Goal: Communication & Community: Connect with others

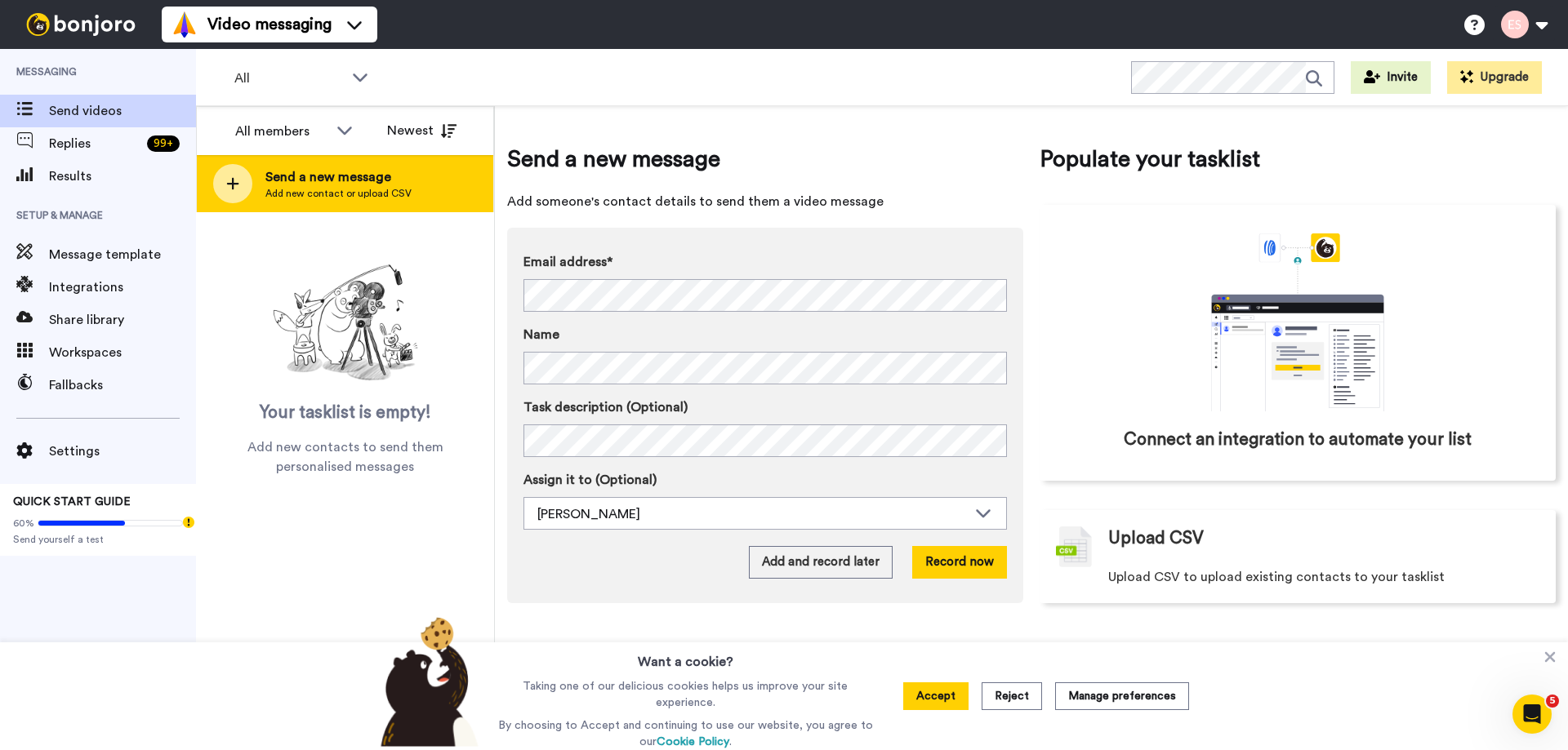
click at [425, 179] on div "Send a new message Add new contact or upload CSV" at bounding box center [345, 184] width 296 height 57
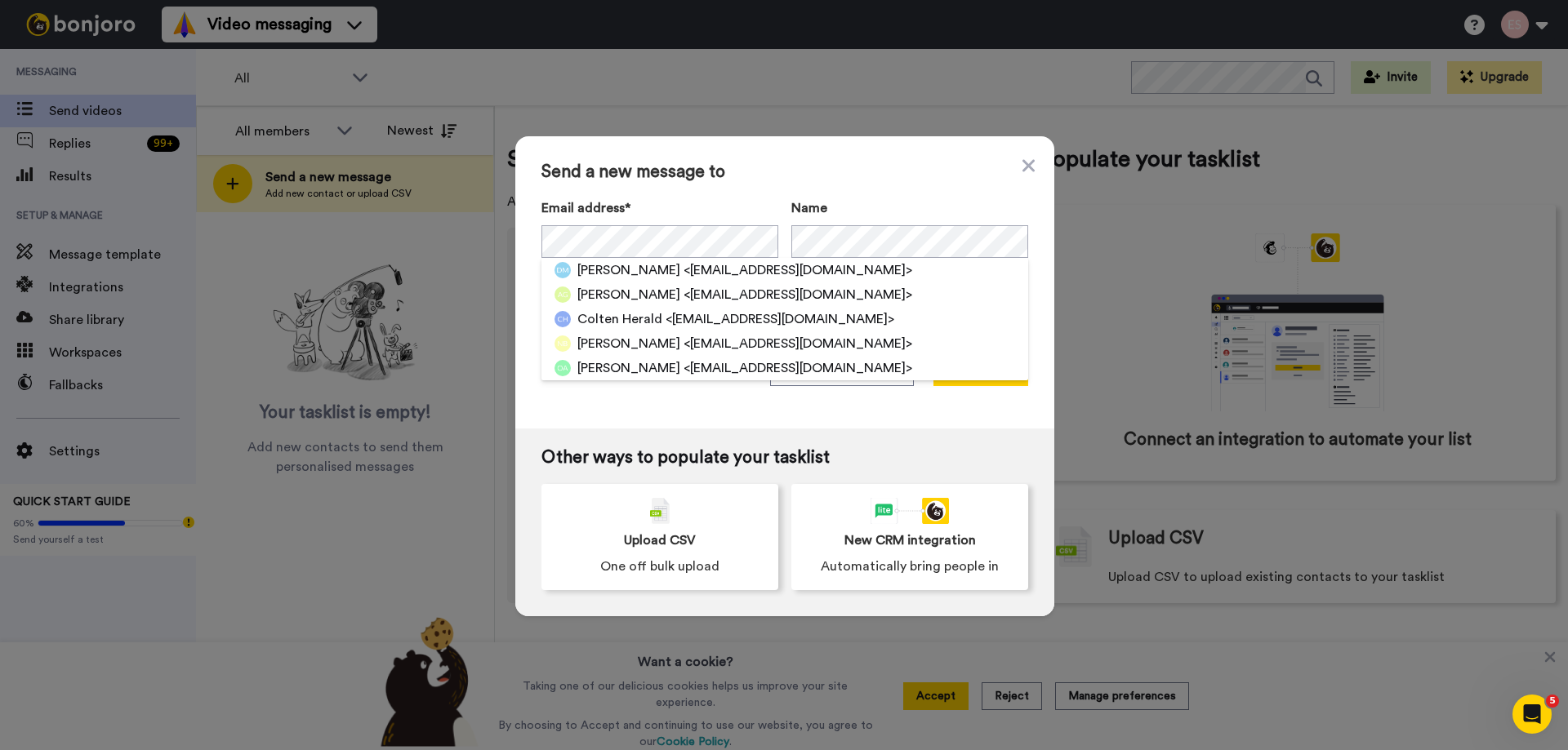
drag, startPoint x: 848, startPoint y: 170, endPoint x: 851, endPoint y: 214, distance: 44.1
click at [847, 170] on span "Send a new message to" at bounding box center [784, 172] width 487 height 20
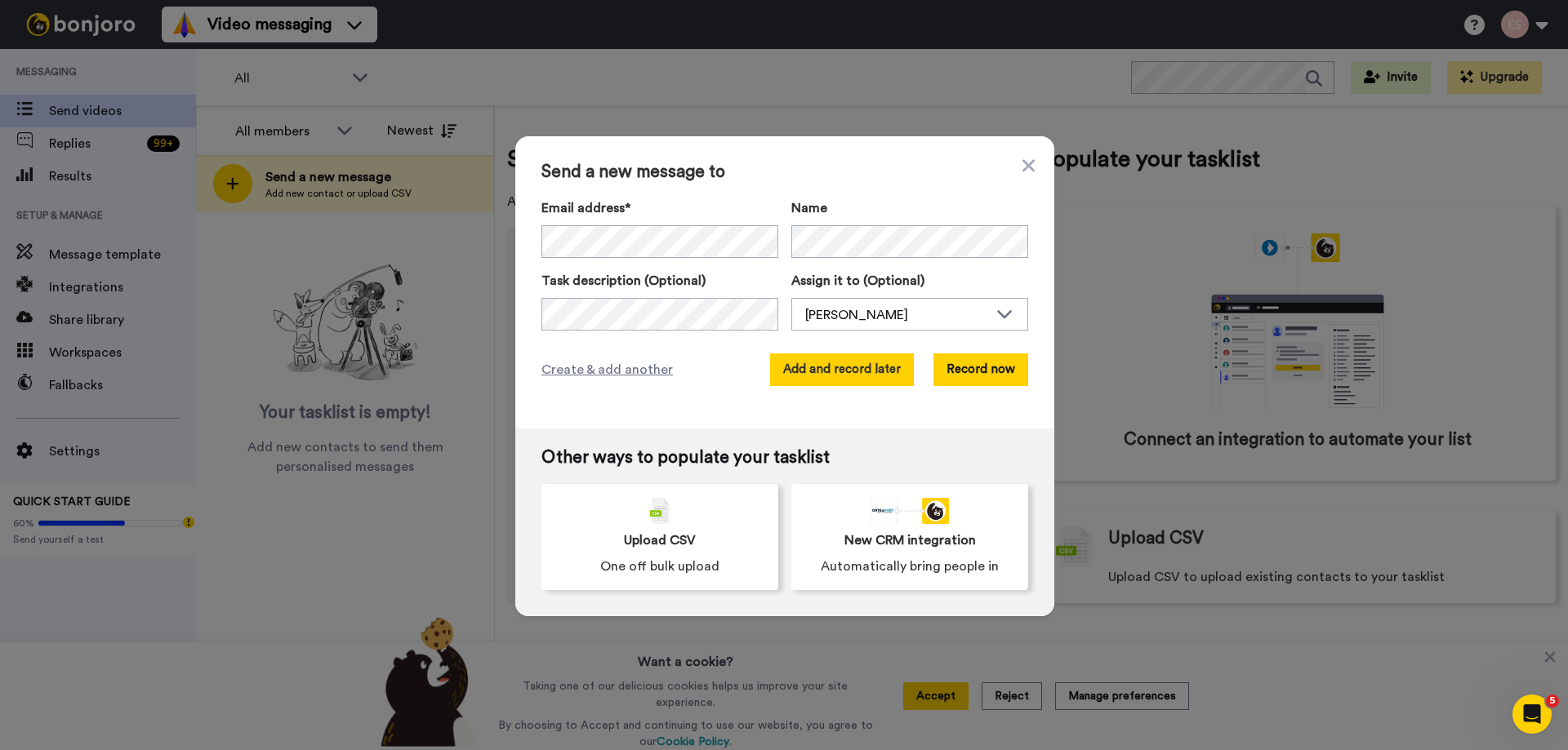
click at [861, 379] on button "Add and record later" at bounding box center [841, 370] width 144 height 33
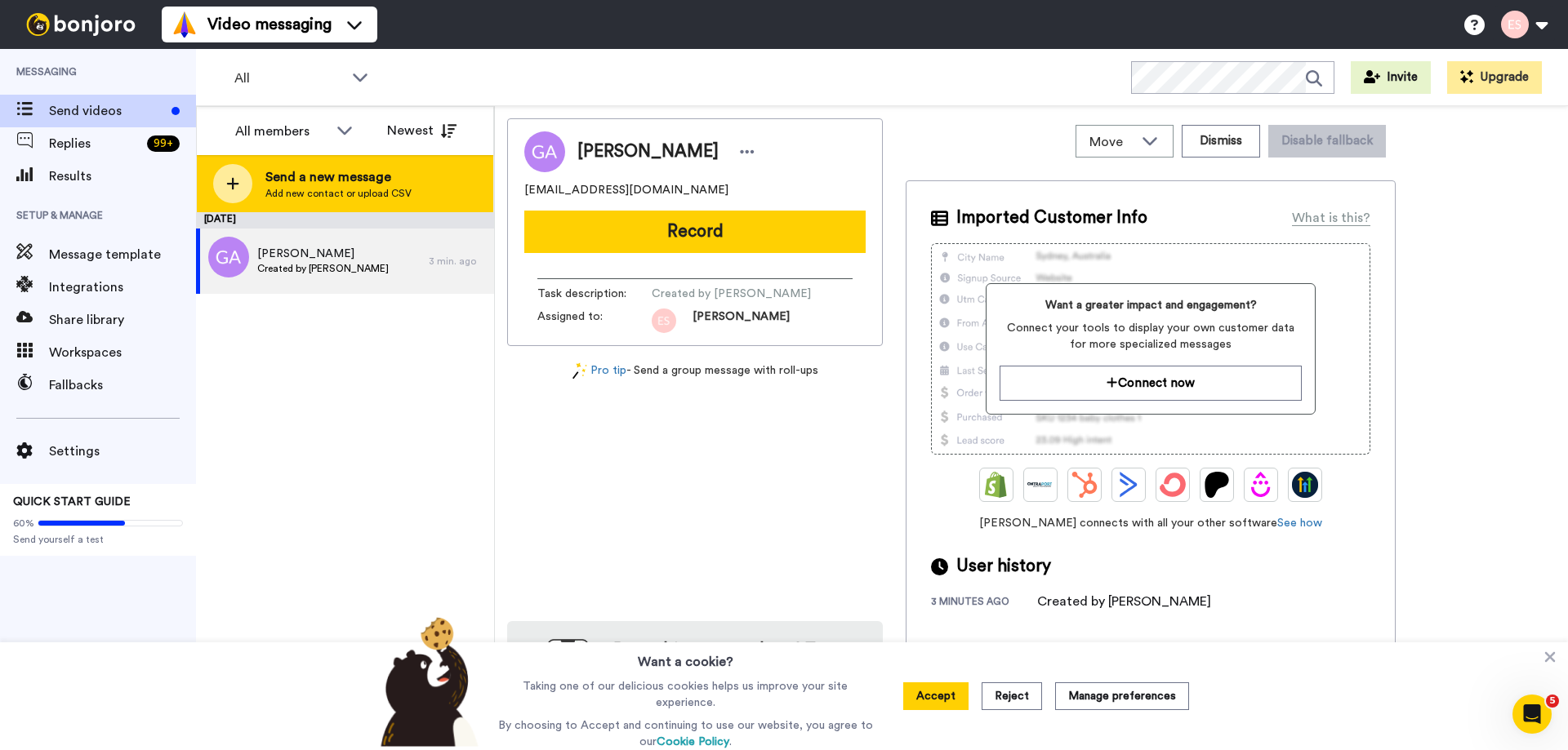
click at [423, 169] on div "Send a new message Add new contact or upload CSV" at bounding box center [345, 184] width 296 height 57
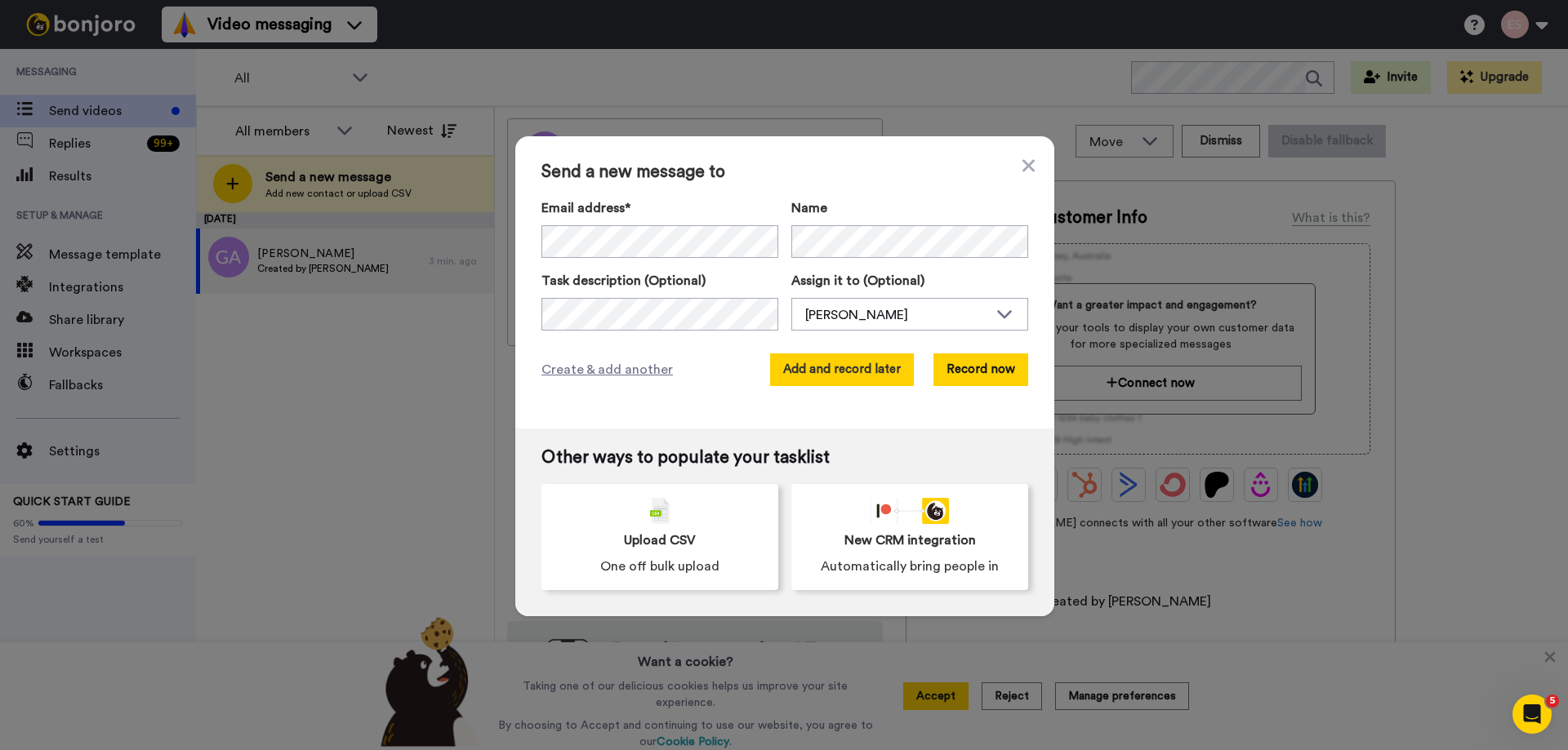
click at [887, 370] on button "Add and record later" at bounding box center [841, 370] width 144 height 33
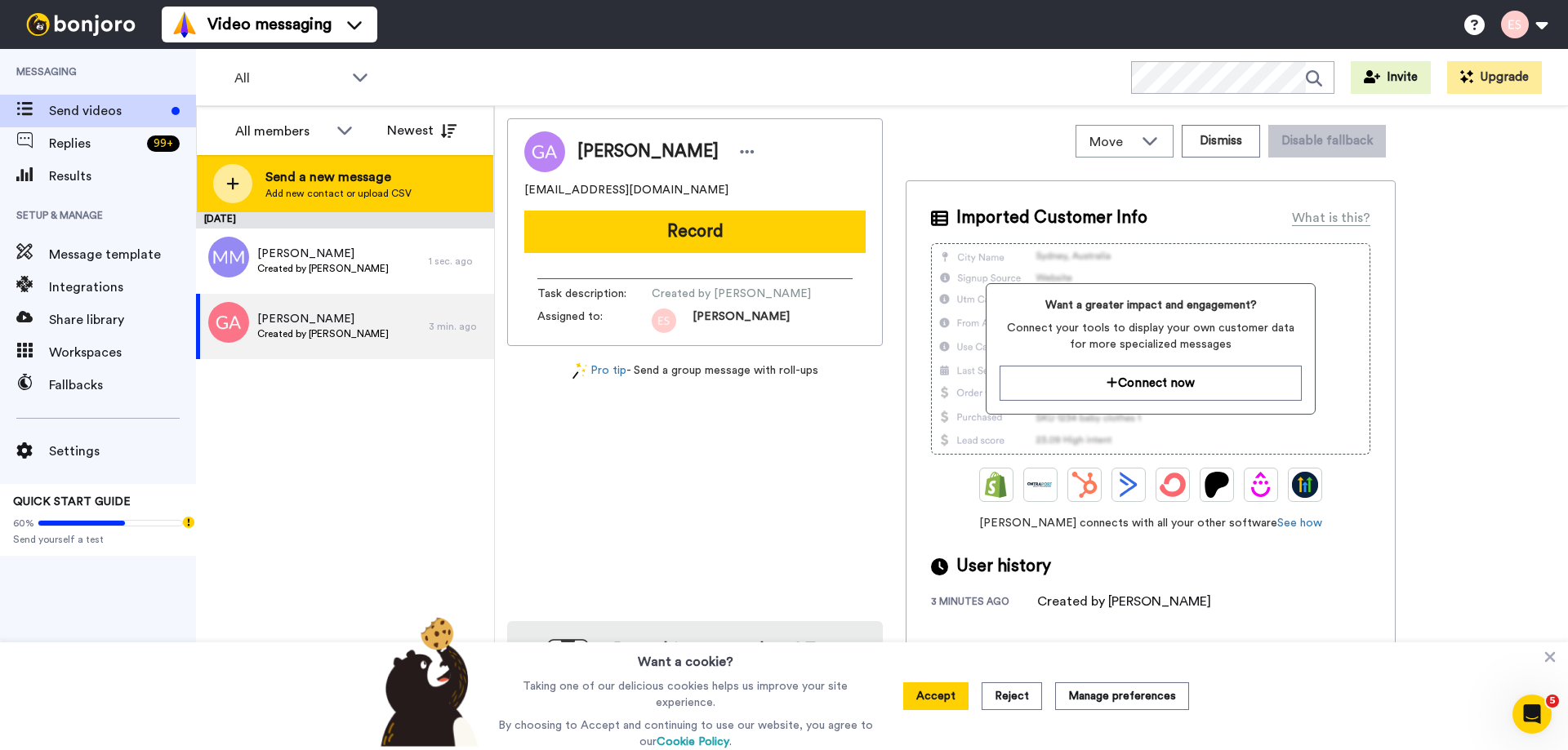
click at [486, 188] on div "Send a new message Add new contact or upload CSV" at bounding box center [345, 184] width 296 height 57
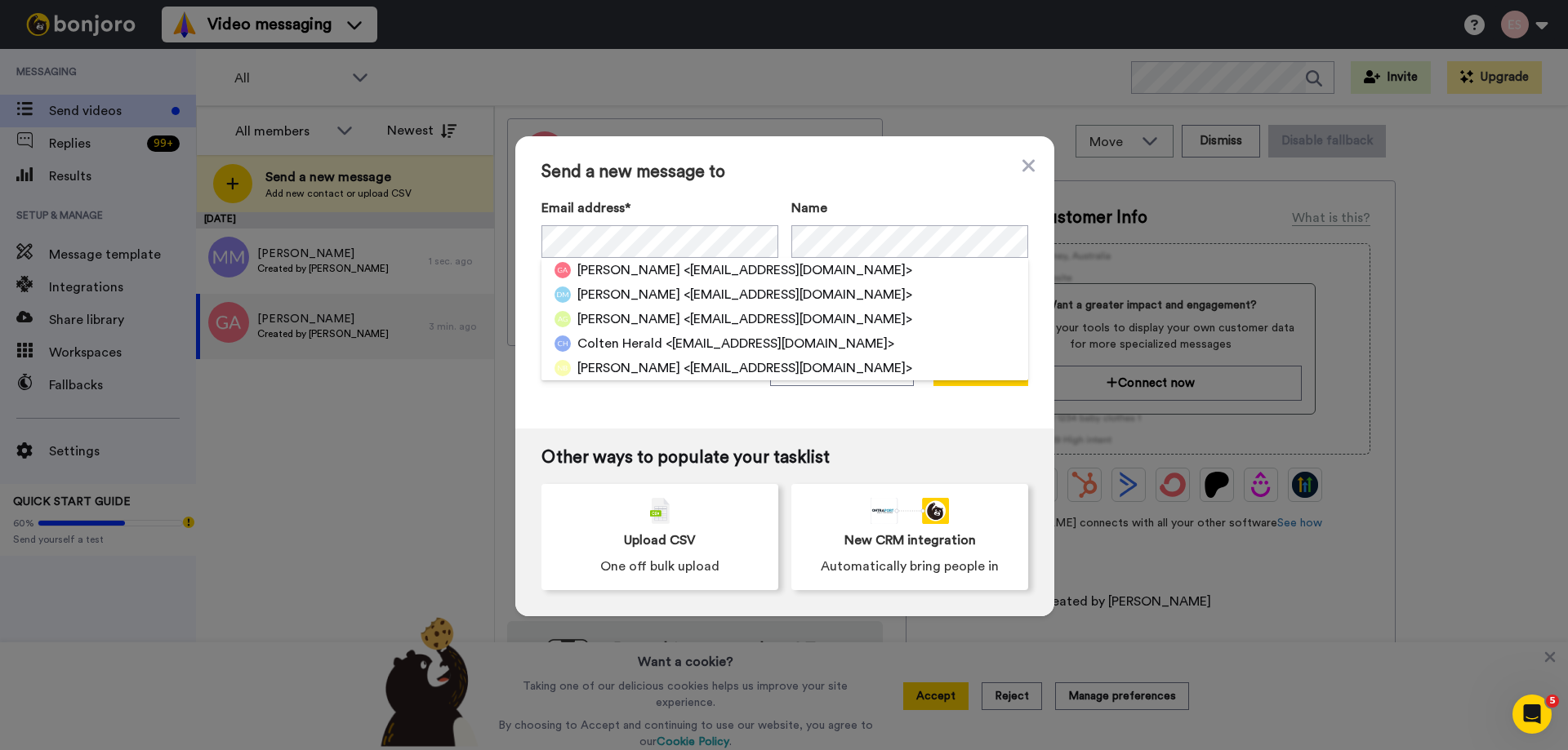
click at [835, 174] on span "Send a new message to" at bounding box center [784, 172] width 487 height 20
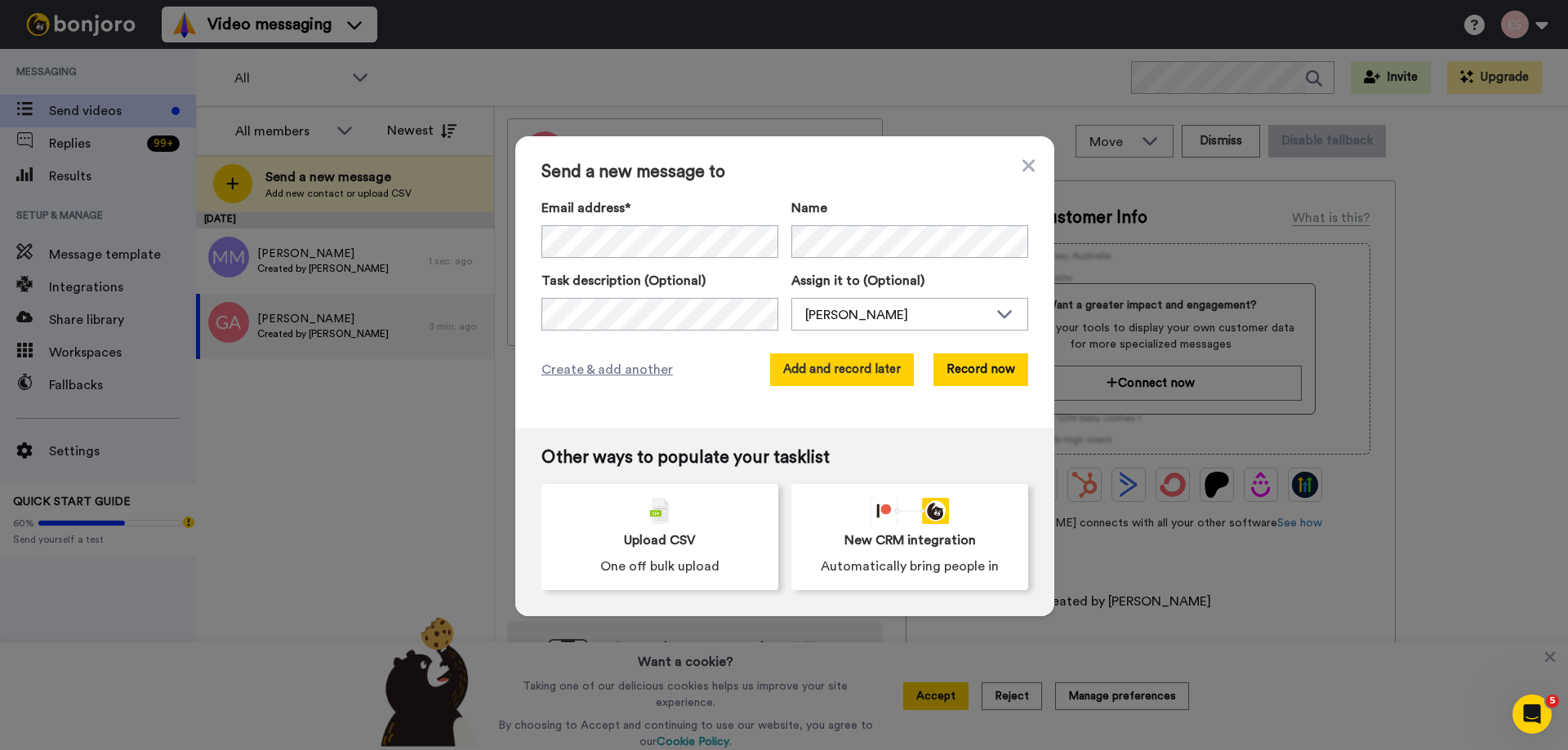
click at [825, 371] on button "Add and record later" at bounding box center [841, 370] width 144 height 33
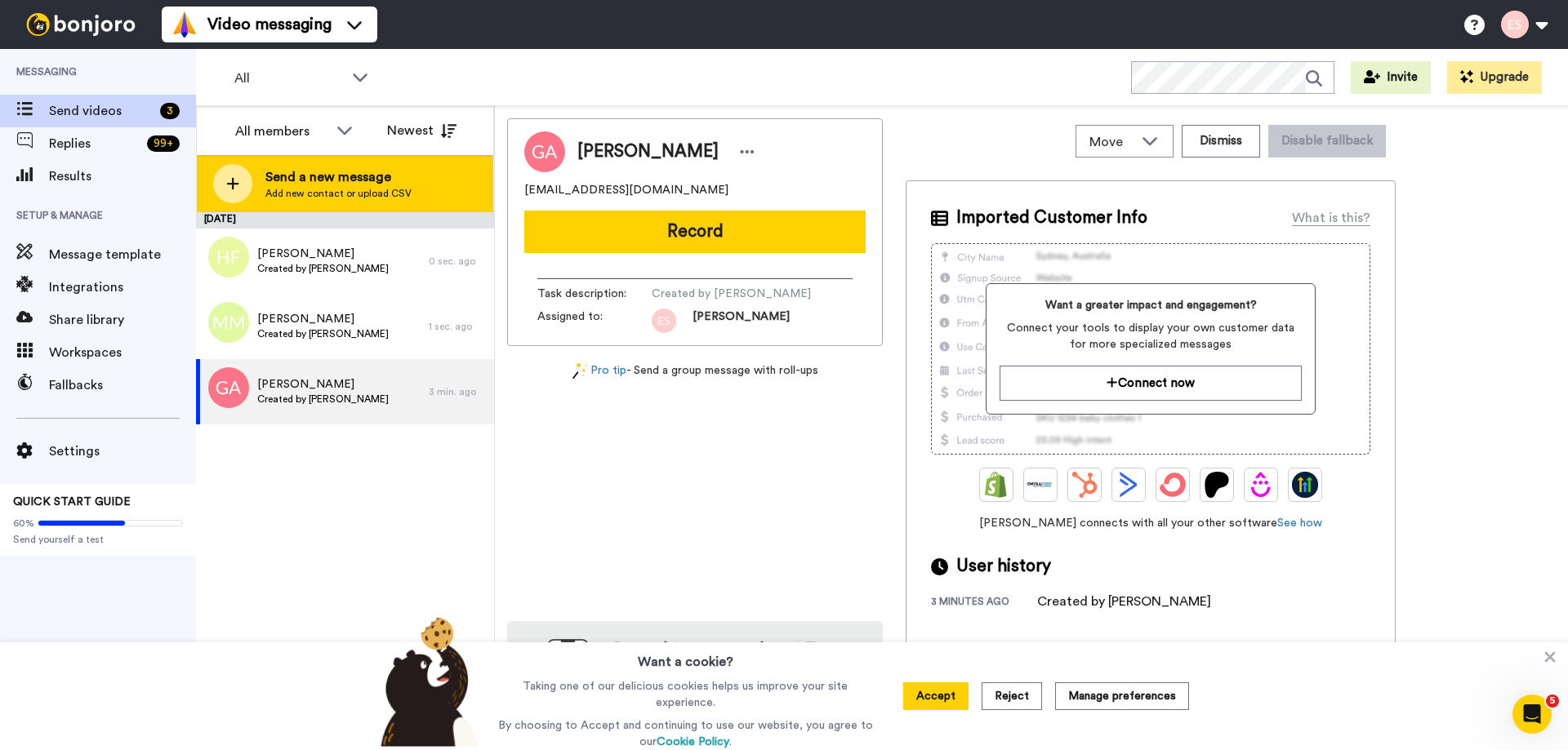
click at [414, 184] on div "Send a new message Add new contact or upload CSV" at bounding box center [345, 184] width 296 height 57
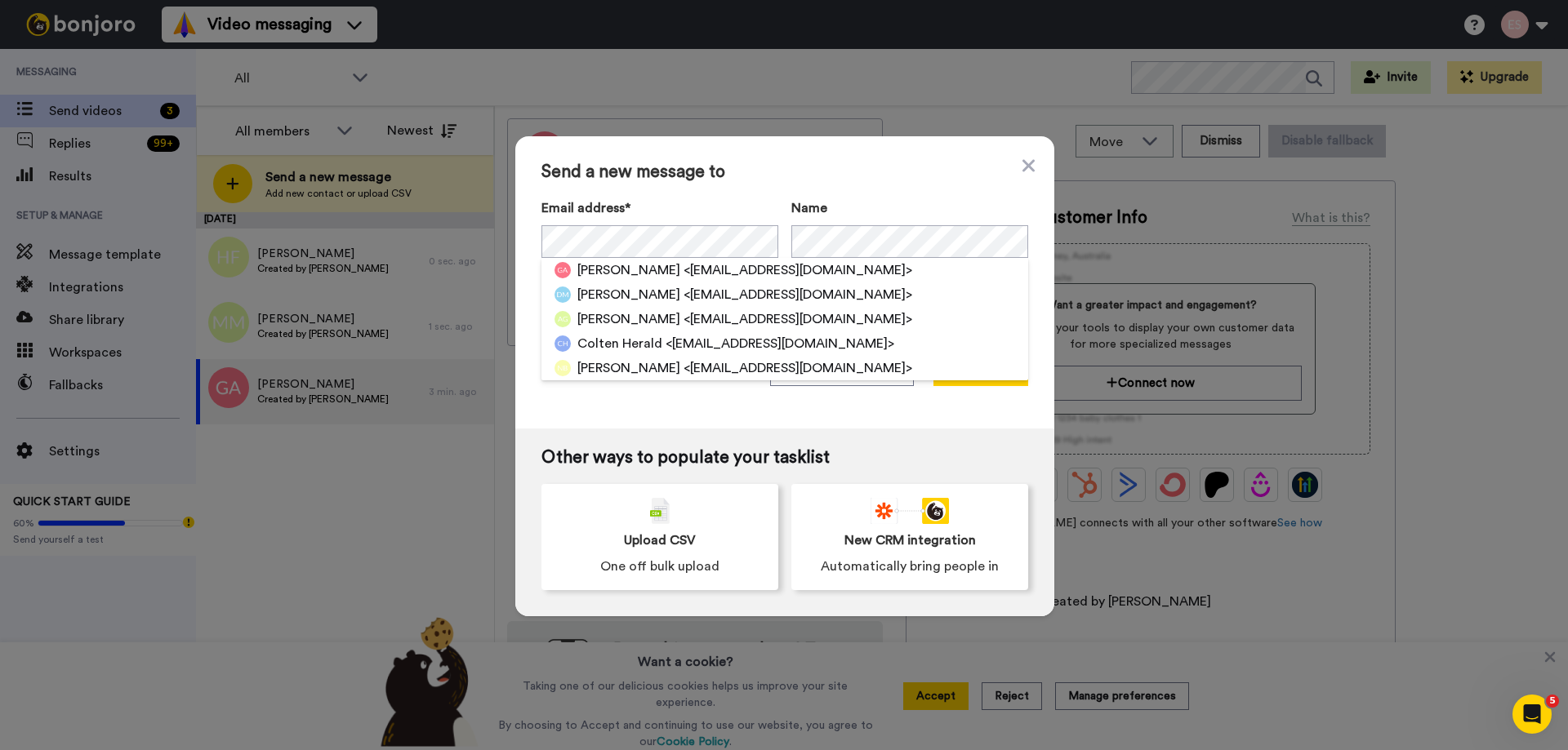
click at [820, 175] on span "Send a new message to" at bounding box center [784, 172] width 487 height 20
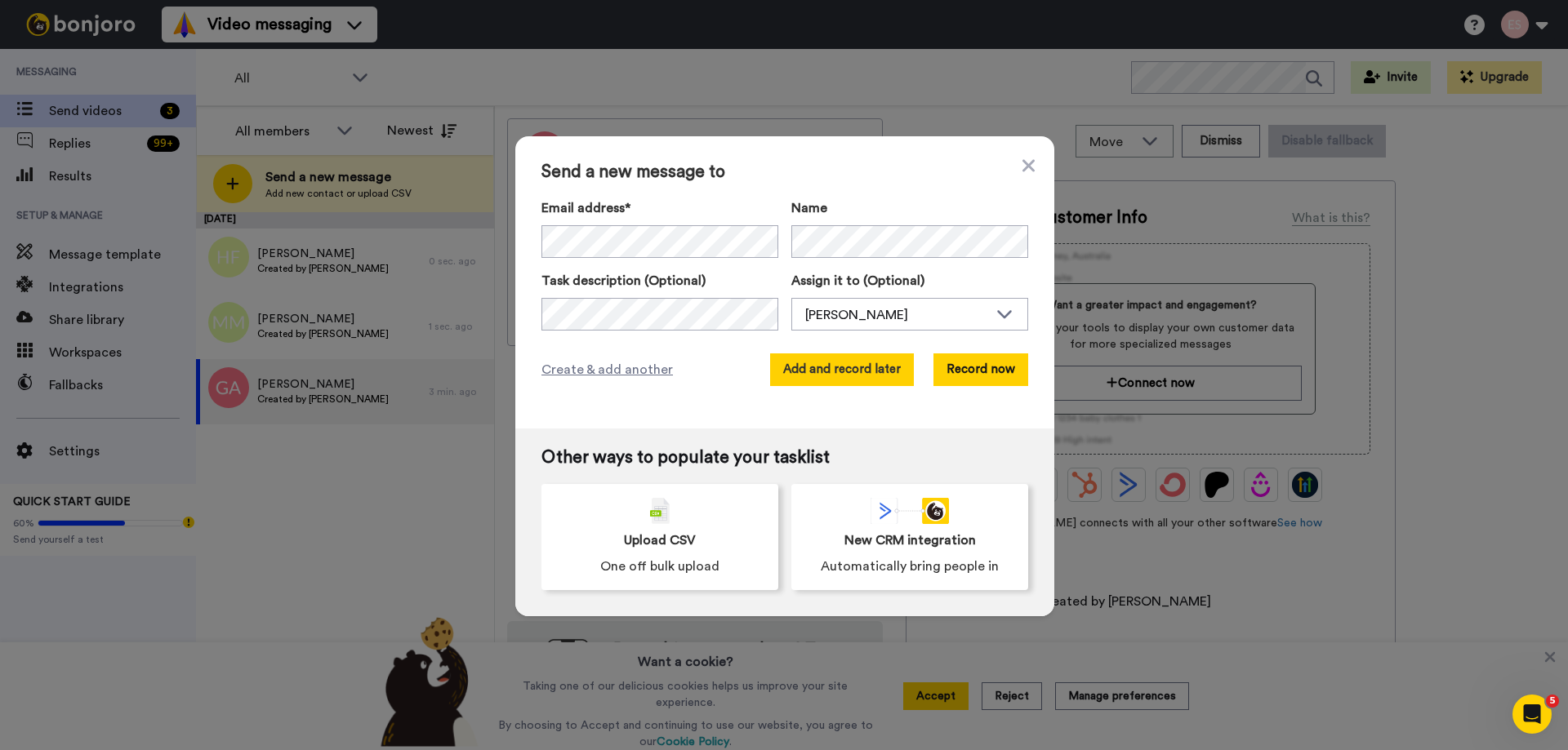
click at [867, 365] on button "Add and record later" at bounding box center [841, 370] width 144 height 33
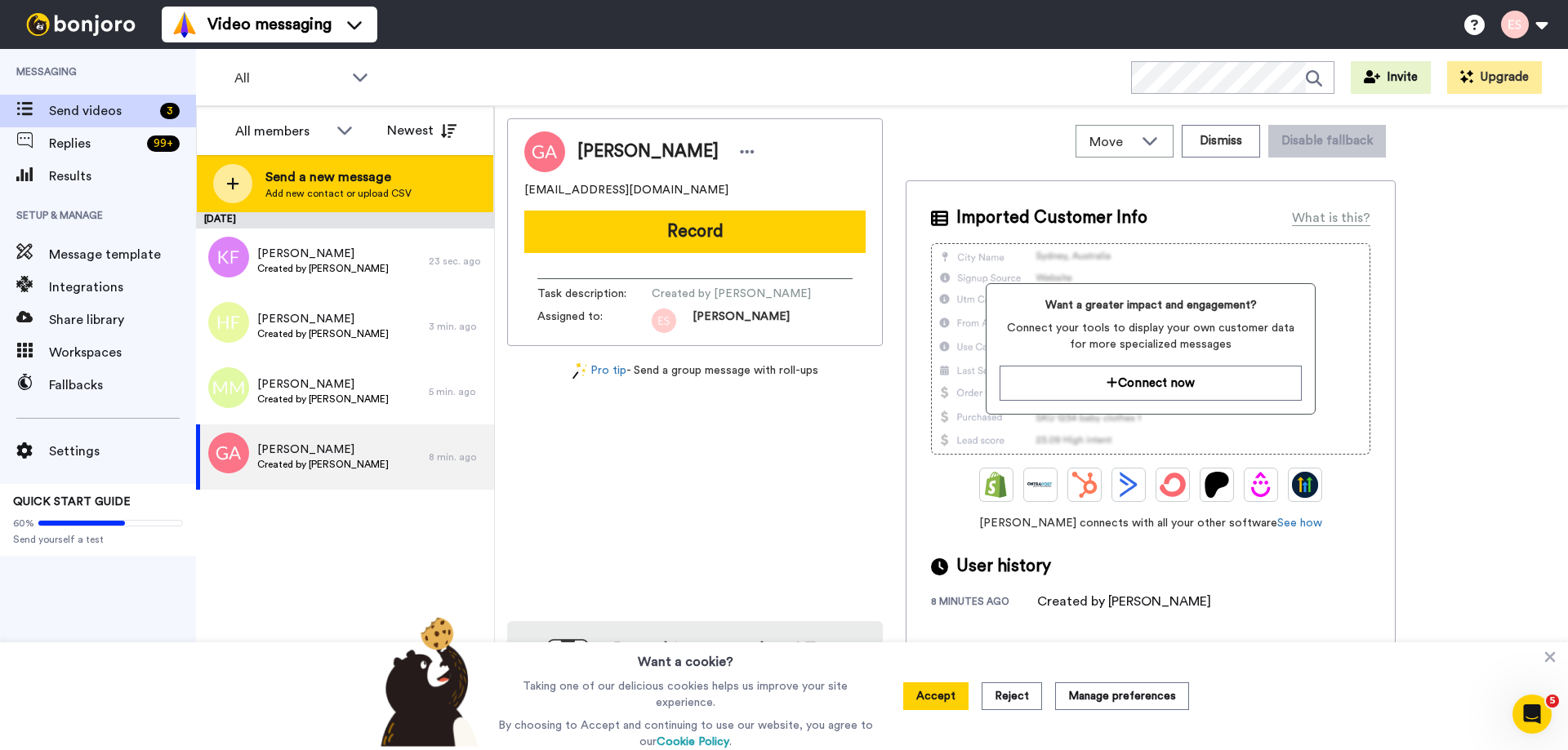
click at [411, 181] on div "Send a new message Add new contact or upload CSV" at bounding box center [345, 184] width 296 height 57
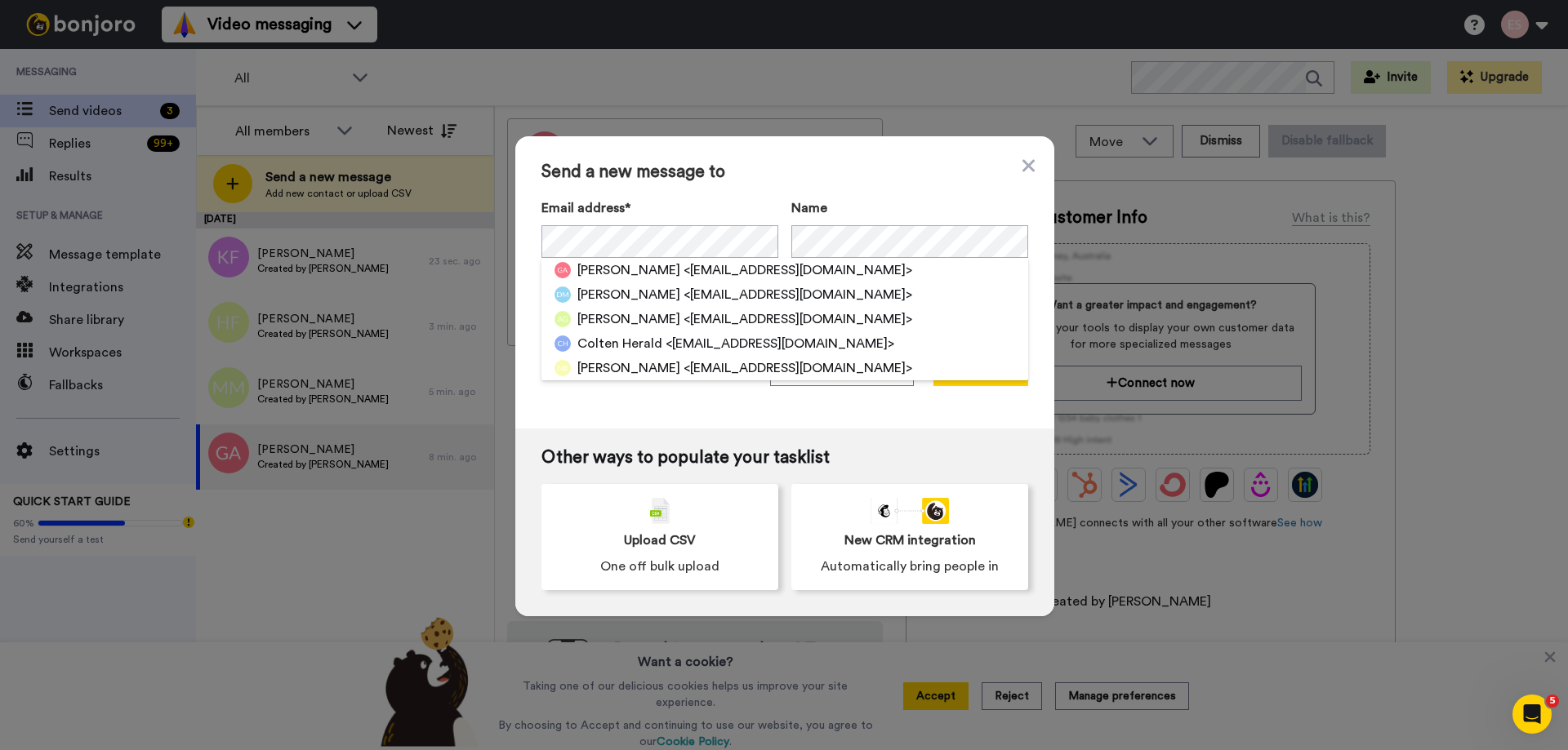
click at [734, 192] on div "Send a new message to Email address* [PERSON_NAME] <[EMAIL_ADDRESS][DOMAIN_NAME…" at bounding box center [785, 282] width 539 height 292
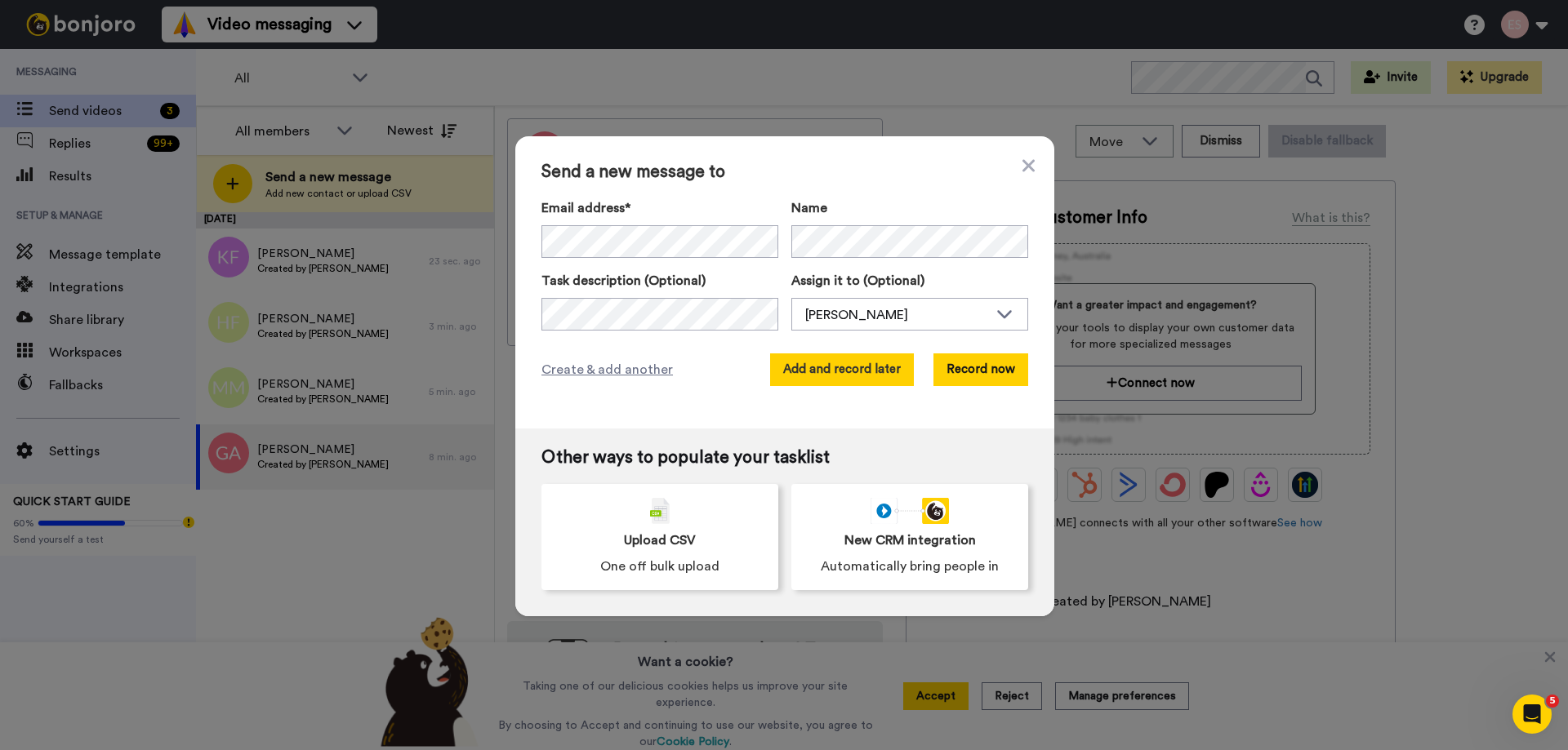
click at [840, 374] on button "Add and record later" at bounding box center [841, 370] width 144 height 33
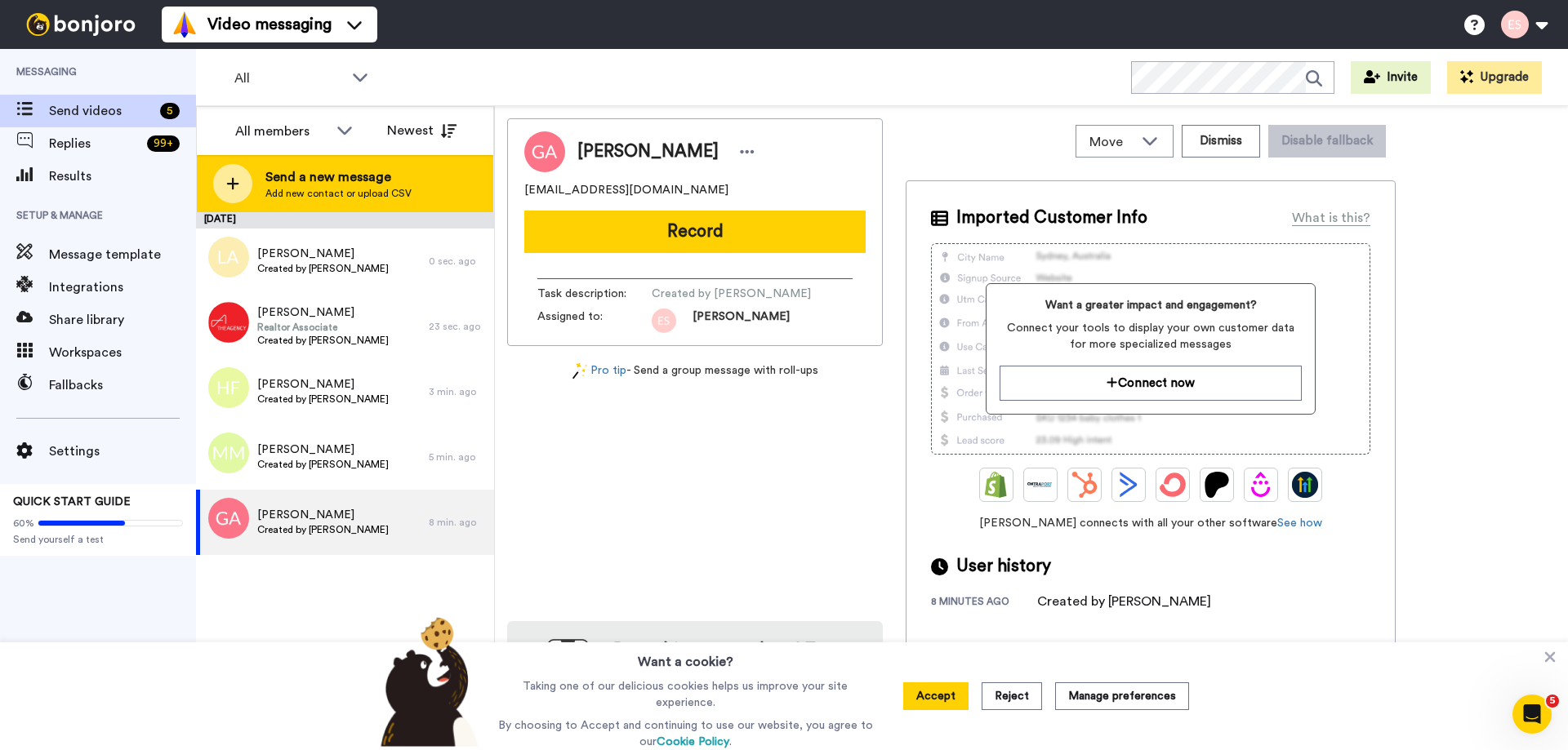
click at [420, 188] on div "Send a new message Add new contact or upload CSV" at bounding box center [345, 184] width 296 height 57
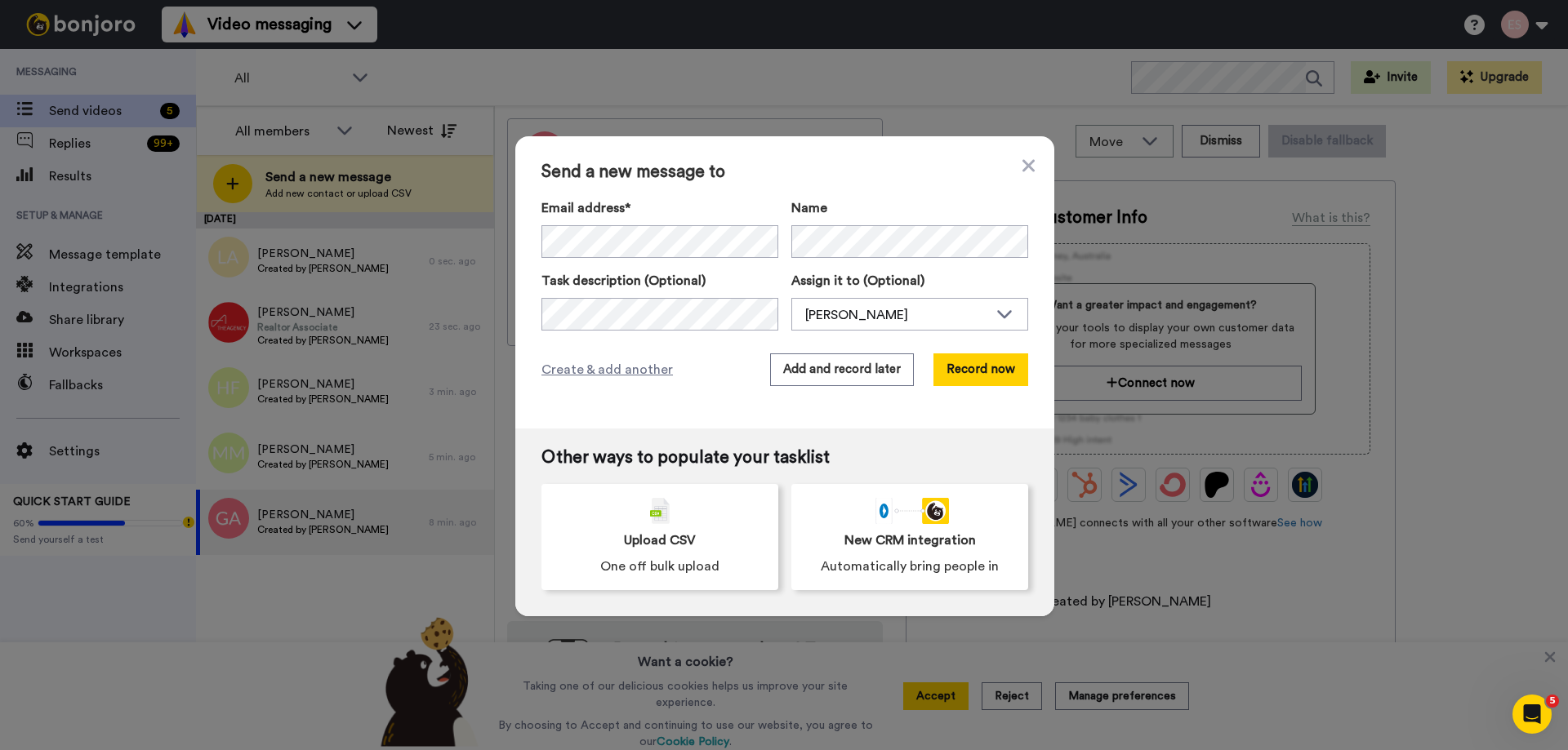
click at [777, 206] on div "Email address* ‌ ‌ ‌ ‌ ‌ ‌ ‌ ‌ ‌ ‌ ‌ ‌ ‌ ‌ ‌ Name" at bounding box center [784, 228] width 487 height 59
click at [831, 366] on button "Add and record later" at bounding box center [841, 370] width 144 height 33
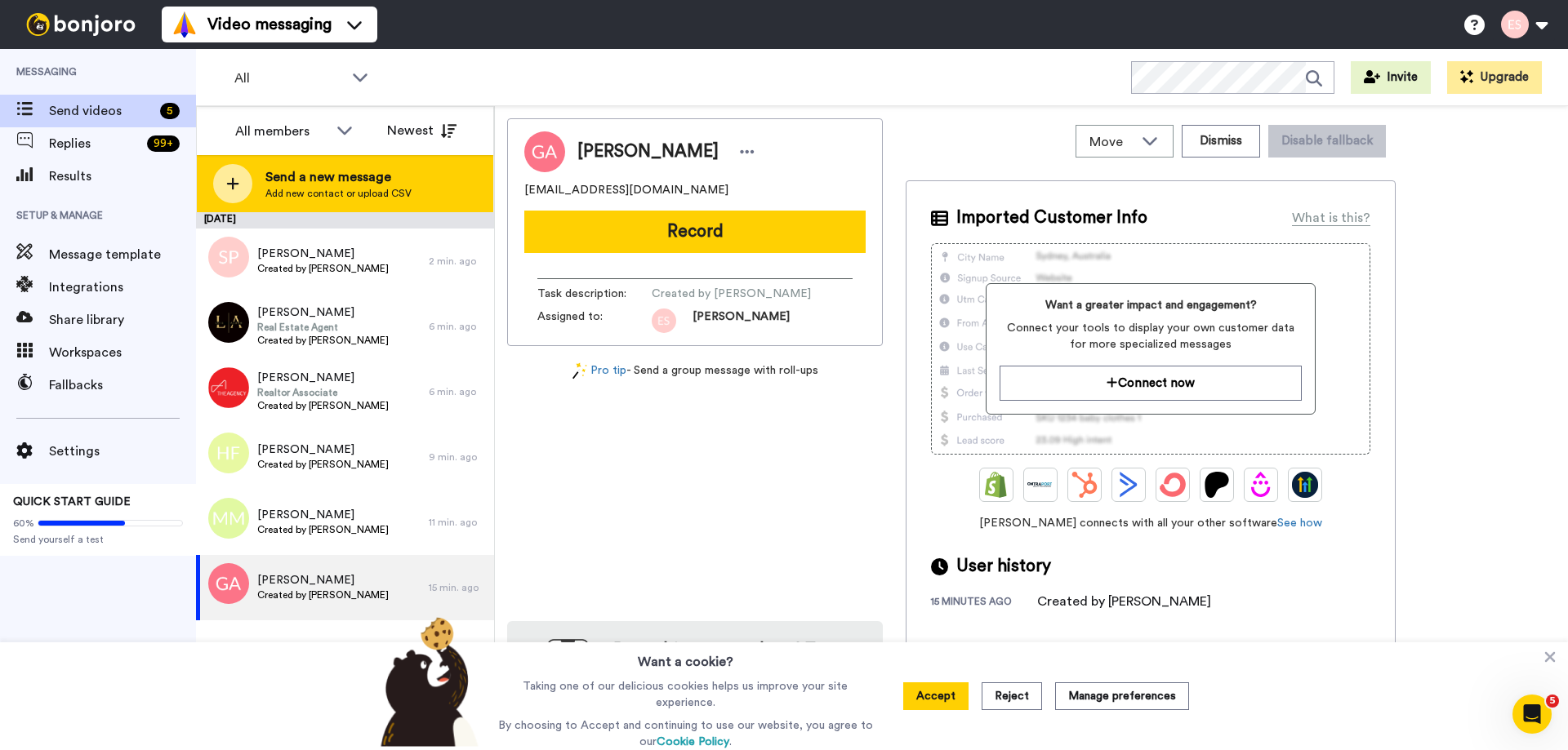
click at [433, 174] on div "Send a new message Add new contact or upload CSV" at bounding box center [345, 184] width 296 height 57
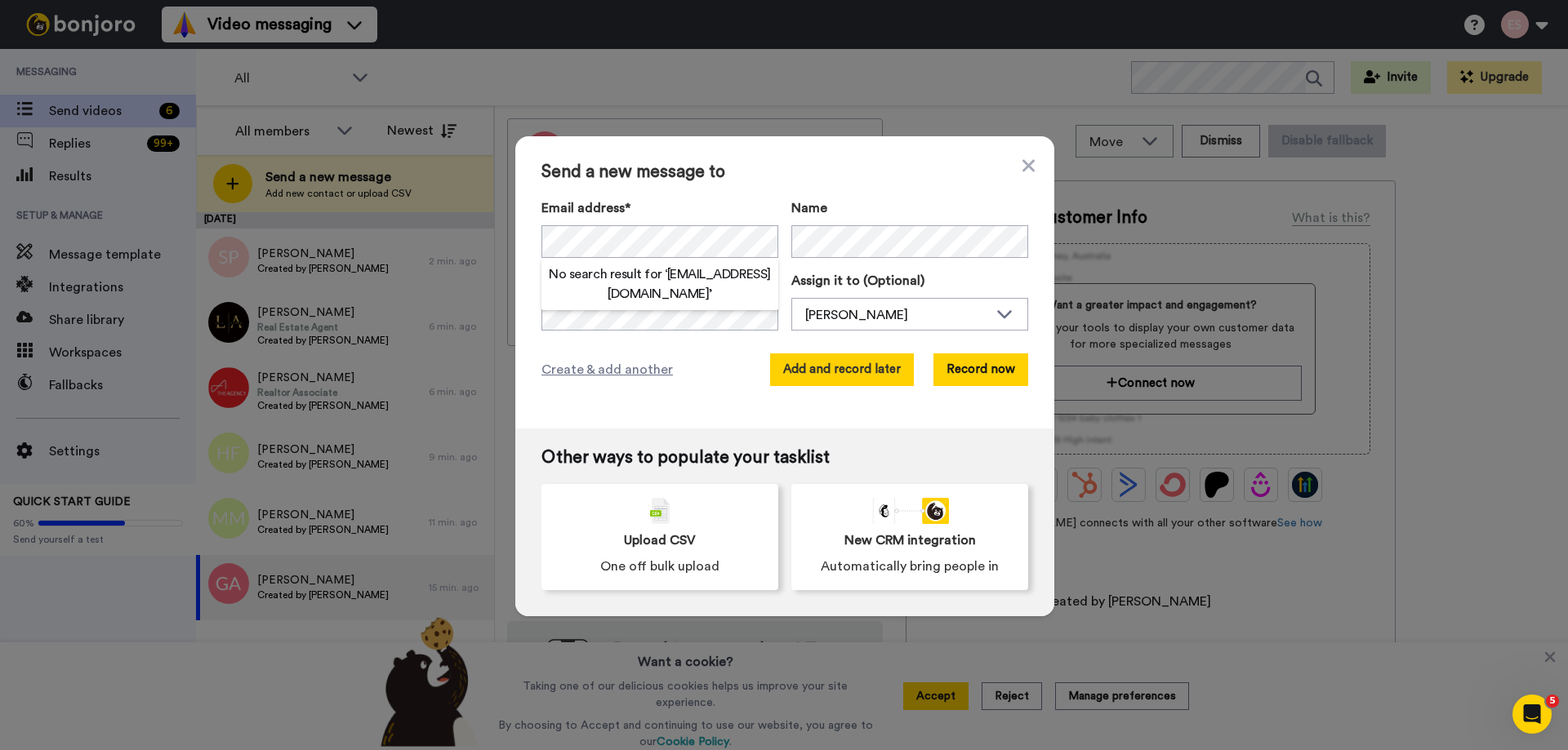
drag, startPoint x: 796, startPoint y: 179, endPoint x: 839, endPoint y: 353, distance: 179.2
click at [797, 181] on span "Send a new message to" at bounding box center [784, 172] width 487 height 20
click at [844, 369] on button "Add and record later" at bounding box center [841, 370] width 144 height 33
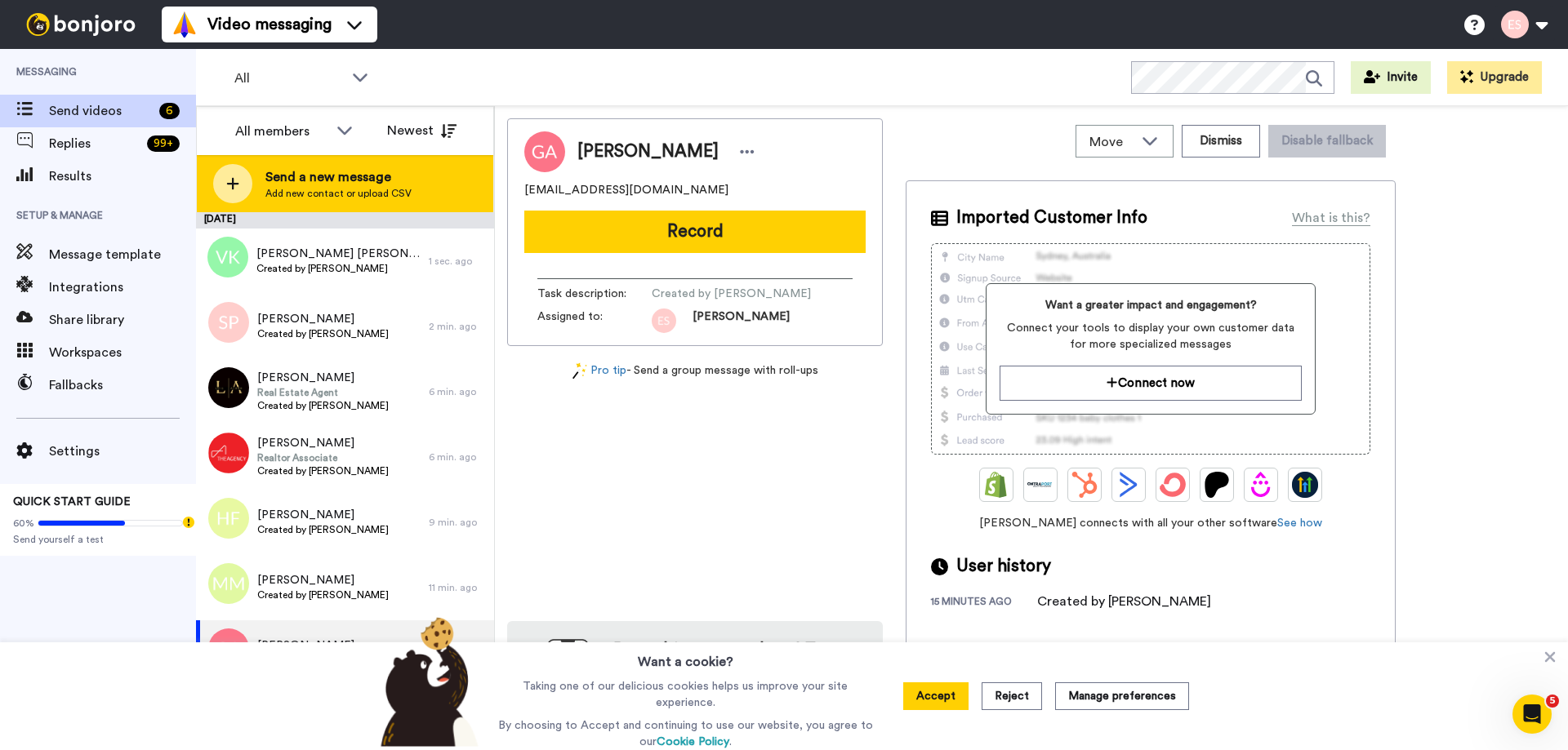
click at [392, 182] on span "Send a new message" at bounding box center [339, 177] width 147 height 20
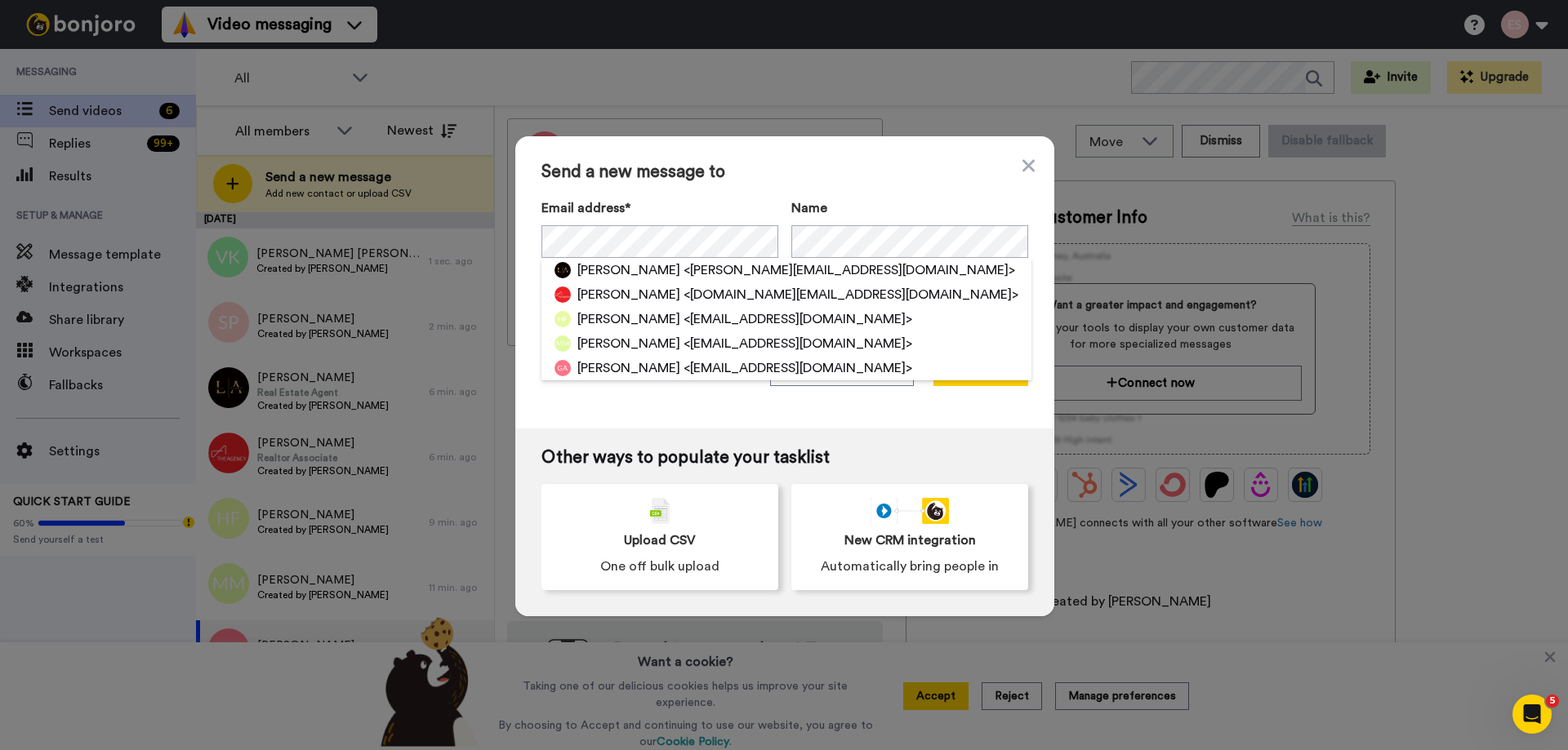
click at [719, 201] on label "Email address*" at bounding box center [659, 208] width 237 height 20
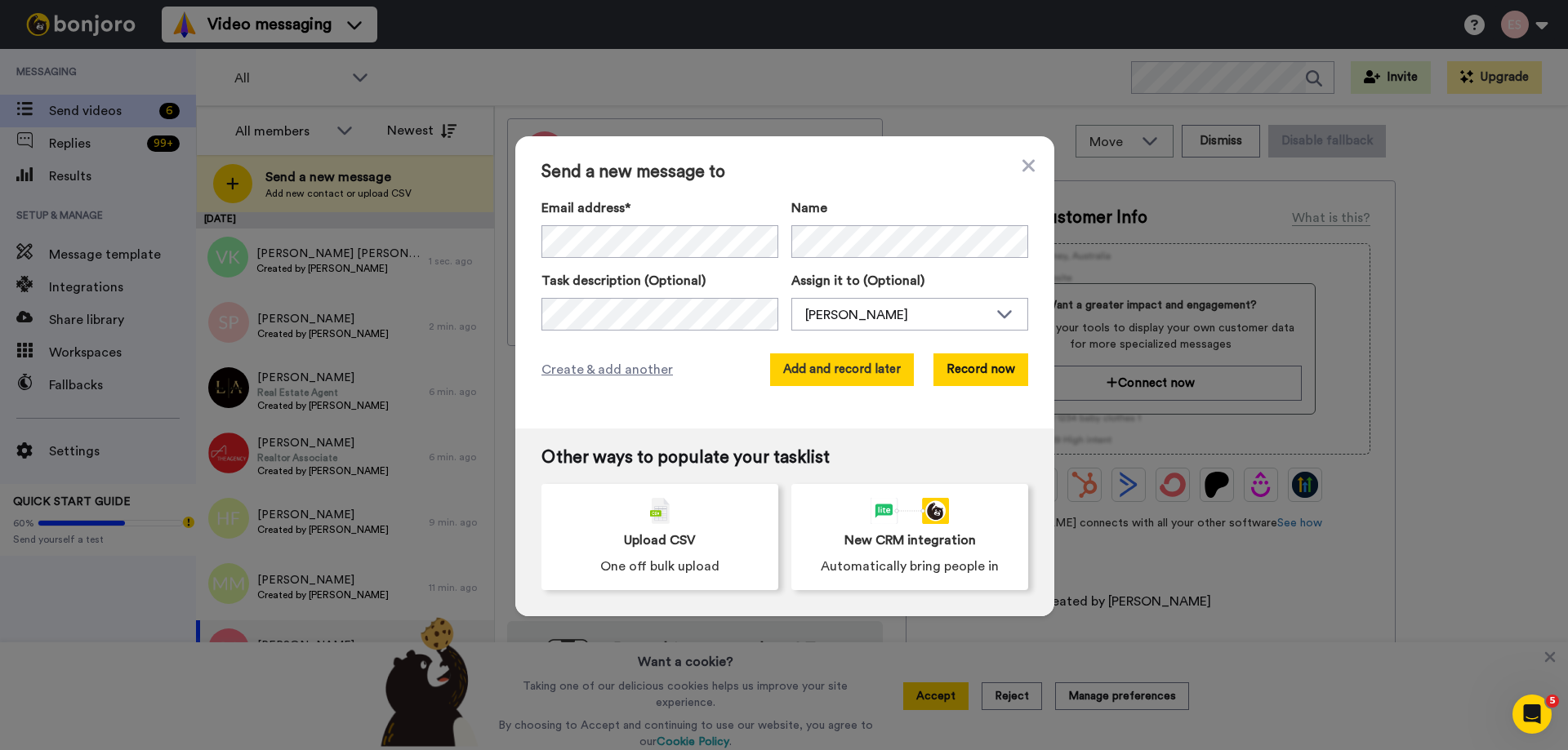
click at [812, 370] on button "Add and record later" at bounding box center [841, 370] width 144 height 33
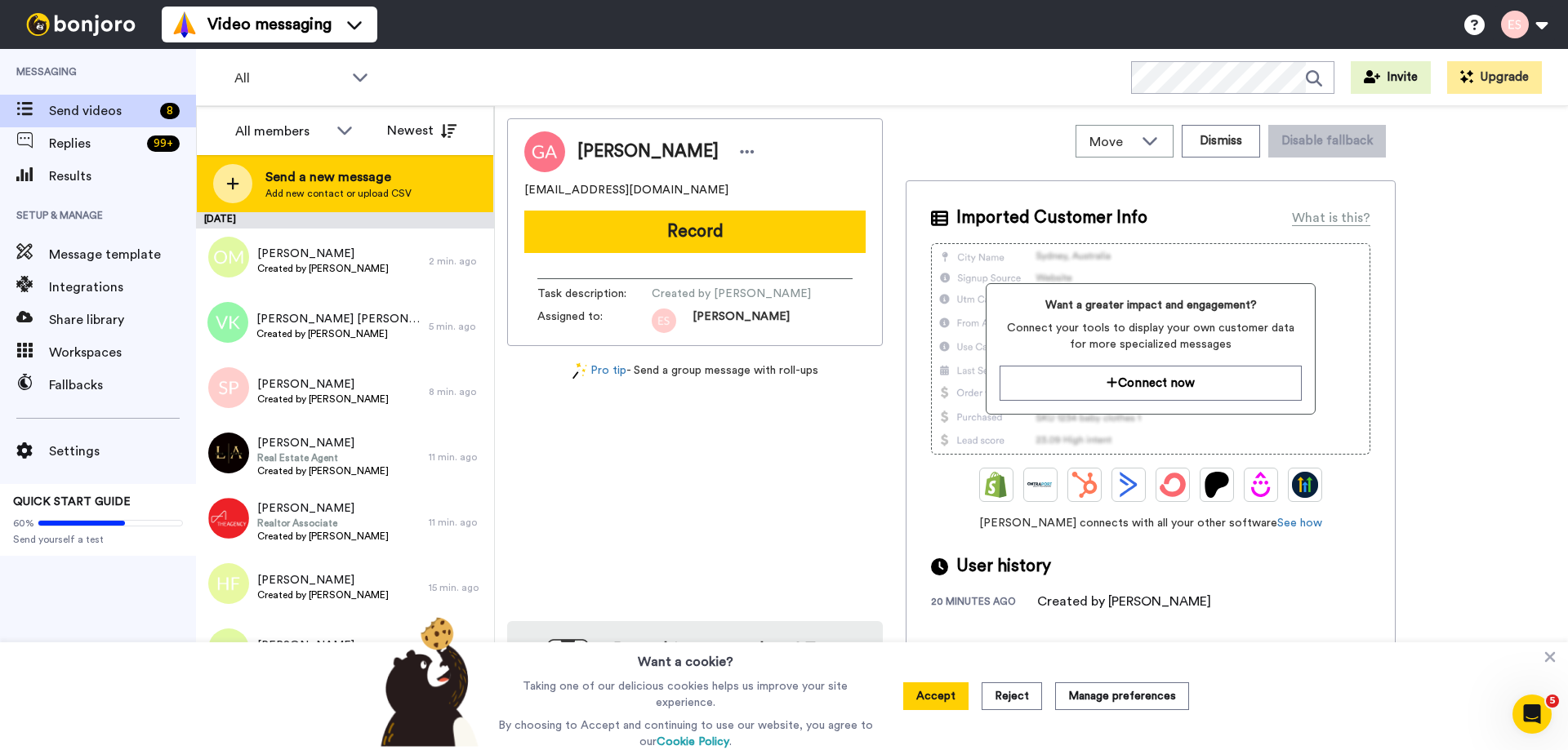
click at [431, 184] on div "Send a new message Add new contact or upload CSV" at bounding box center [345, 184] width 296 height 57
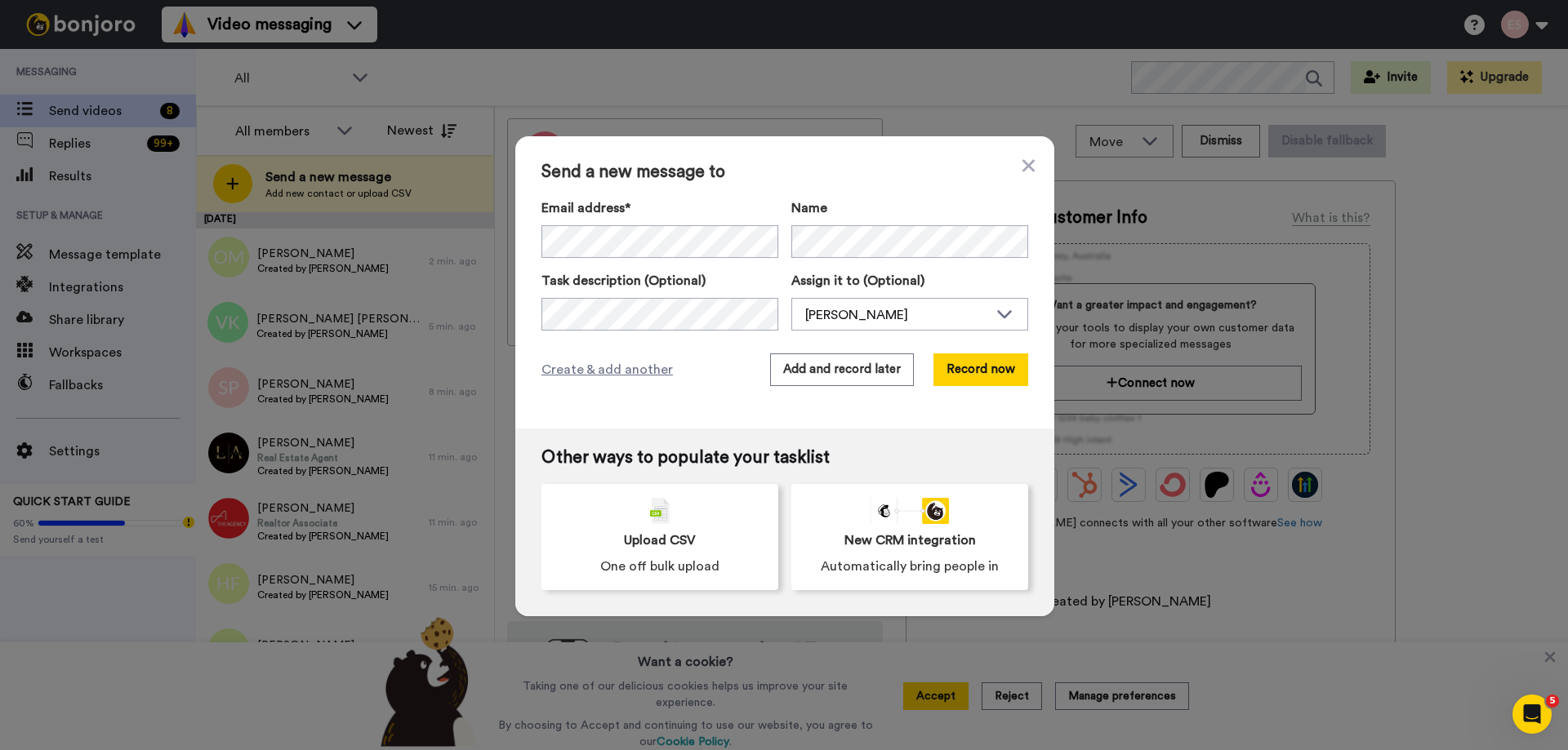
click at [844, 169] on span "Send a new message to" at bounding box center [784, 172] width 487 height 20
click at [833, 371] on button "Add and record later" at bounding box center [841, 370] width 144 height 33
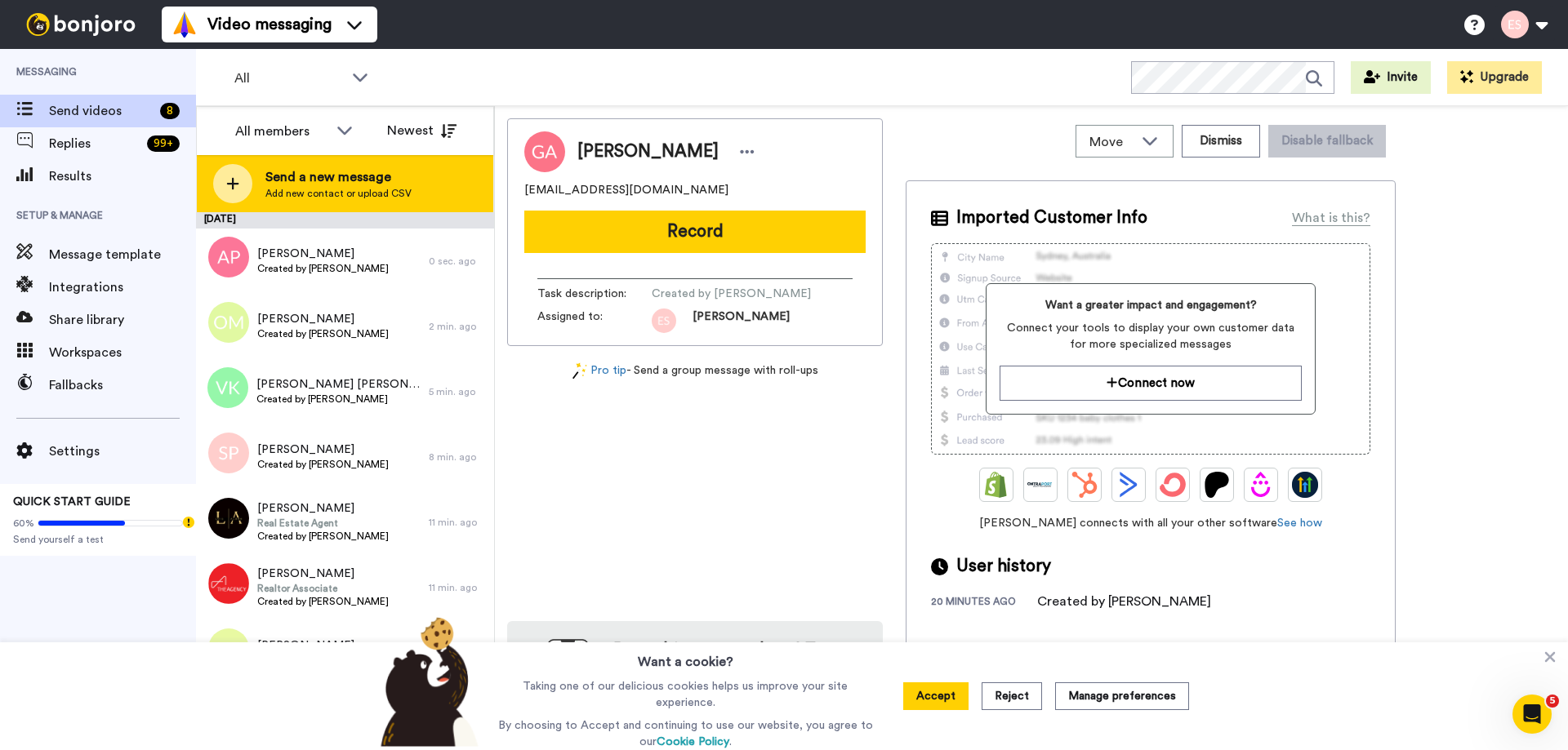
click at [401, 197] on span "Add new contact or upload CSV" at bounding box center [339, 193] width 147 height 13
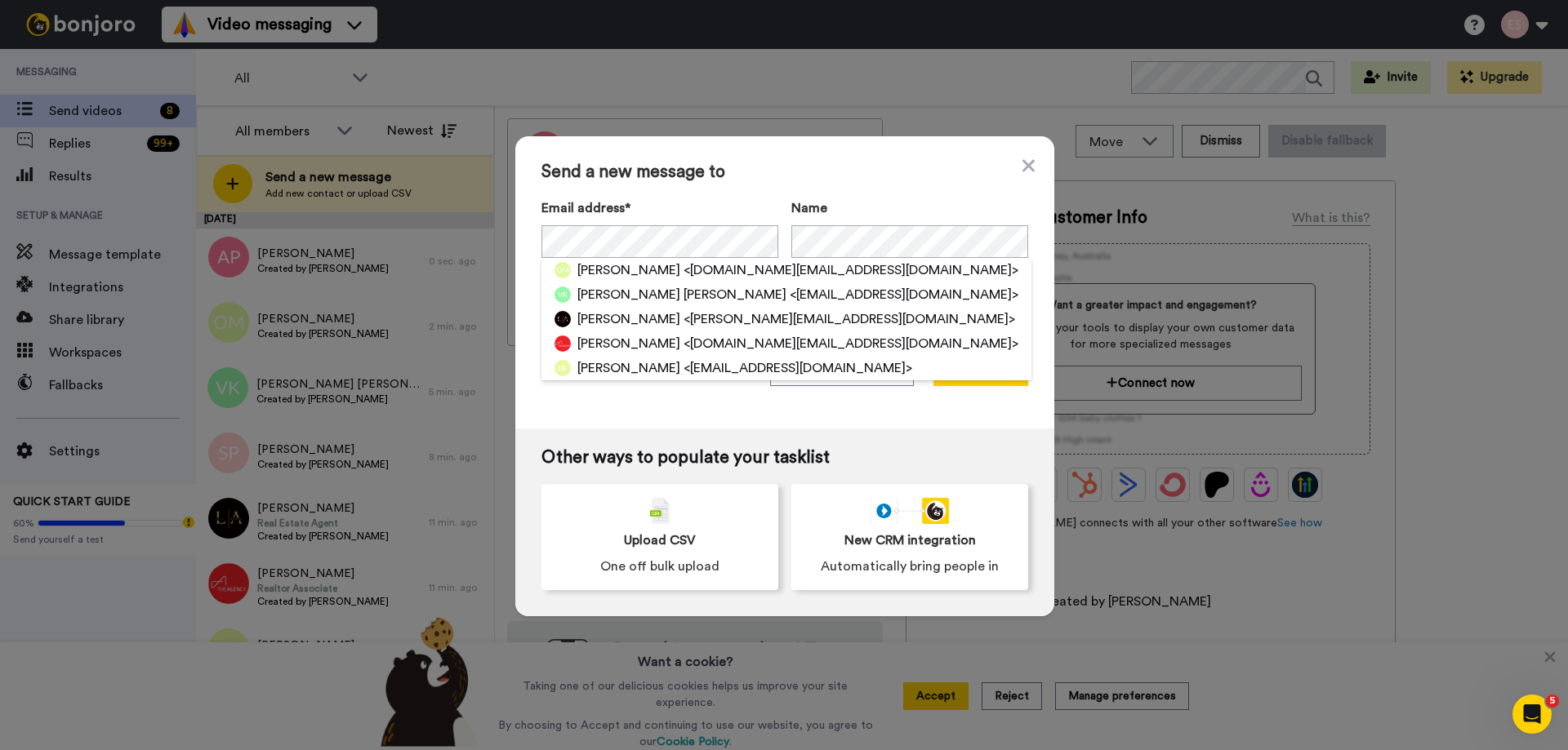
click at [820, 163] on span "Send a new message to" at bounding box center [784, 172] width 487 height 20
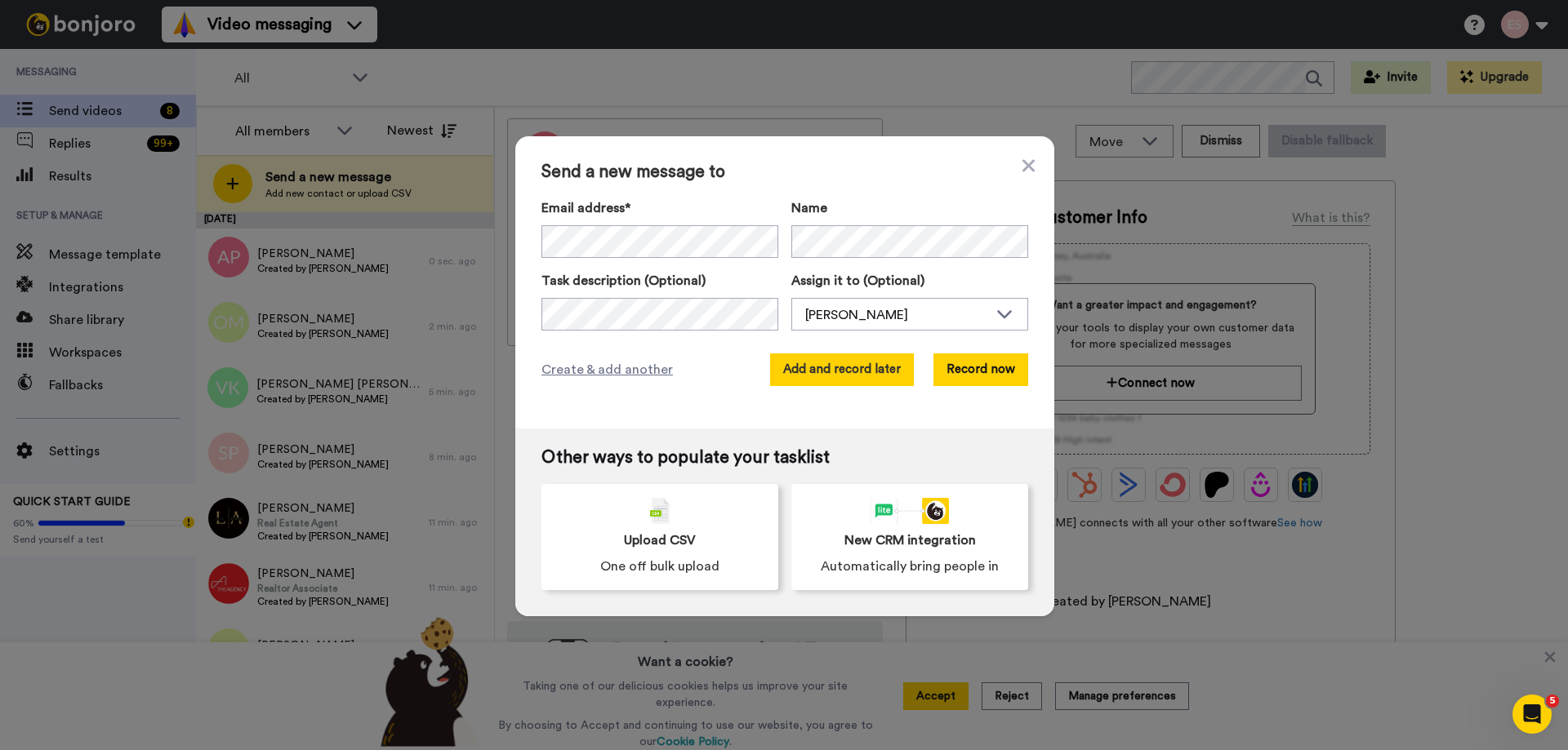
click at [846, 362] on button "Add and record later" at bounding box center [841, 370] width 144 height 33
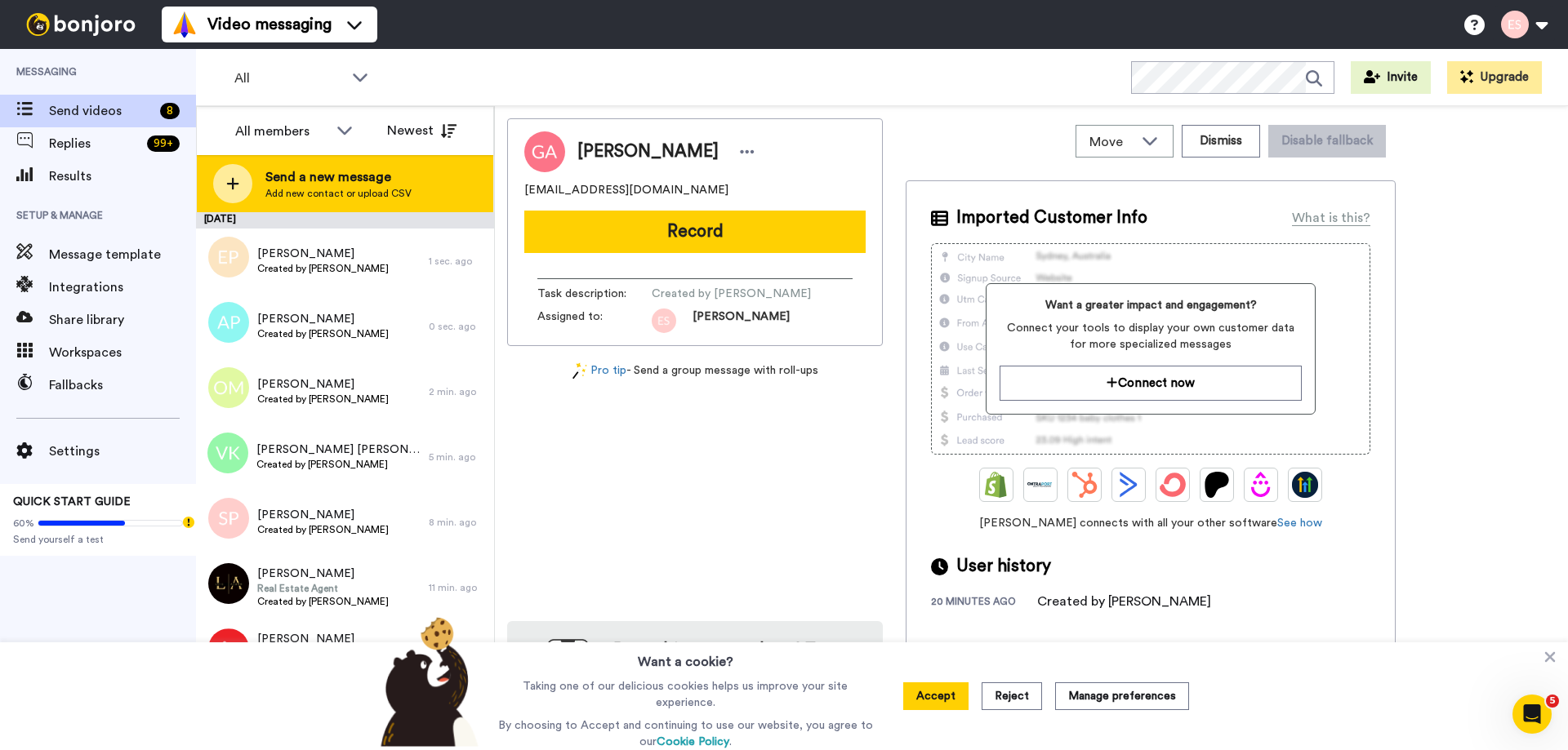
click at [400, 169] on span "Send a new message" at bounding box center [339, 177] width 147 height 20
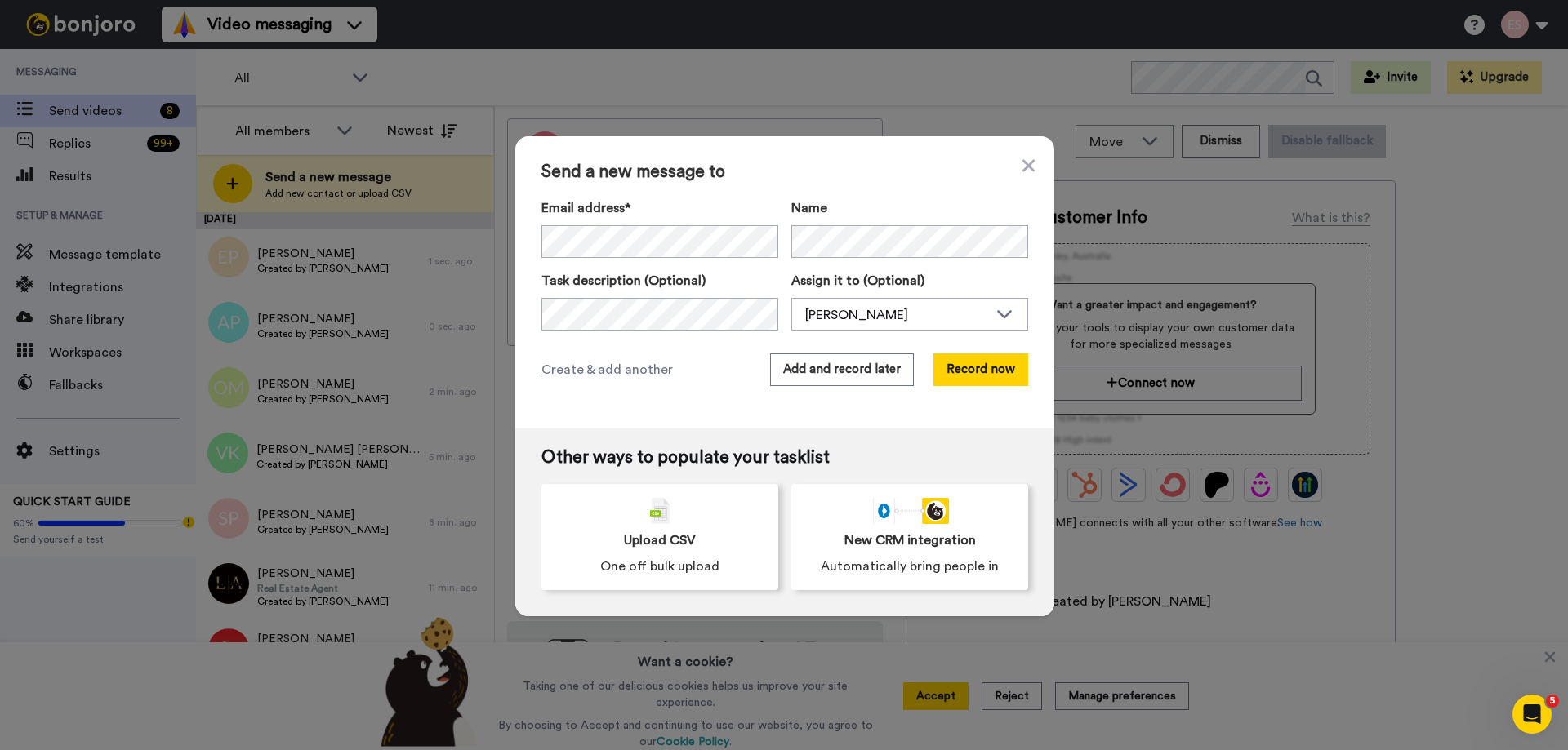
click at [845, 186] on div "Send a new message to Email address* [PERSON_NAME] <[DOMAIN_NAME][EMAIL_ADDRESS…" at bounding box center [785, 282] width 539 height 292
click at [843, 360] on button "Add and record later" at bounding box center [841, 370] width 144 height 33
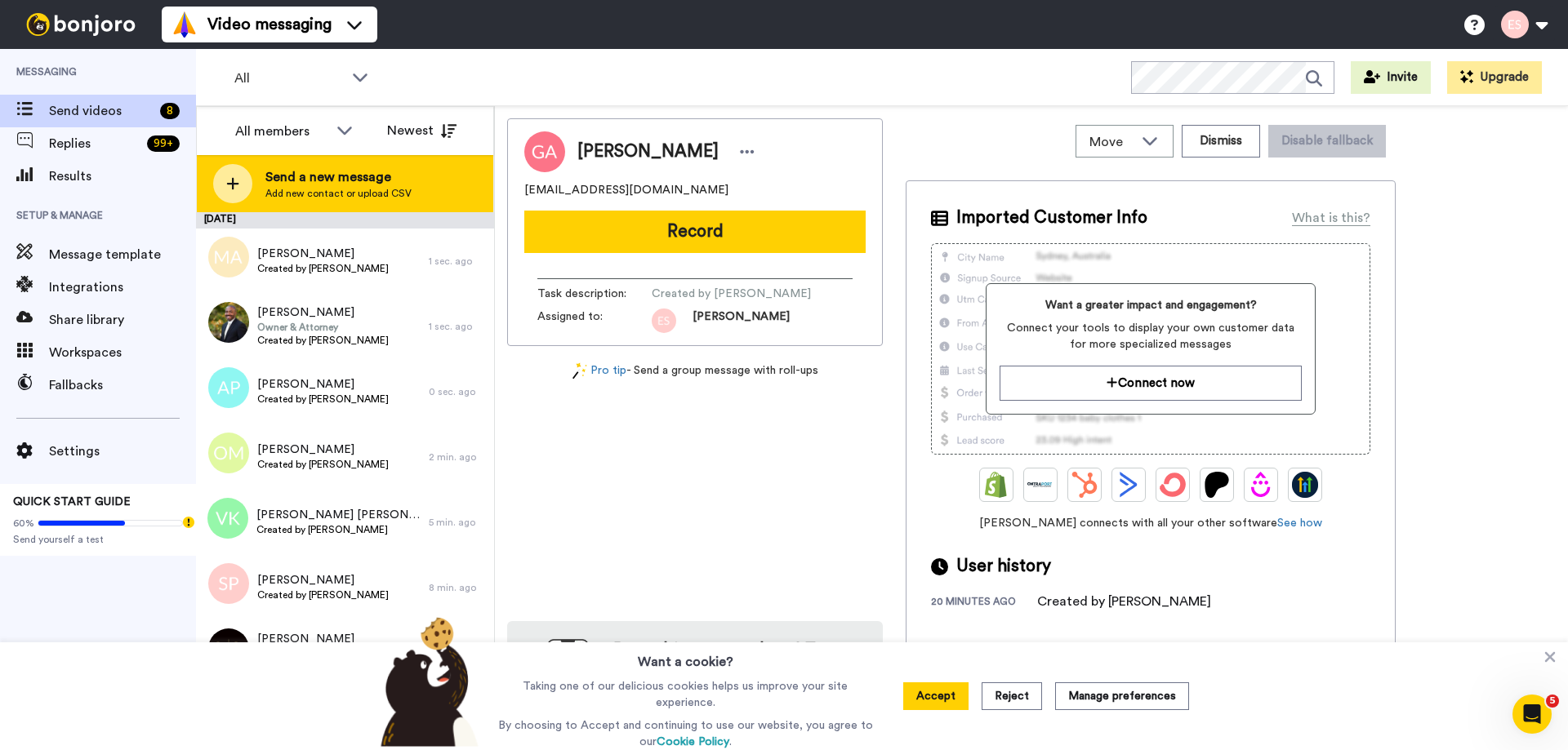
click at [384, 188] on span "Add new contact or upload CSV" at bounding box center [339, 193] width 147 height 13
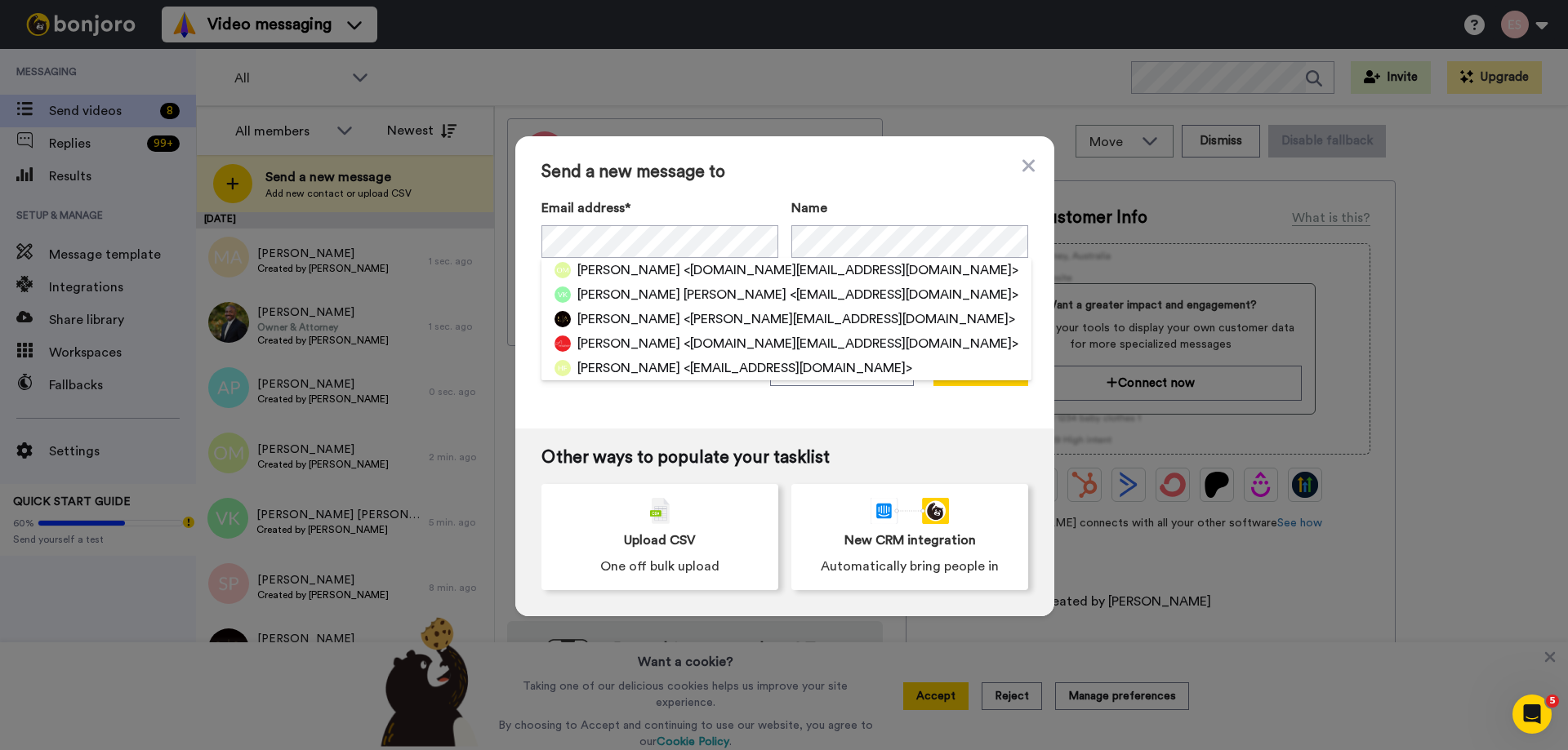
click at [824, 173] on span "Send a new message to" at bounding box center [784, 172] width 487 height 20
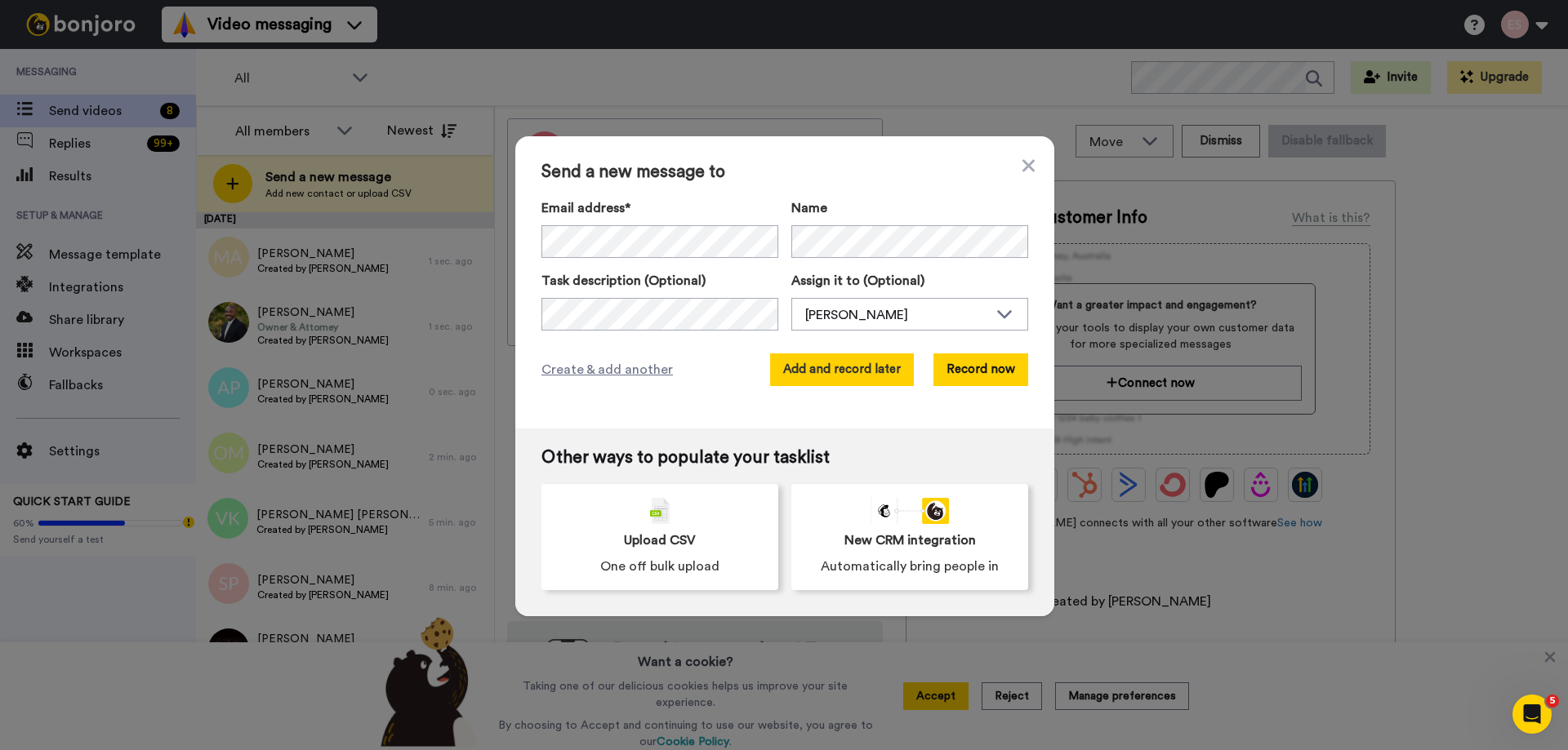
click at [841, 378] on button "Add and record later" at bounding box center [841, 370] width 144 height 33
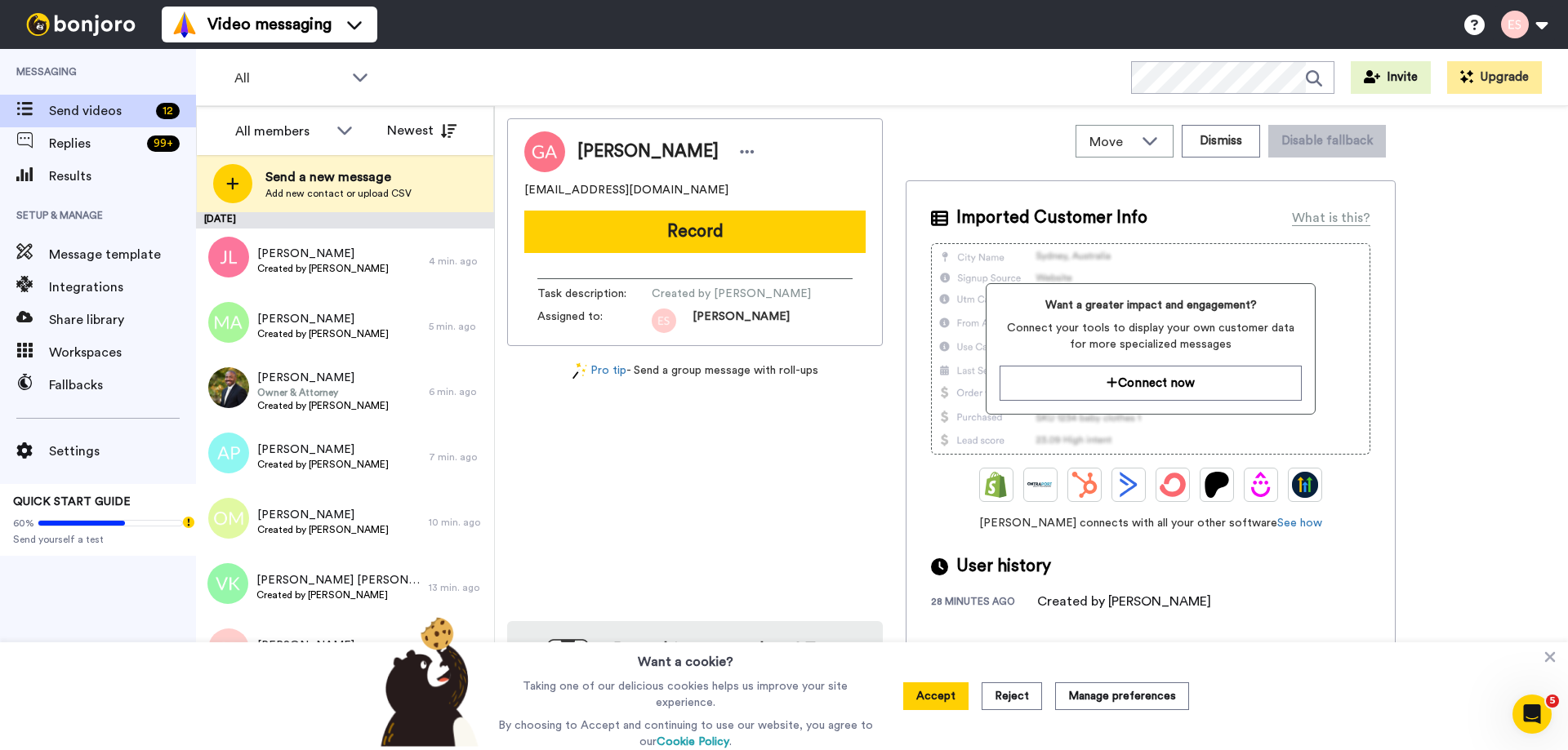
click at [713, 453] on div "[PERSON_NAME] [EMAIL_ADDRESS][DOMAIN_NAME] Record Task description : Created by…" at bounding box center [695, 432] width 376 height 627
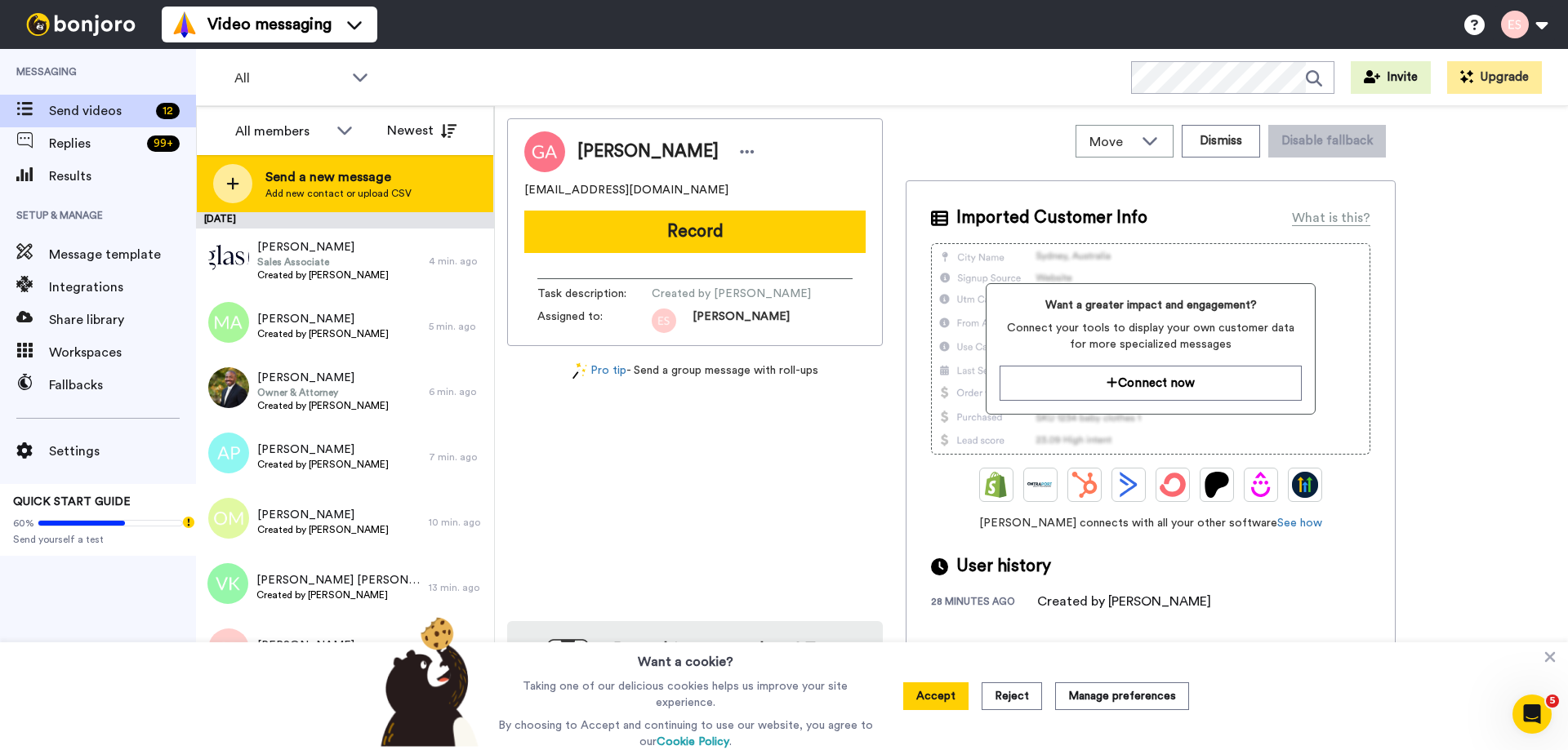
click at [379, 188] on span "Add new contact or upload CSV" at bounding box center [339, 193] width 147 height 13
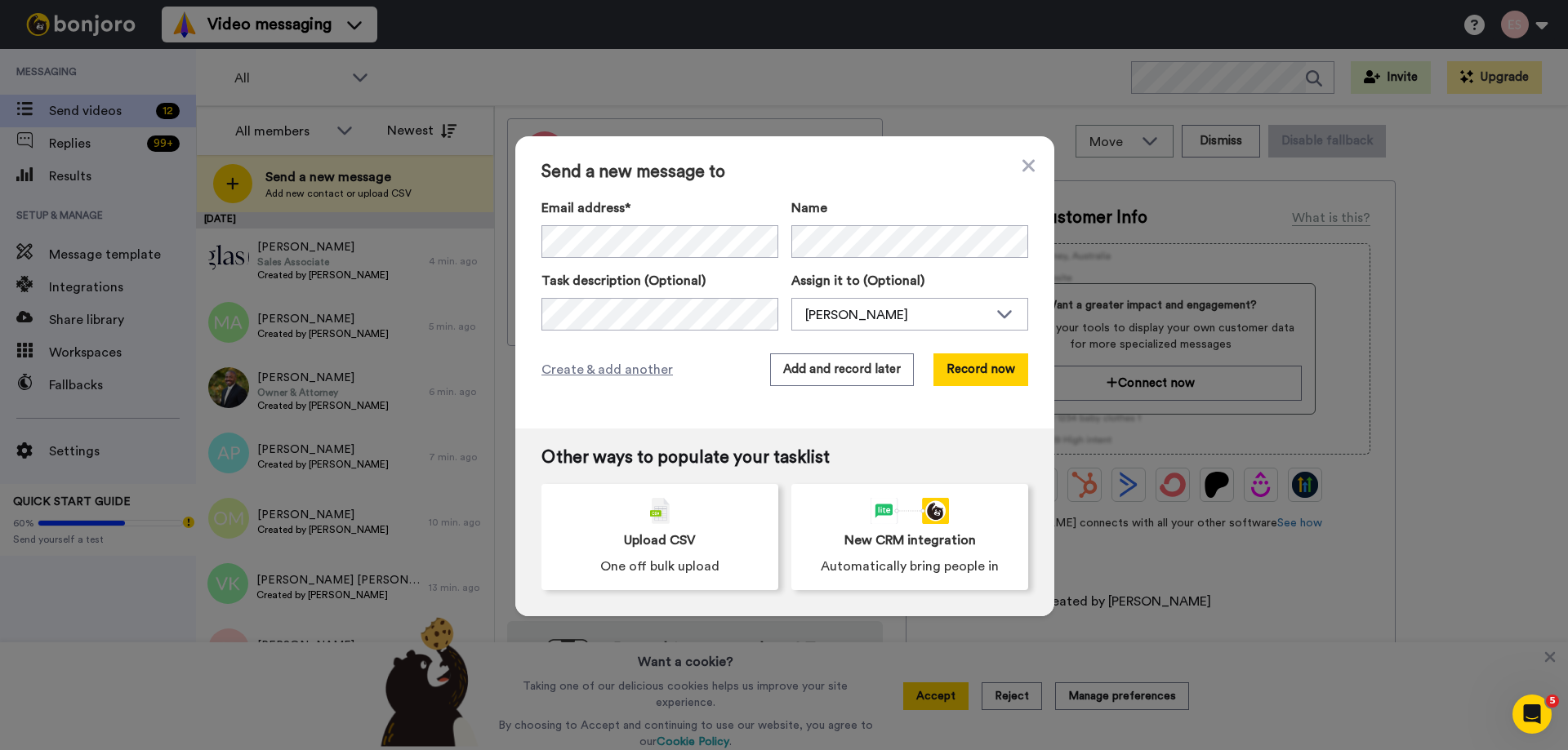
click at [786, 177] on span "Send a new message to" at bounding box center [784, 172] width 487 height 20
click at [842, 378] on button "Add and record later" at bounding box center [841, 370] width 144 height 33
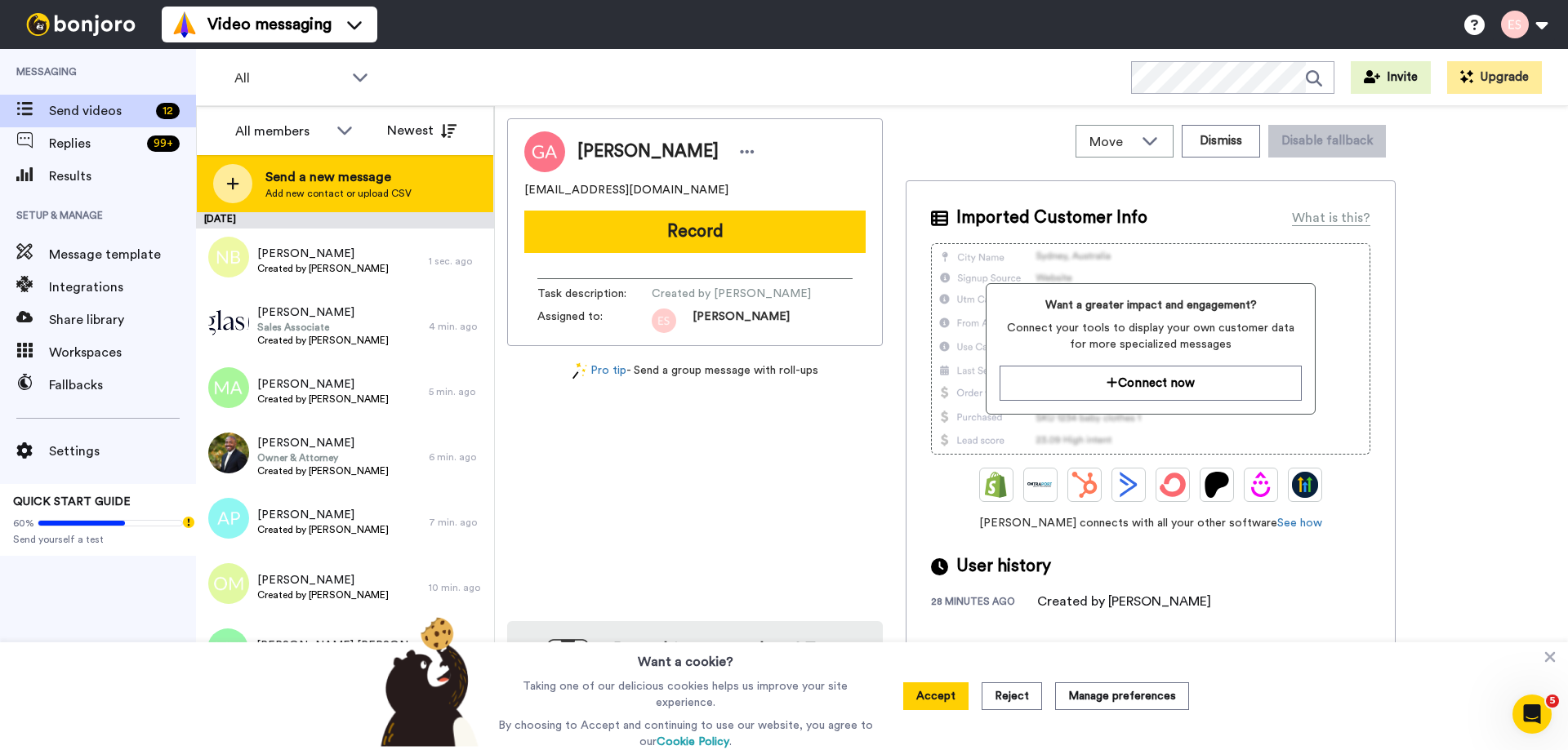
click at [419, 182] on div "Send a new message Add new contact or upload CSV" at bounding box center [345, 184] width 296 height 57
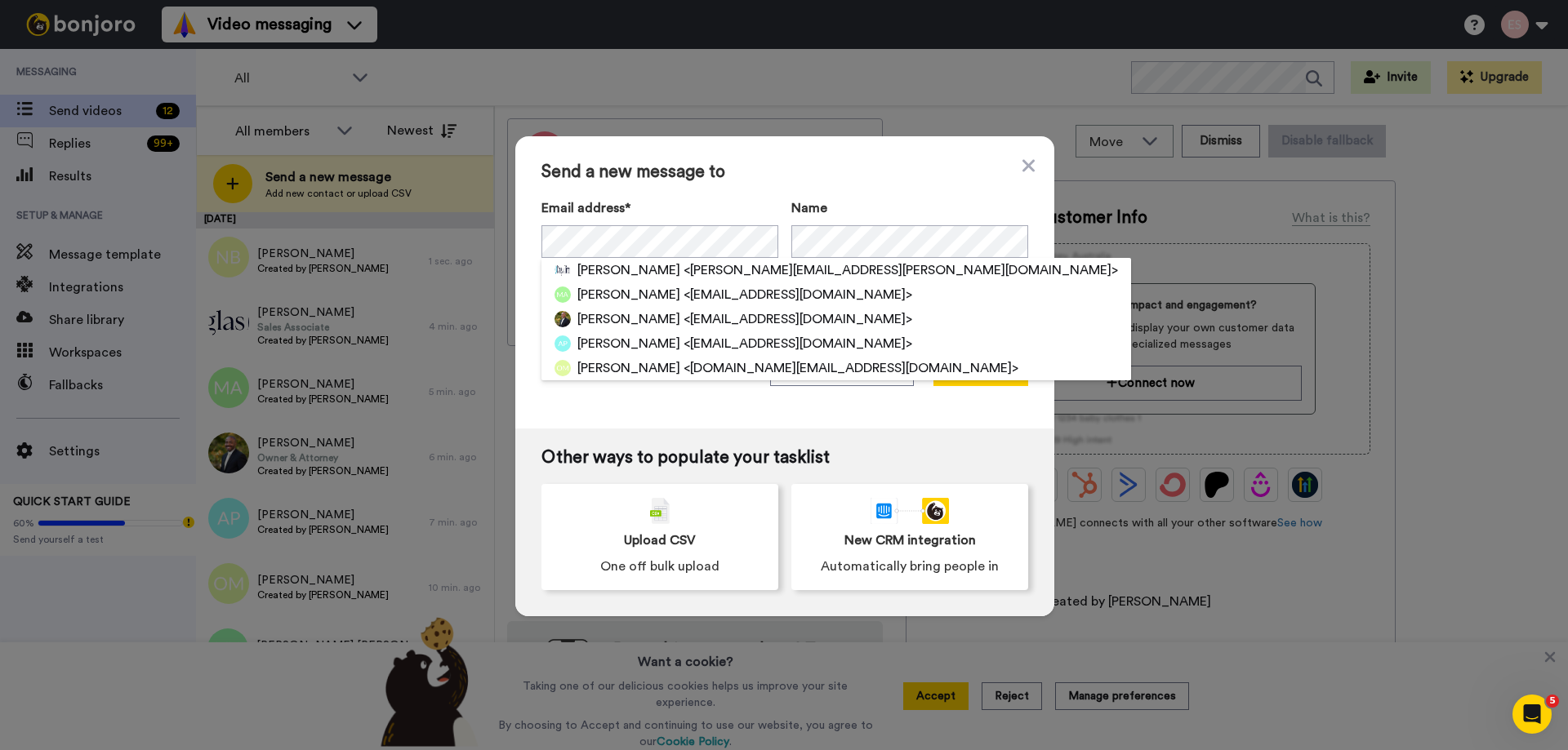
click at [810, 195] on div "Send a new message to Email address* [PERSON_NAME] <[PERSON_NAME][EMAIL_ADDRESS…" at bounding box center [785, 282] width 539 height 292
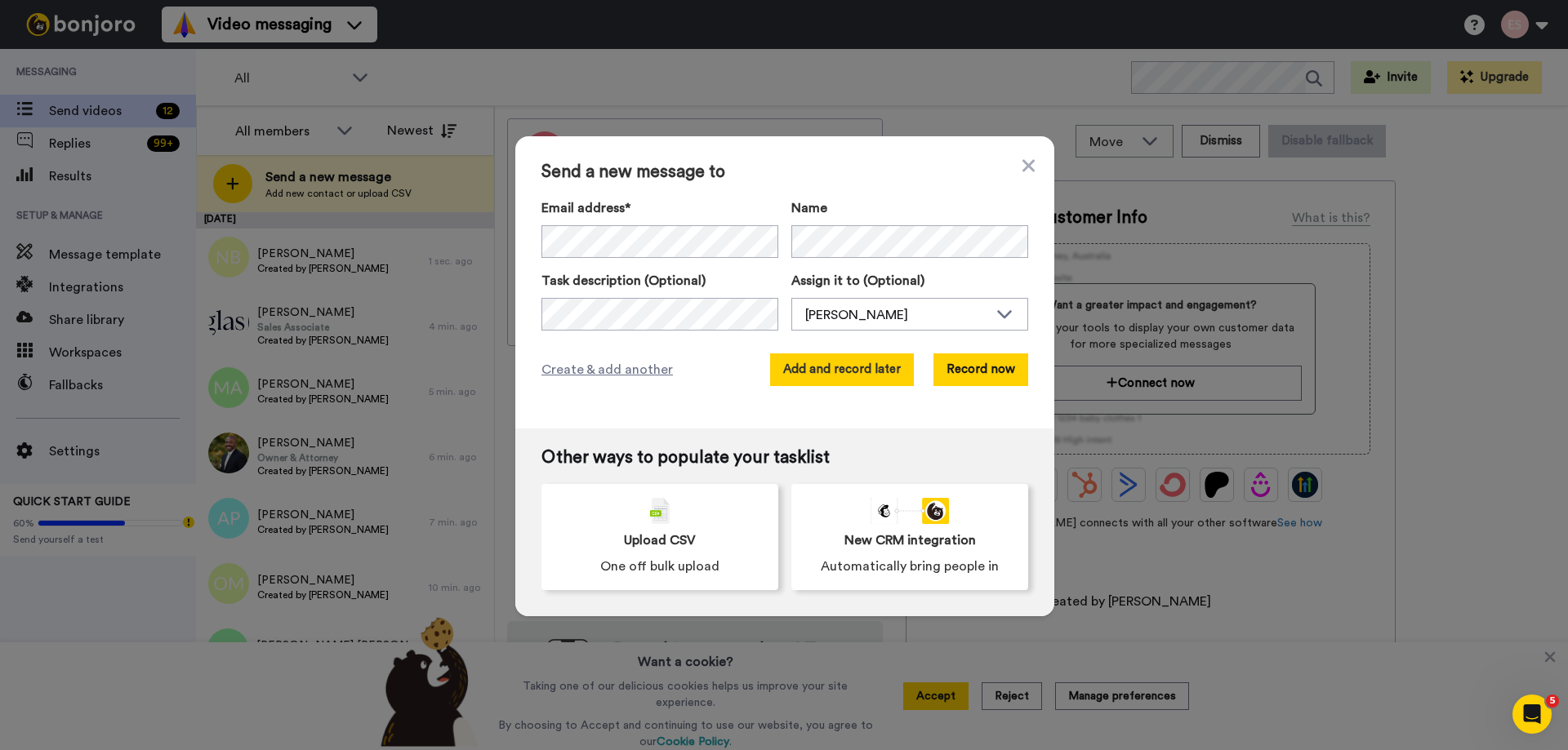
click at [834, 360] on button "Add and record later" at bounding box center [841, 370] width 144 height 33
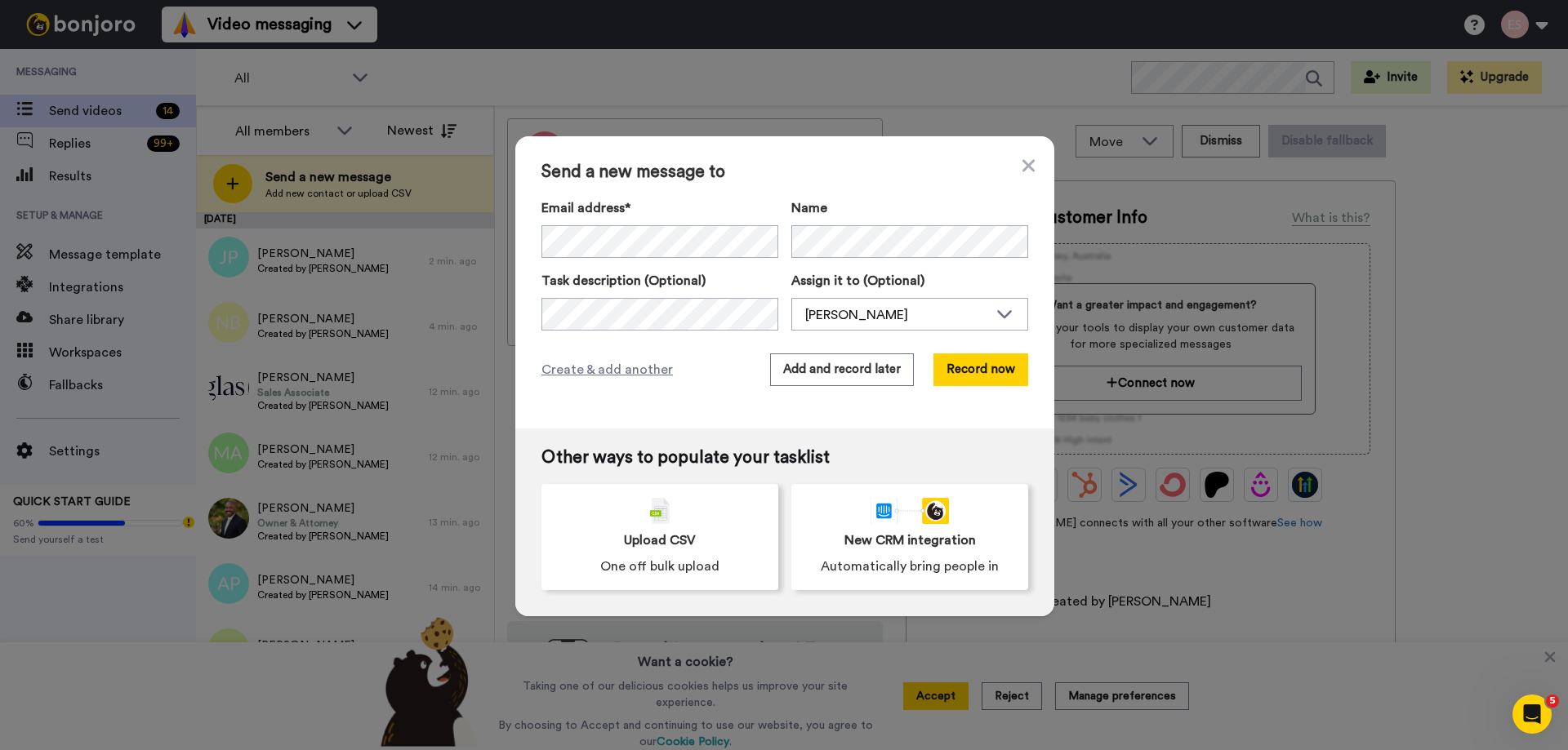
click at [801, 188] on div "Send a new message to Email address* [PERSON_NAME] <[PERSON_NAME][EMAIL_ADDRESS…" at bounding box center [785, 282] width 539 height 292
click at [871, 374] on button "Add and record later" at bounding box center [841, 370] width 144 height 33
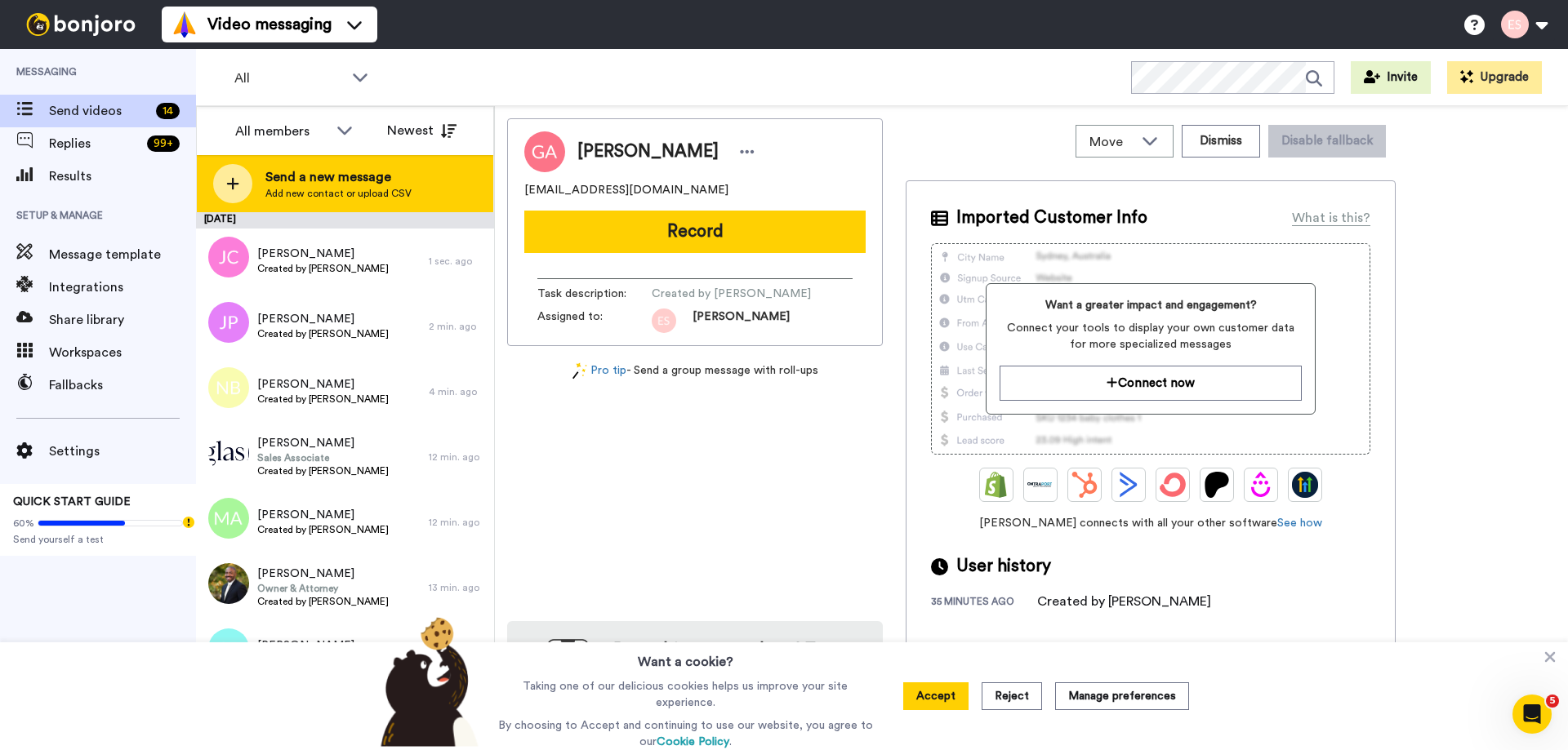
click at [346, 199] on span "Add new contact or upload CSV" at bounding box center [339, 193] width 147 height 13
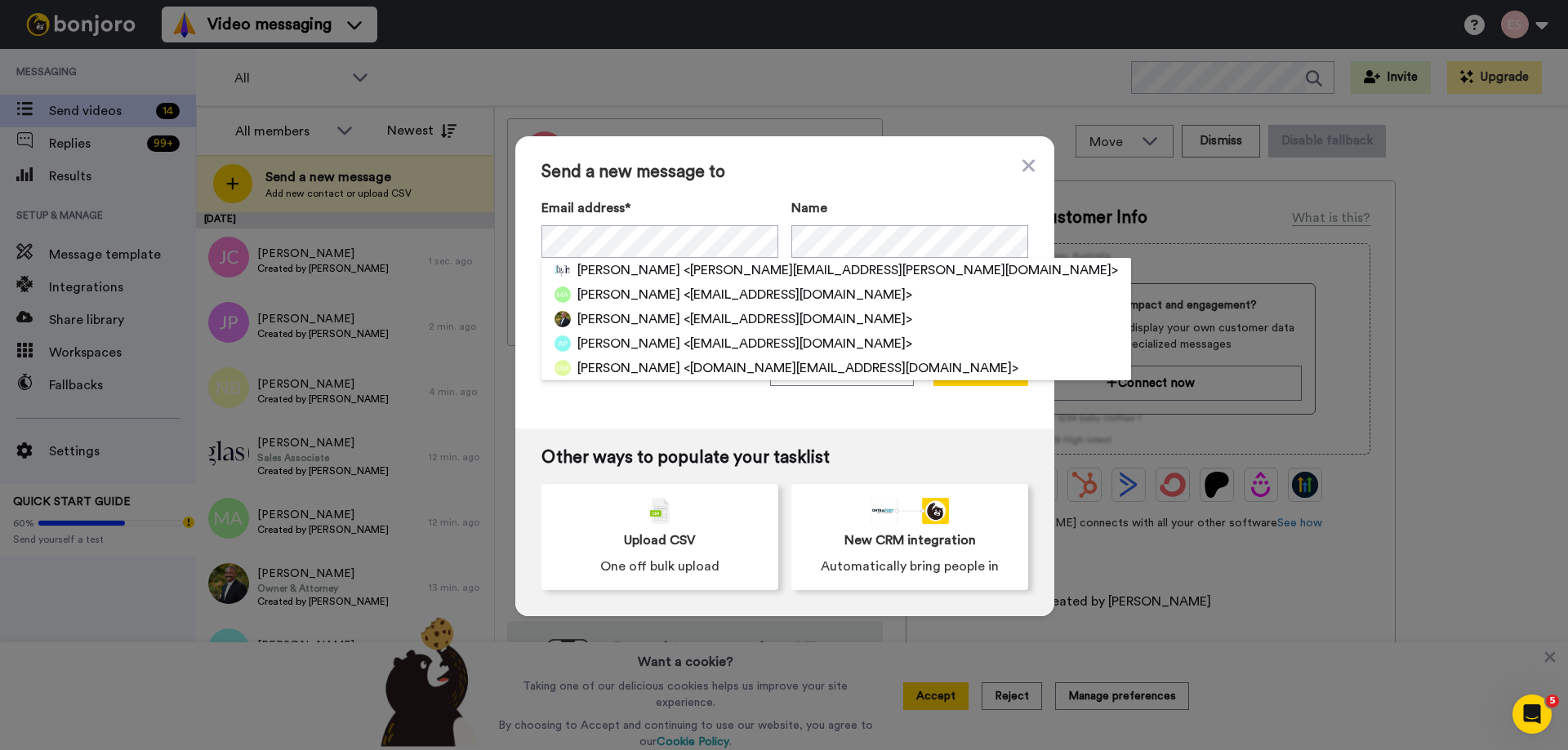
click at [842, 195] on div "Send a new message to Email address* [PERSON_NAME] <[PERSON_NAME][EMAIL_ADDRESS…" at bounding box center [785, 282] width 539 height 292
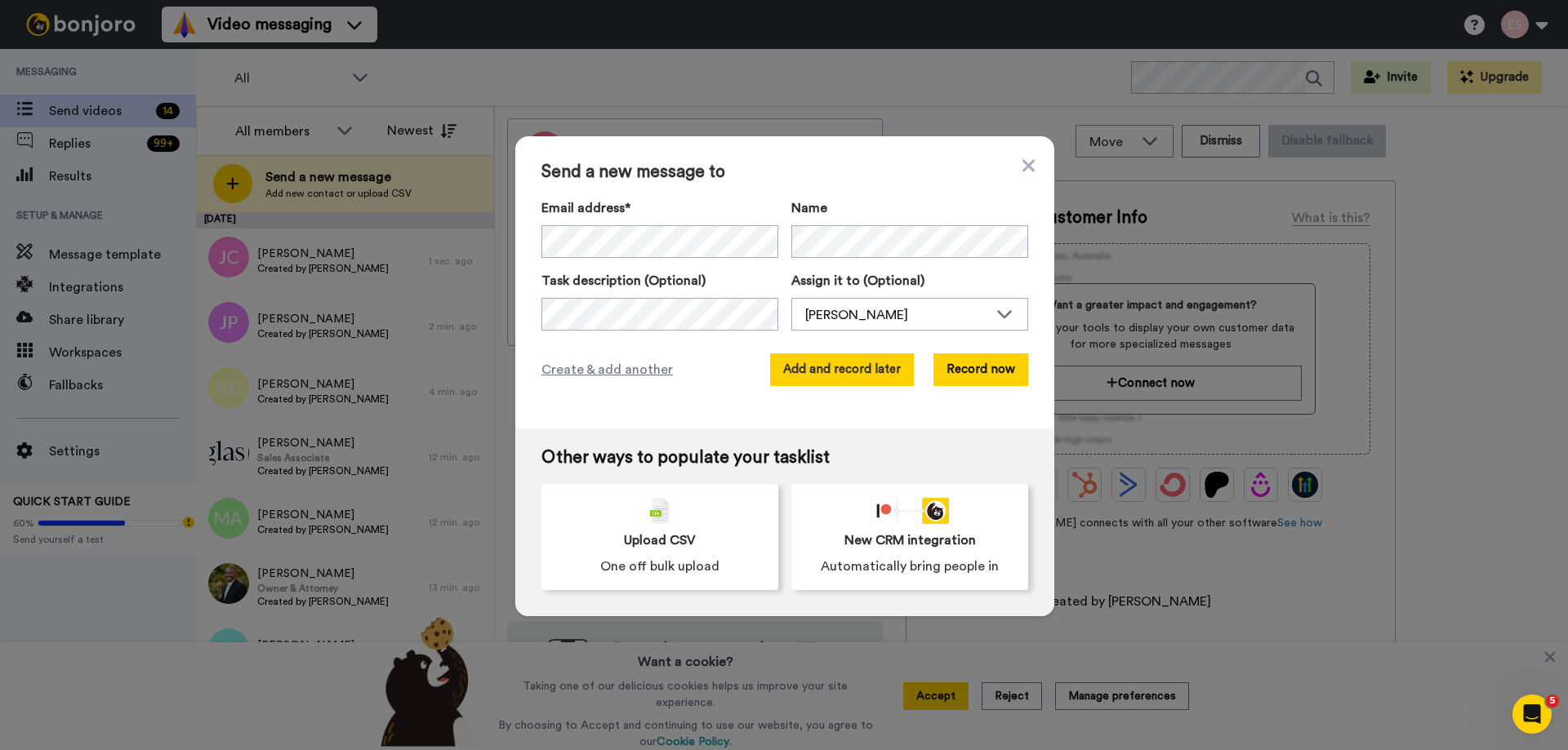
click at [880, 360] on button "Add and record later" at bounding box center [841, 370] width 144 height 33
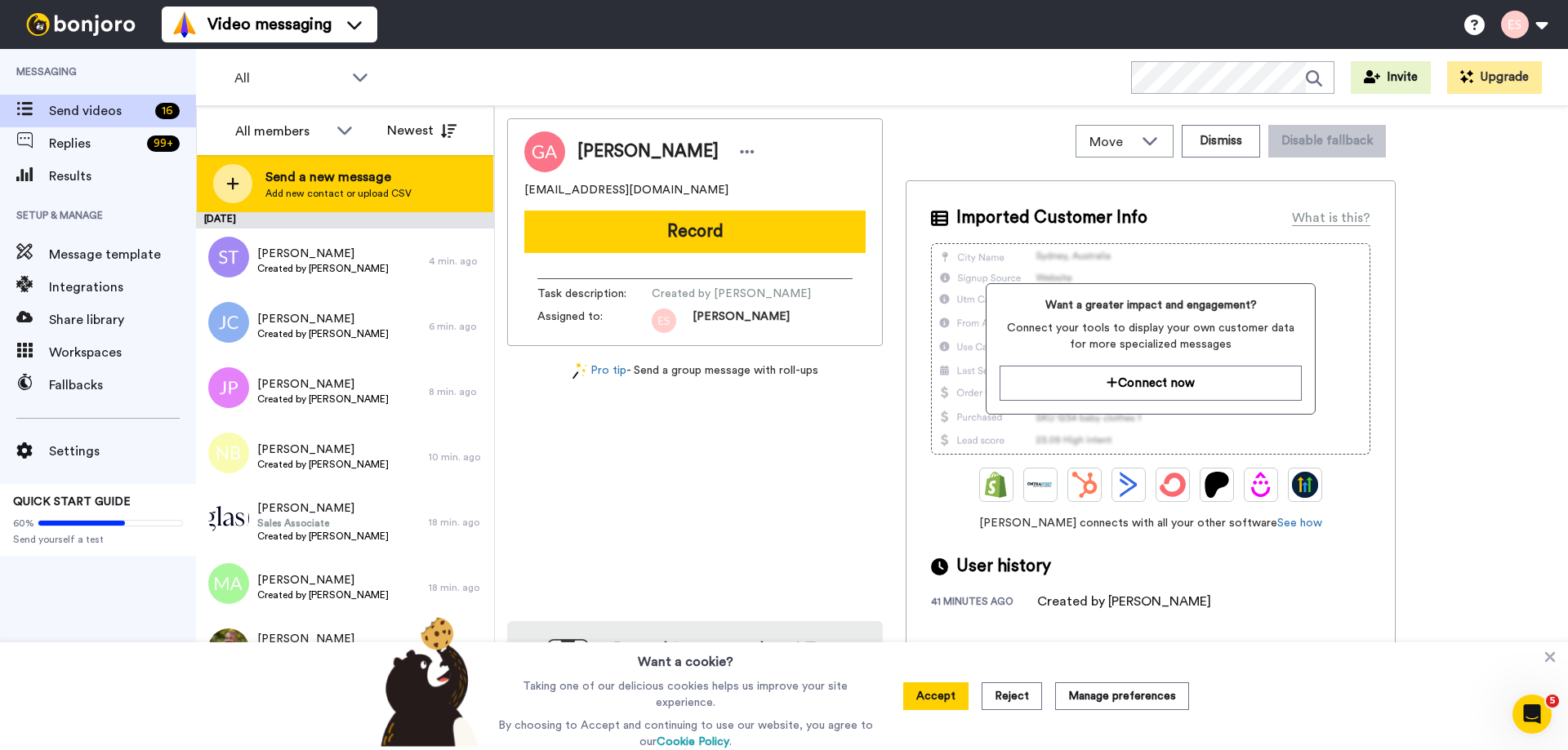
click at [391, 169] on span "Send a new message" at bounding box center [339, 177] width 147 height 20
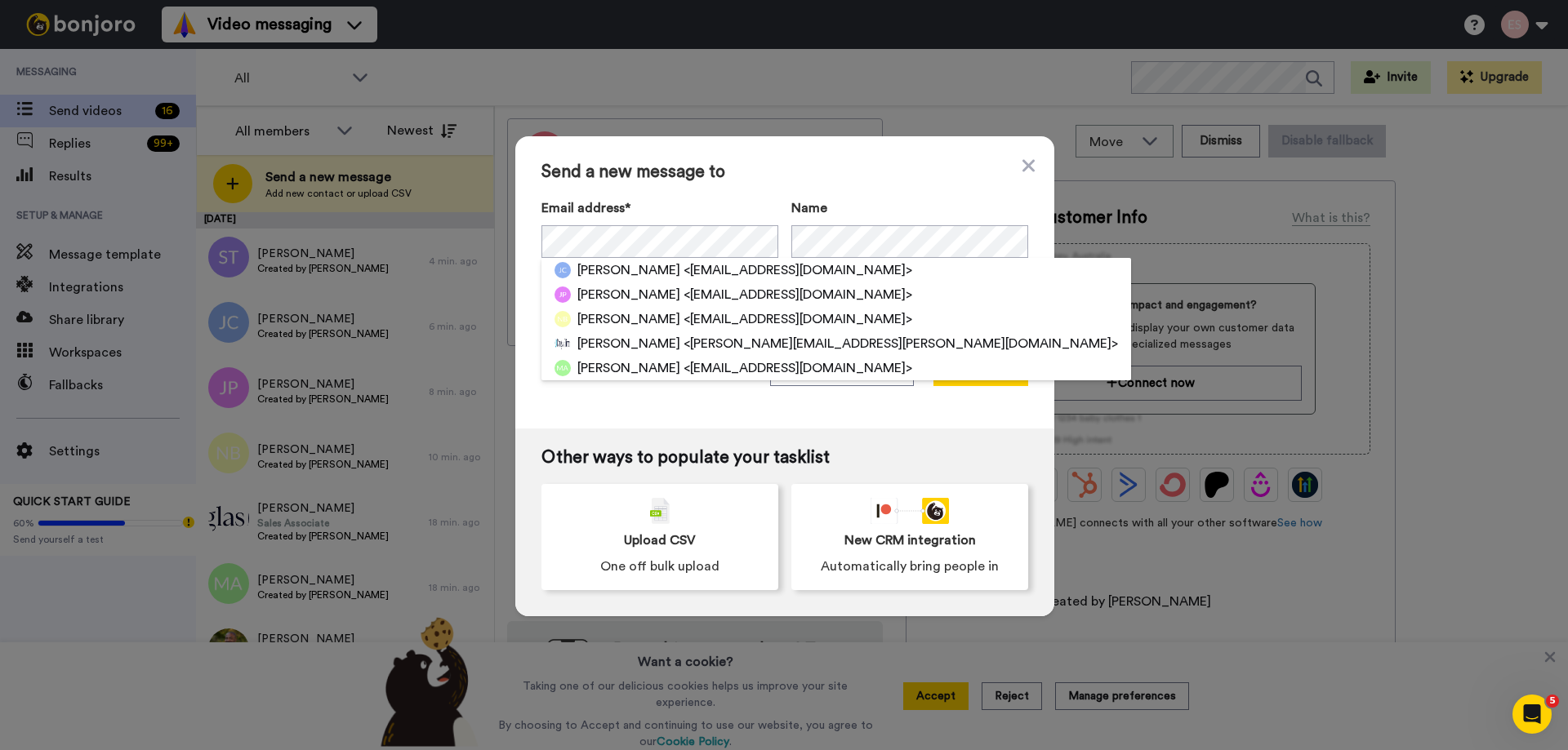
drag, startPoint x: 757, startPoint y: 189, endPoint x: 774, endPoint y: 239, distance: 52.8
click at [757, 188] on div "Send a new message to Email address* [PERSON_NAME] <[EMAIL_ADDRESS][DOMAIN_NAME…" at bounding box center [785, 282] width 539 height 292
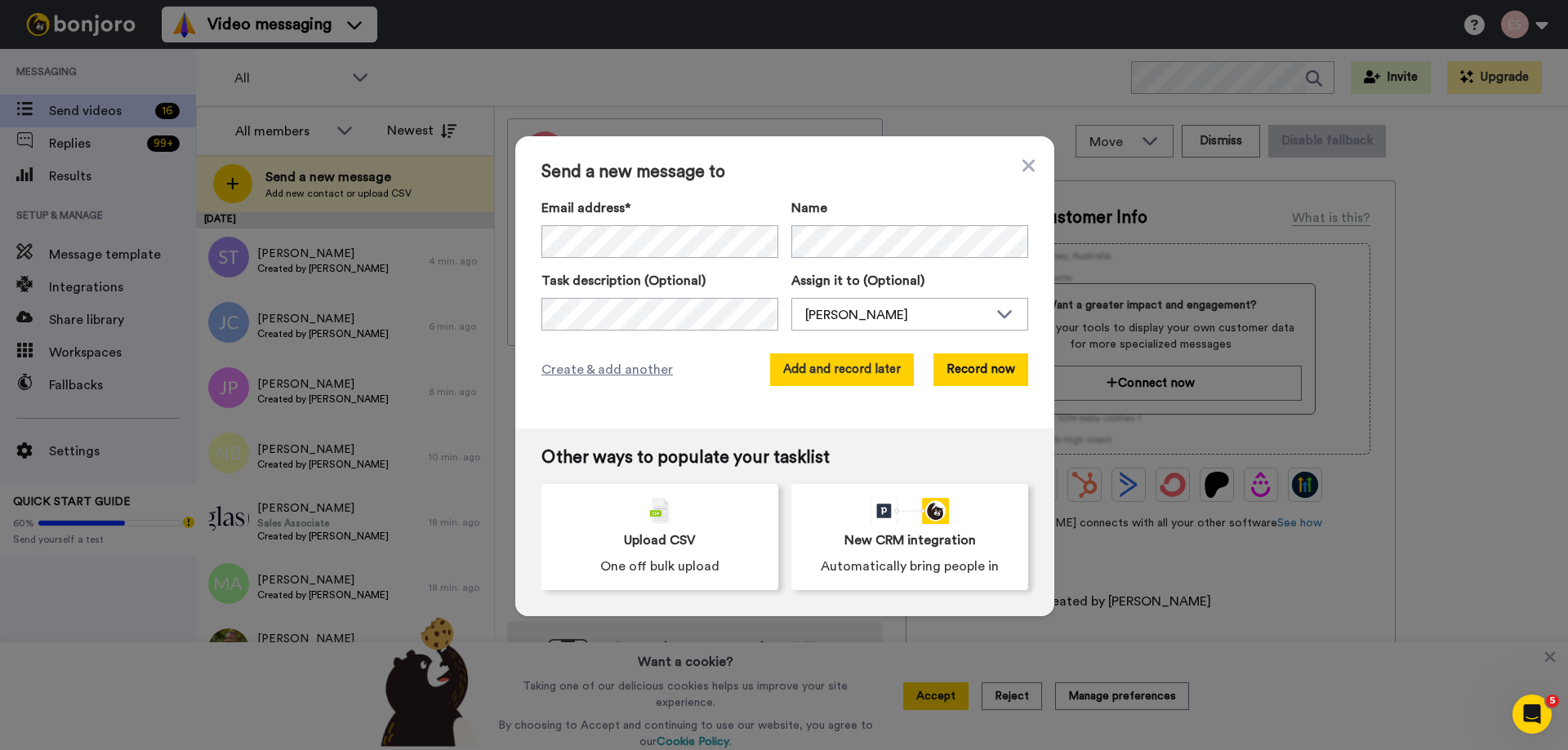
click at [822, 364] on button "Add and record later" at bounding box center [841, 370] width 144 height 33
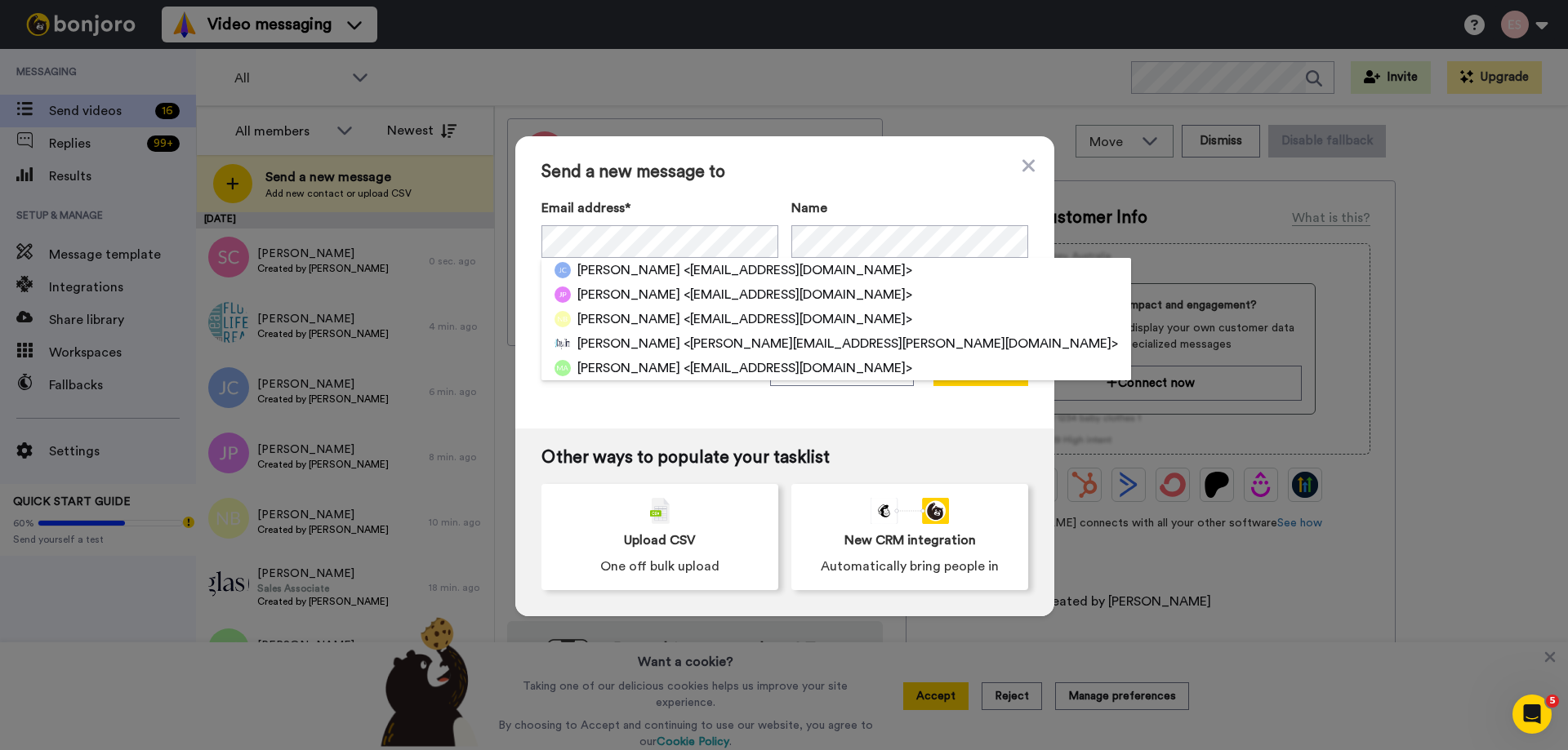
drag, startPoint x: 819, startPoint y: 188, endPoint x: 825, endPoint y: 221, distance: 33.5
click at [819, 188] on div "Send a new message to Email address* [PERSON_NAME] <[EMAIL_ADDRESS][DOMAIN_NAME…" at bounding box center [785, 282] width 539 height 292
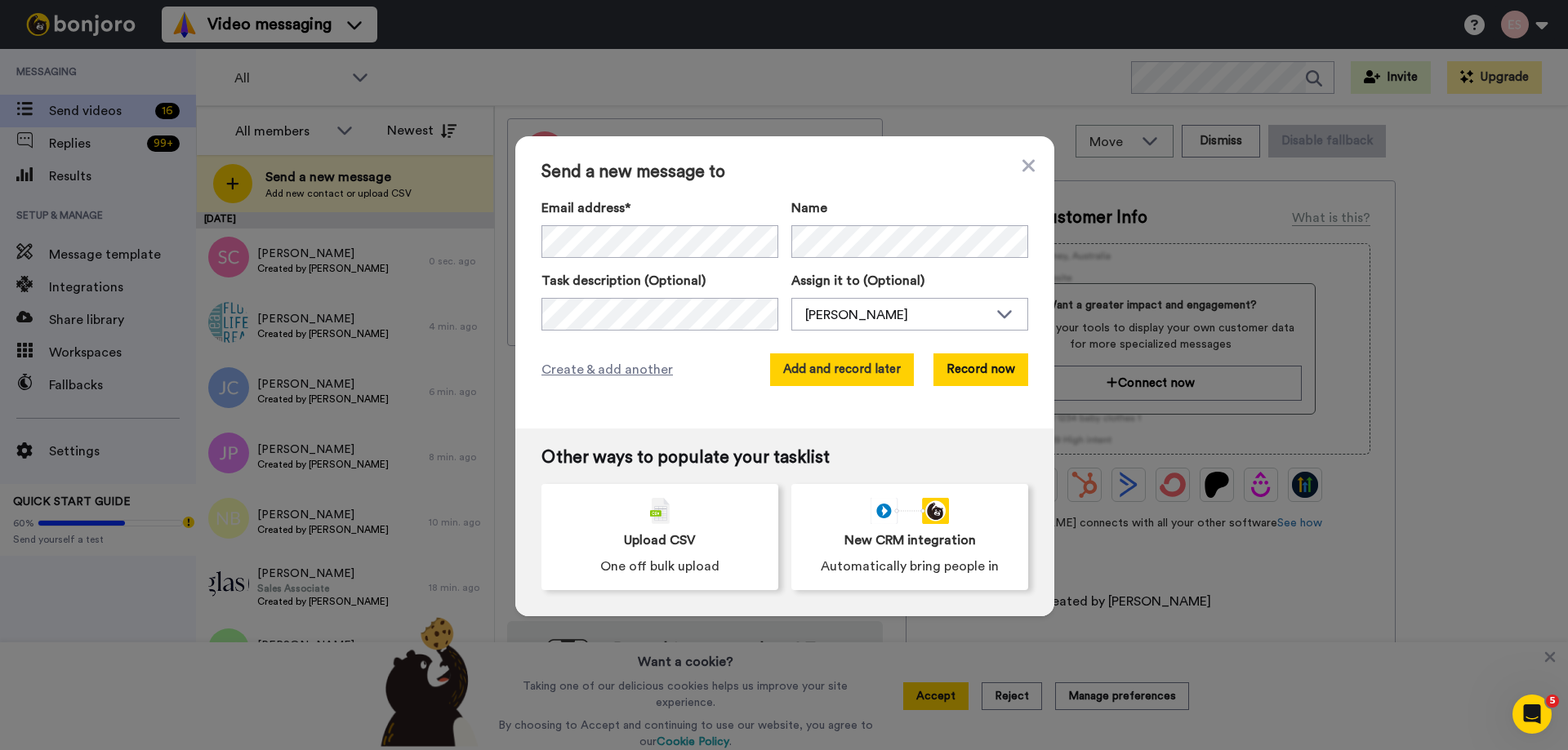
click at [830, 377] on button "Add and record later" at bounding box center [841, 370] width 144 height 33
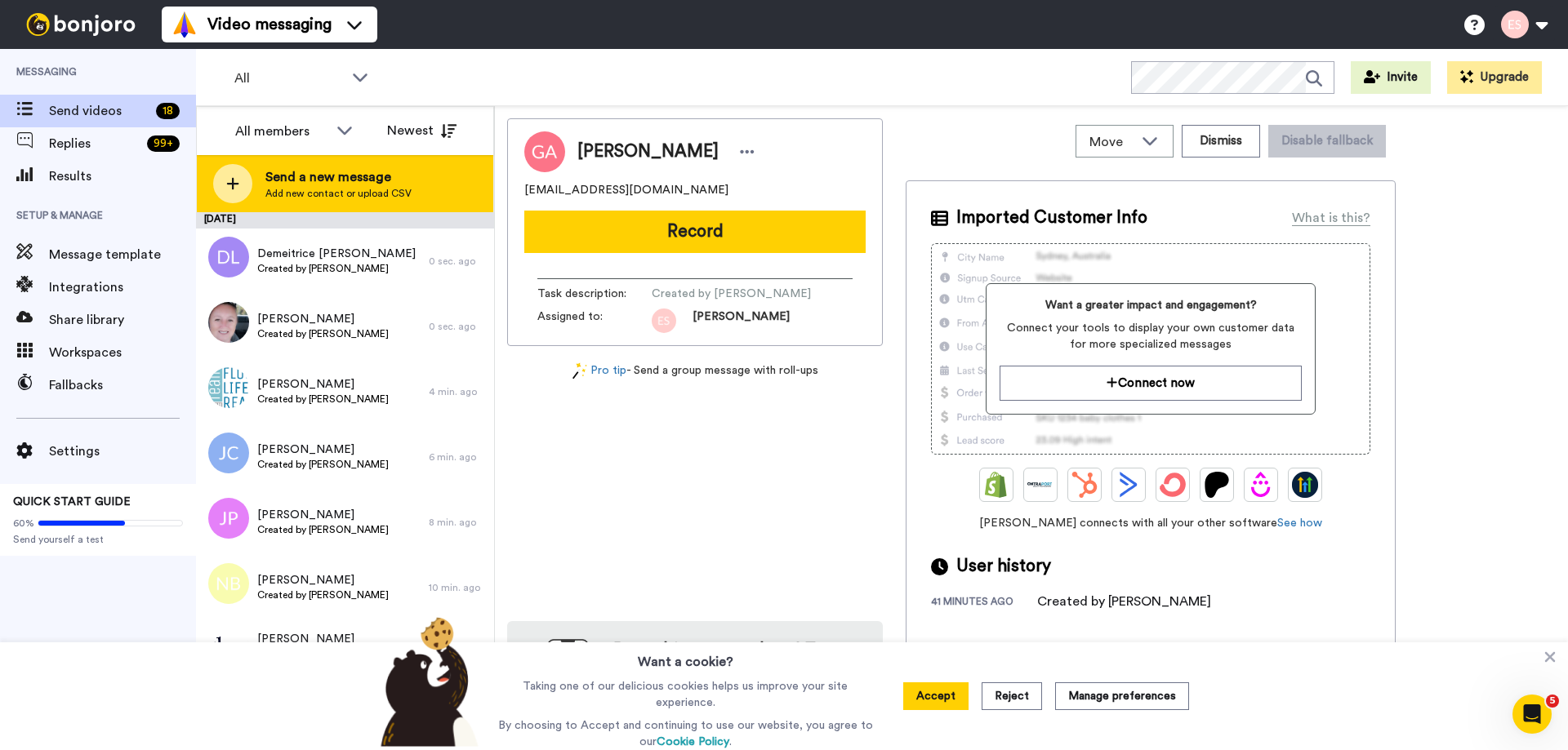
click at [405, 195] on span "Add new contact or upload CSV" at bounding box center [339, 193] width 147 height 13
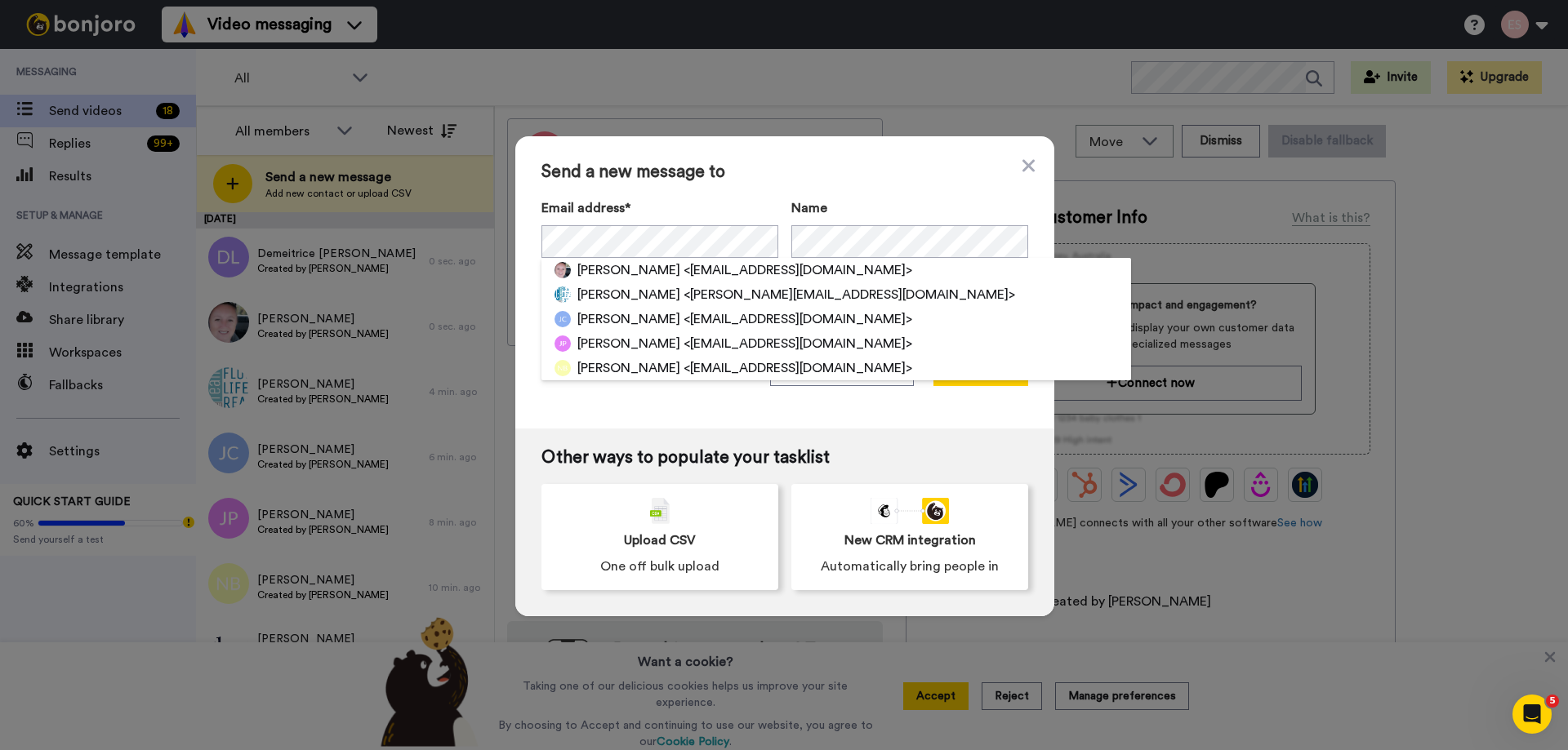
click at [876, 189] on div "Send a new message to Email address* [PERSON_NAME] <[EMAIL_ADDRESS][DOMAIN_NAME…" at bounding box center [785, 282] width 539 height 292
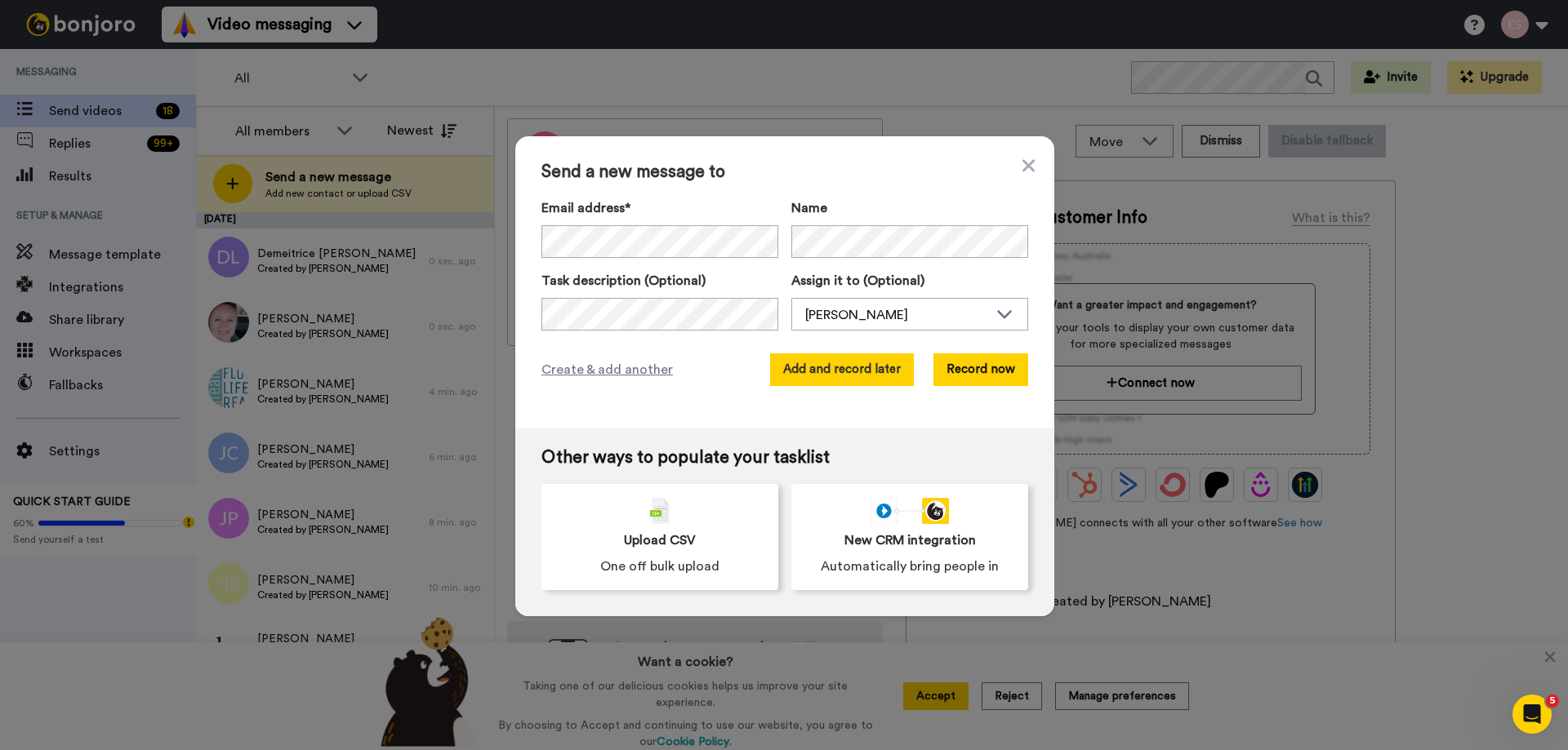
click at [852, 360] on button "Add and record later" at bounding box center [841, 370] width 144 height 33
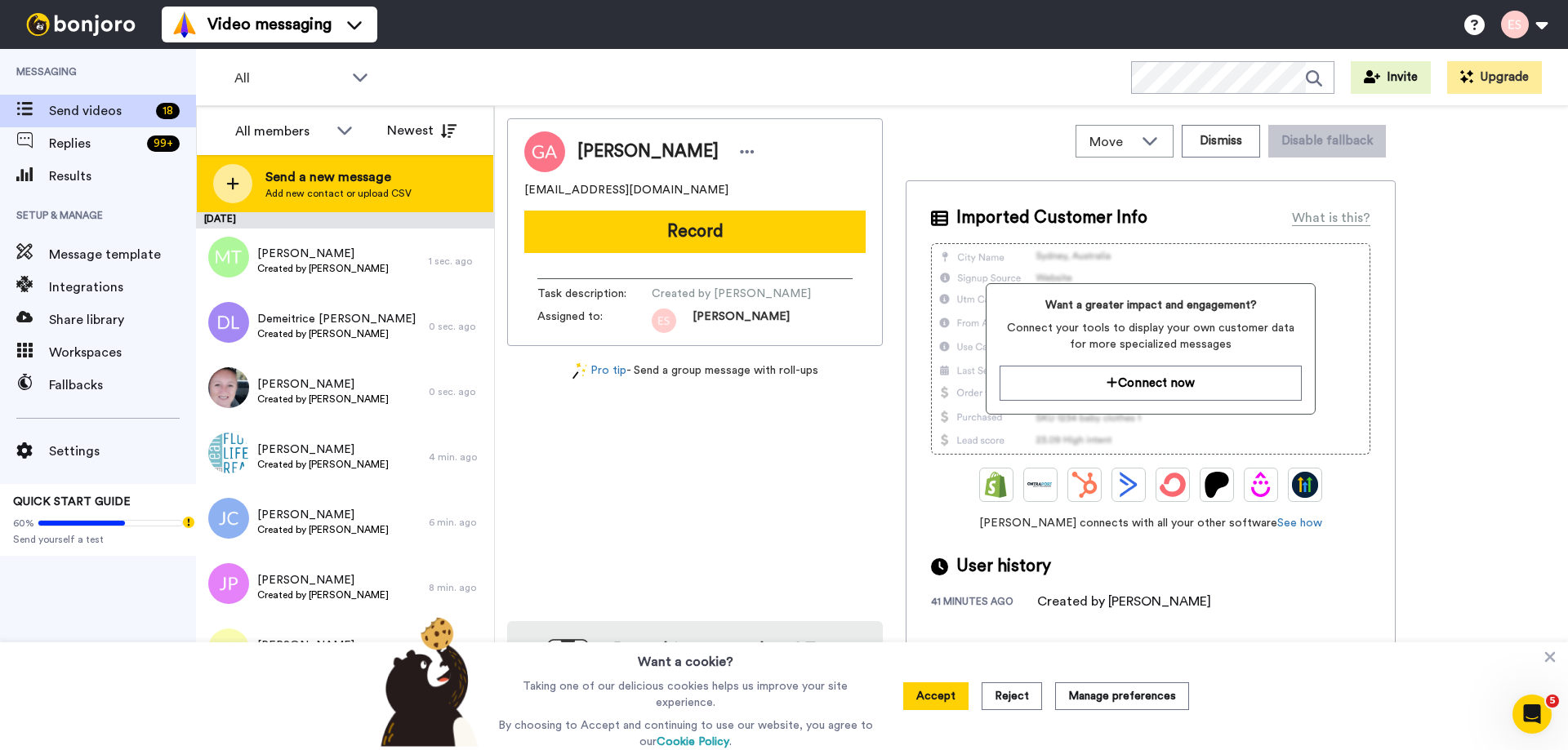
click at [396, 179] on span "Send a new message" at bounding box center [339, 177] width 147 height 20
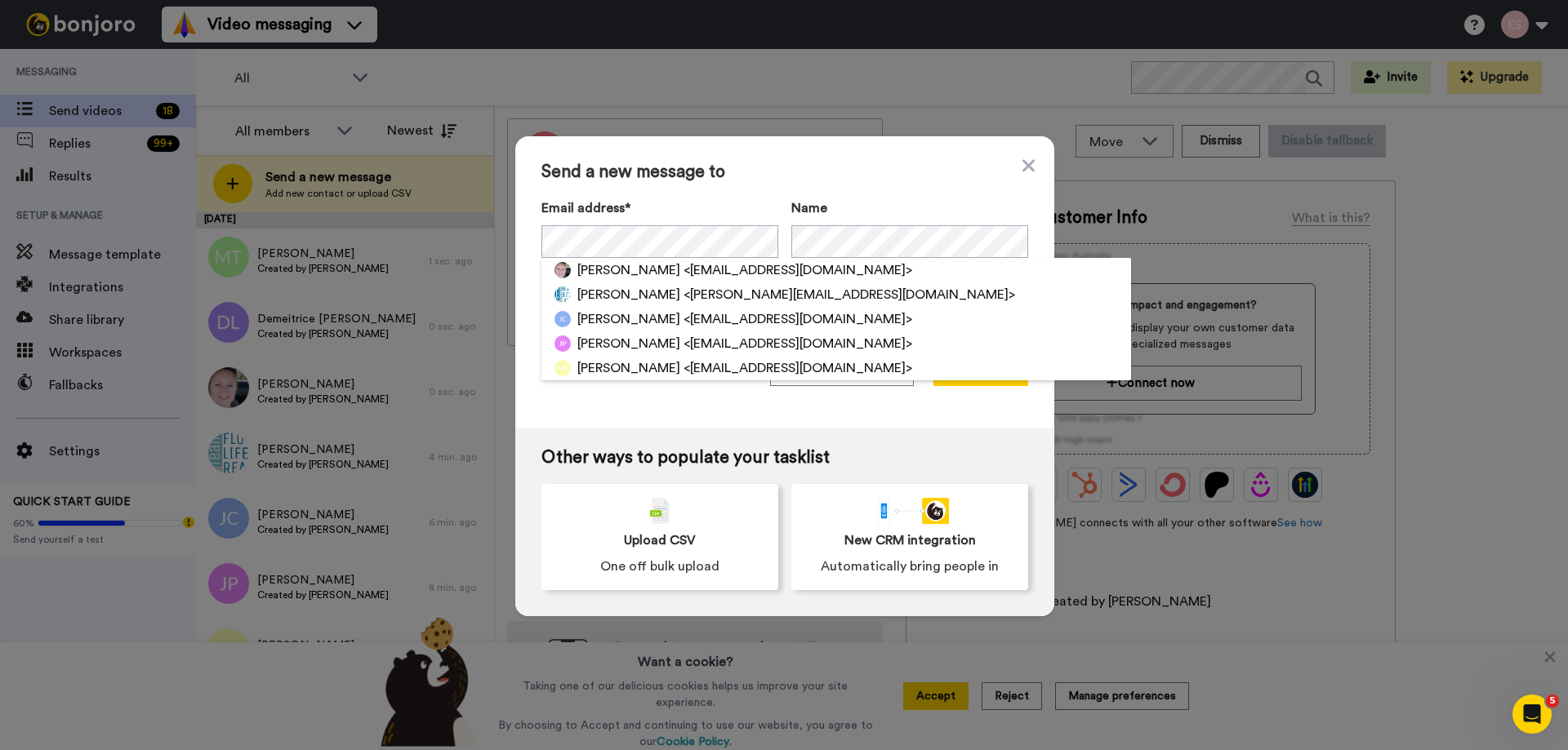
click at [801, 189] on div "Send a new message to Email address* [PERSON_NAME] <[EMAIL_ADDRESS][DOMAIN_NAME…" at bounding box center [785, 282] width 539 height 292
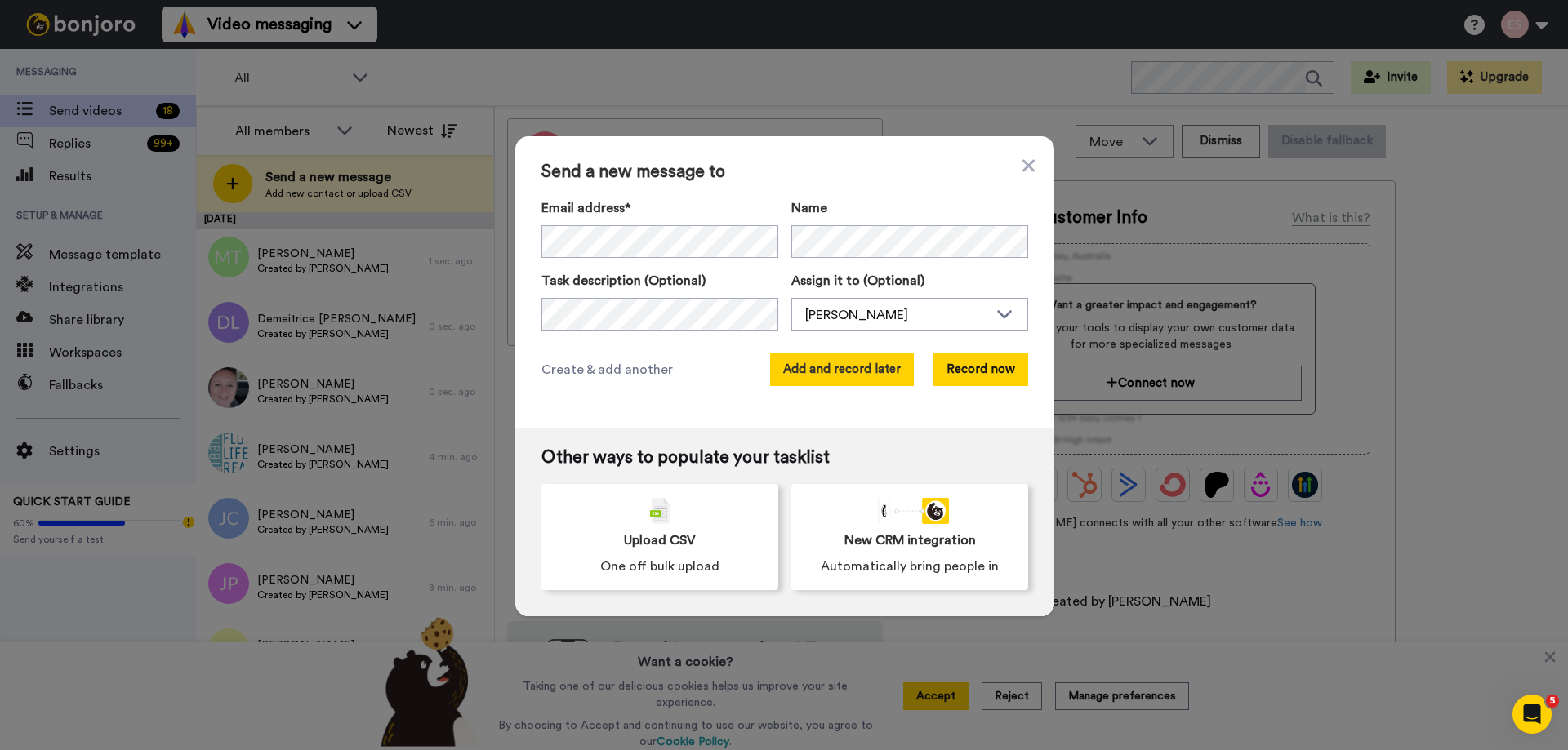
click at [847, 373] on button "Add and record later" at bounding box center [841, 370] width 144 height 33
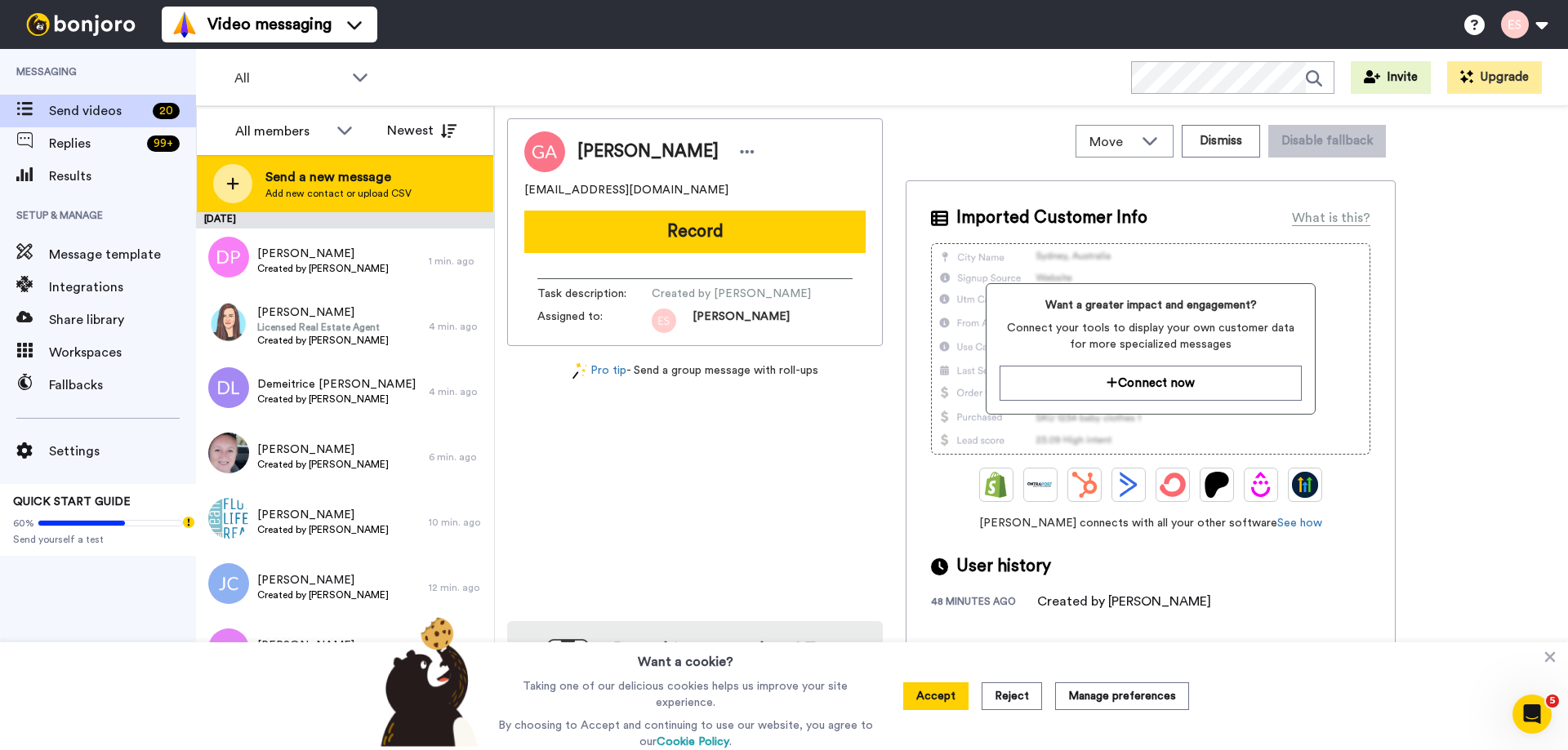
click at [384, 175] on span "Send a new message" at bounding box center [339, 177] width 147 height 20
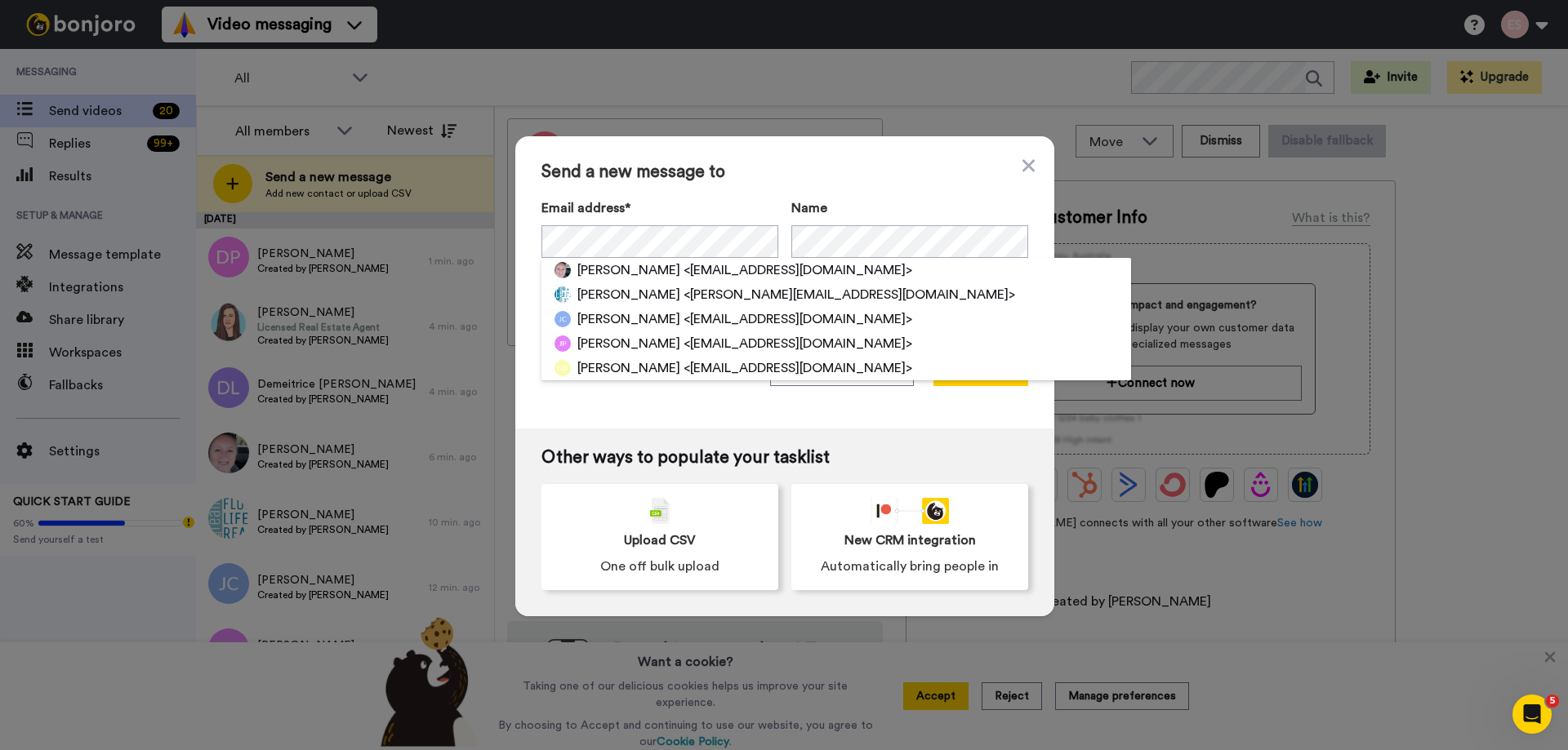
click at [793, 187] on div "Send a new message to Email address* [PERSON_NAME] <[EMAIL_ADDRESS][DOMAIN_NAME…" at bounding box center [785, 282] width 539 height 292
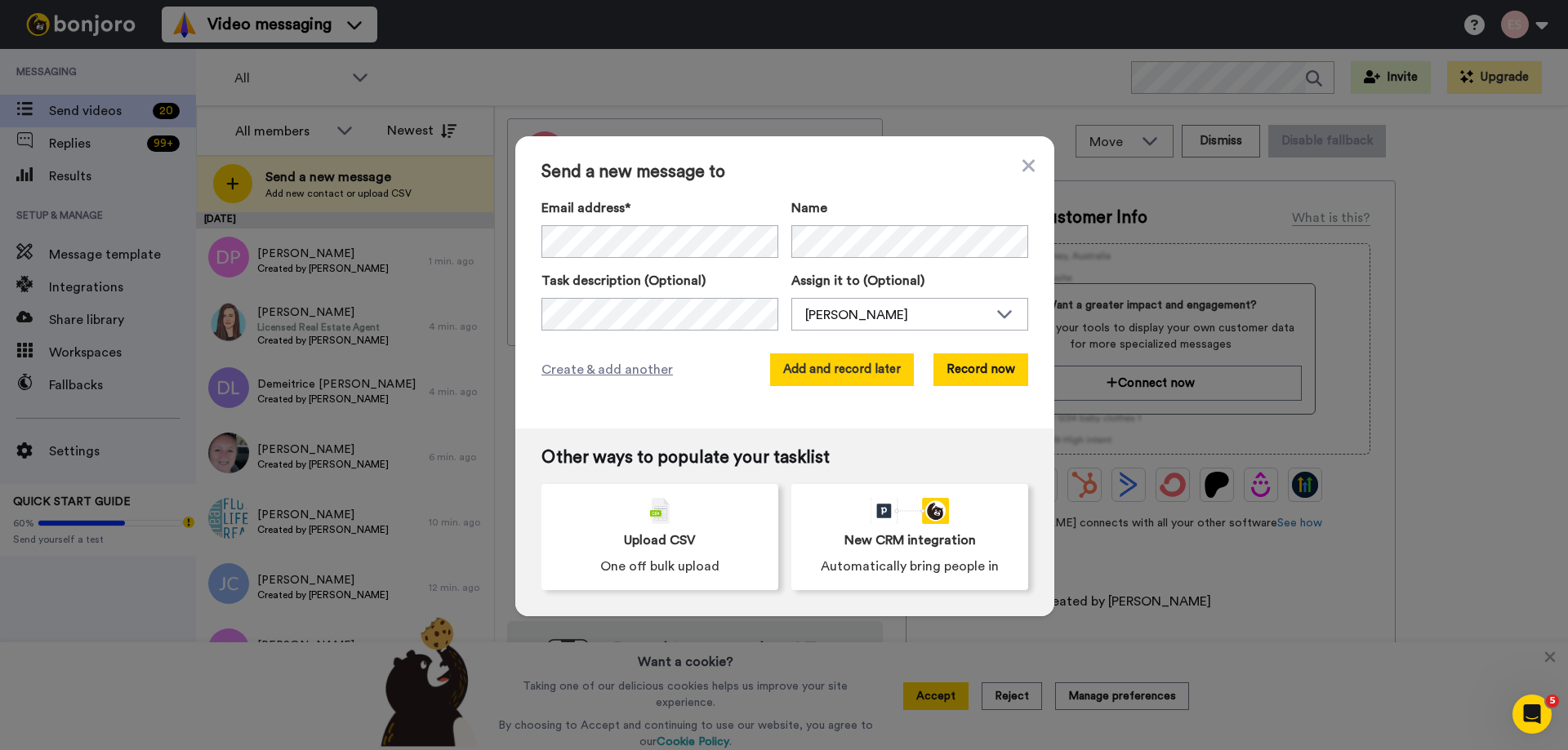
click at [856, 385] on button "Add and record later" at bounding box center [841, 370] width 144 height 33
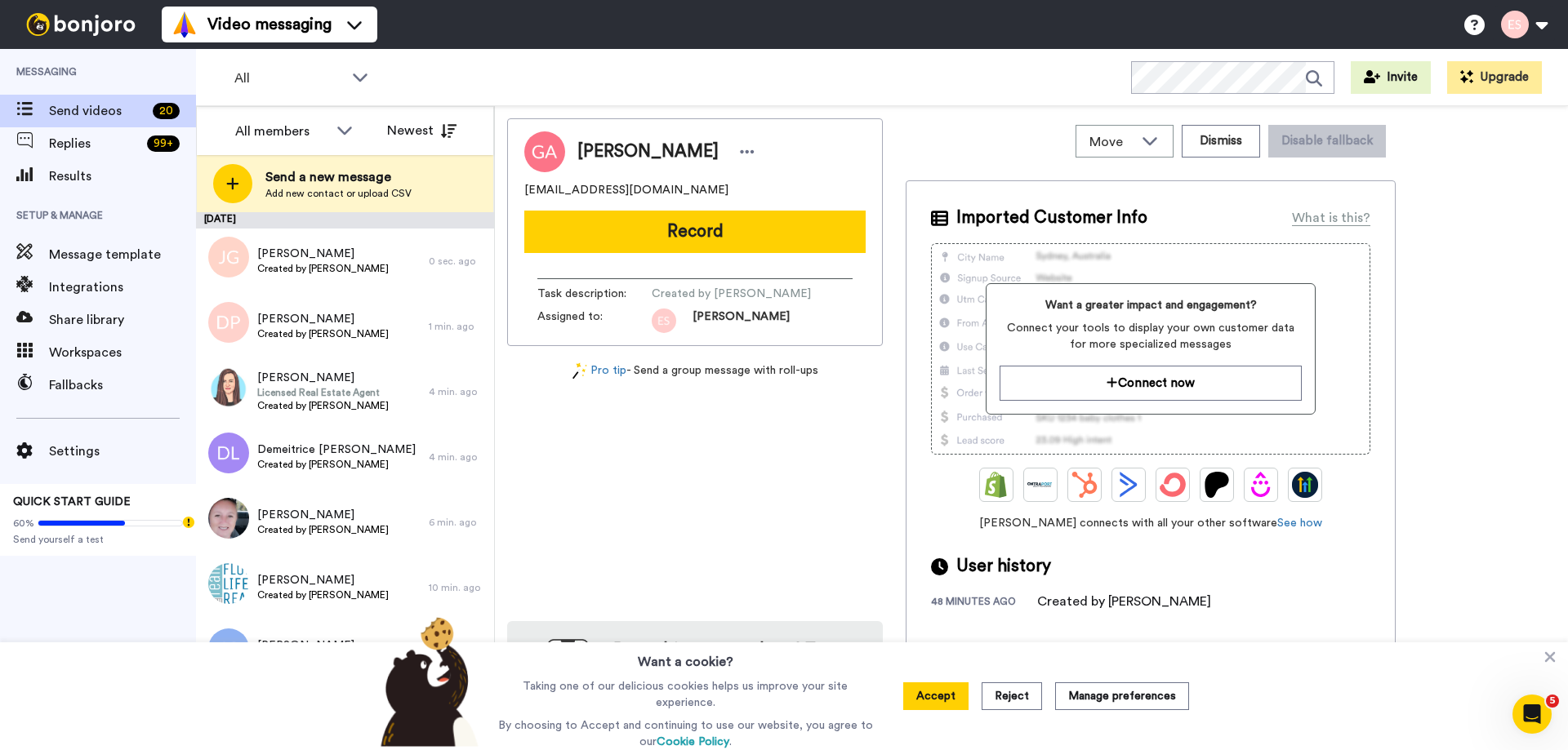
click at [724, 537] on div "[PERSON_NAME] [EMAIL_ADDRESS][DOMAIN_NAME] Record Task description : Created by…" at bounding box center [695, 432] width 376 height 627
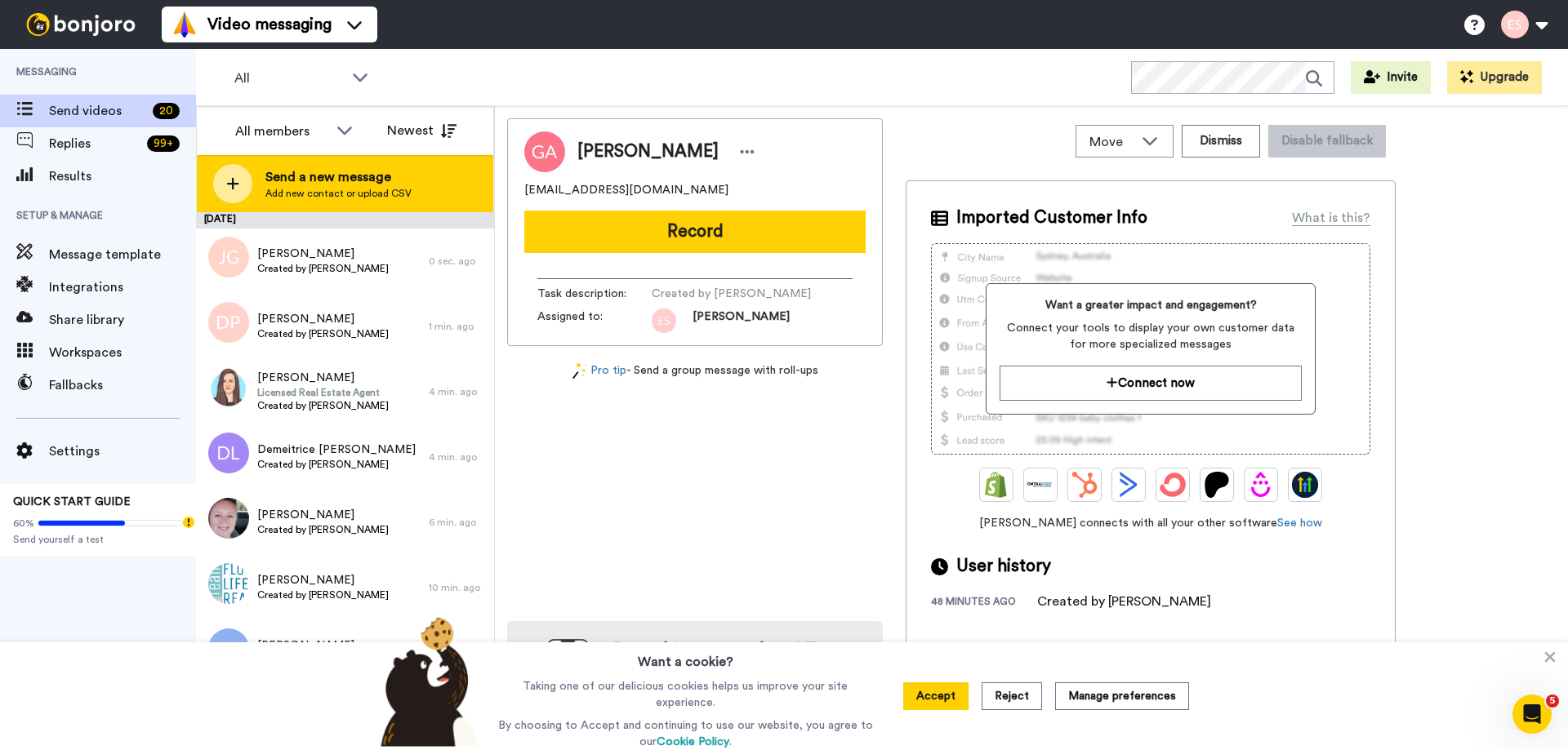
click at [366, 179] on span "Send a new message" at bounding box center [339, 177] width 147 height 20
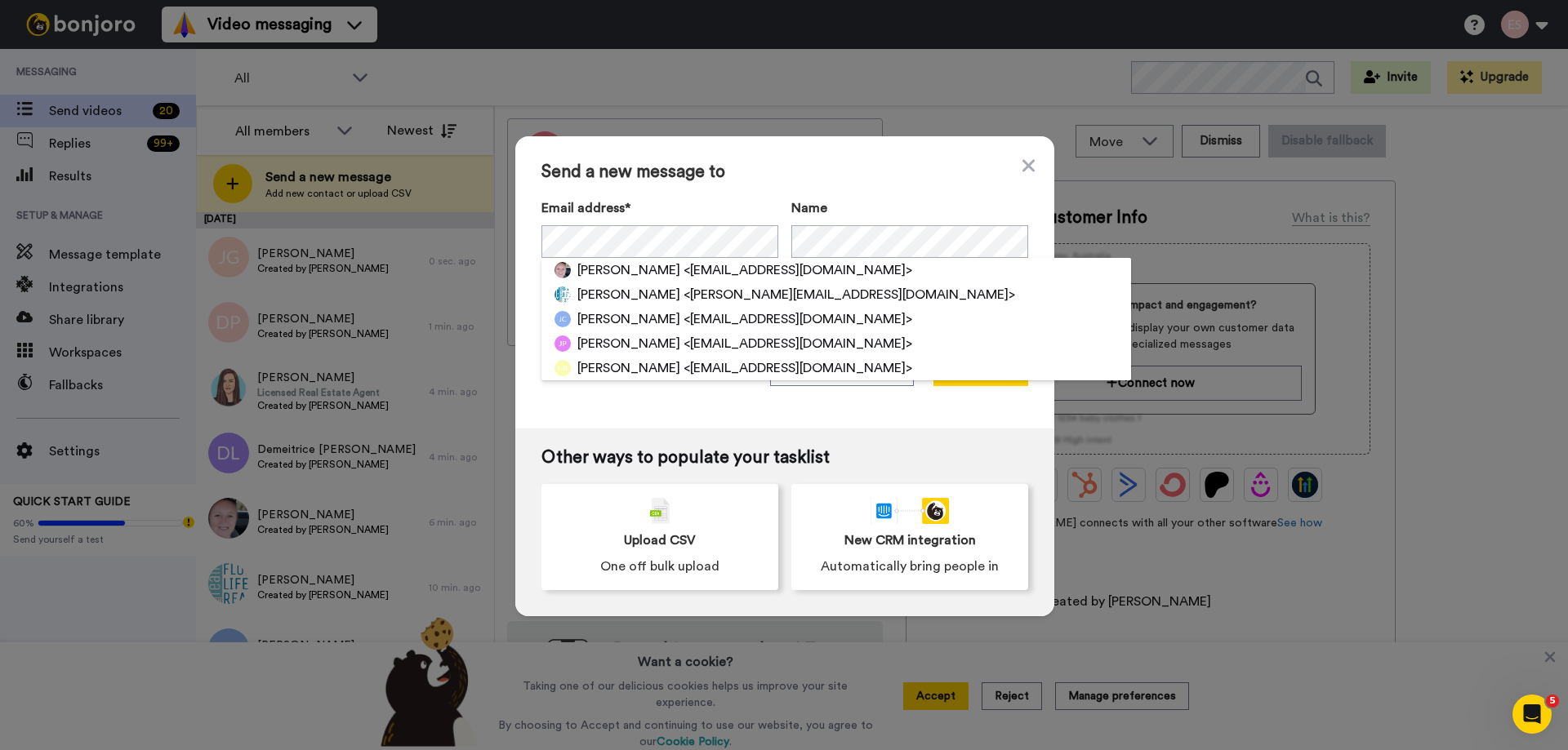
click at [814, 171] on span "Send a new message to" at bounding box center [784, 172] width 487 height 20
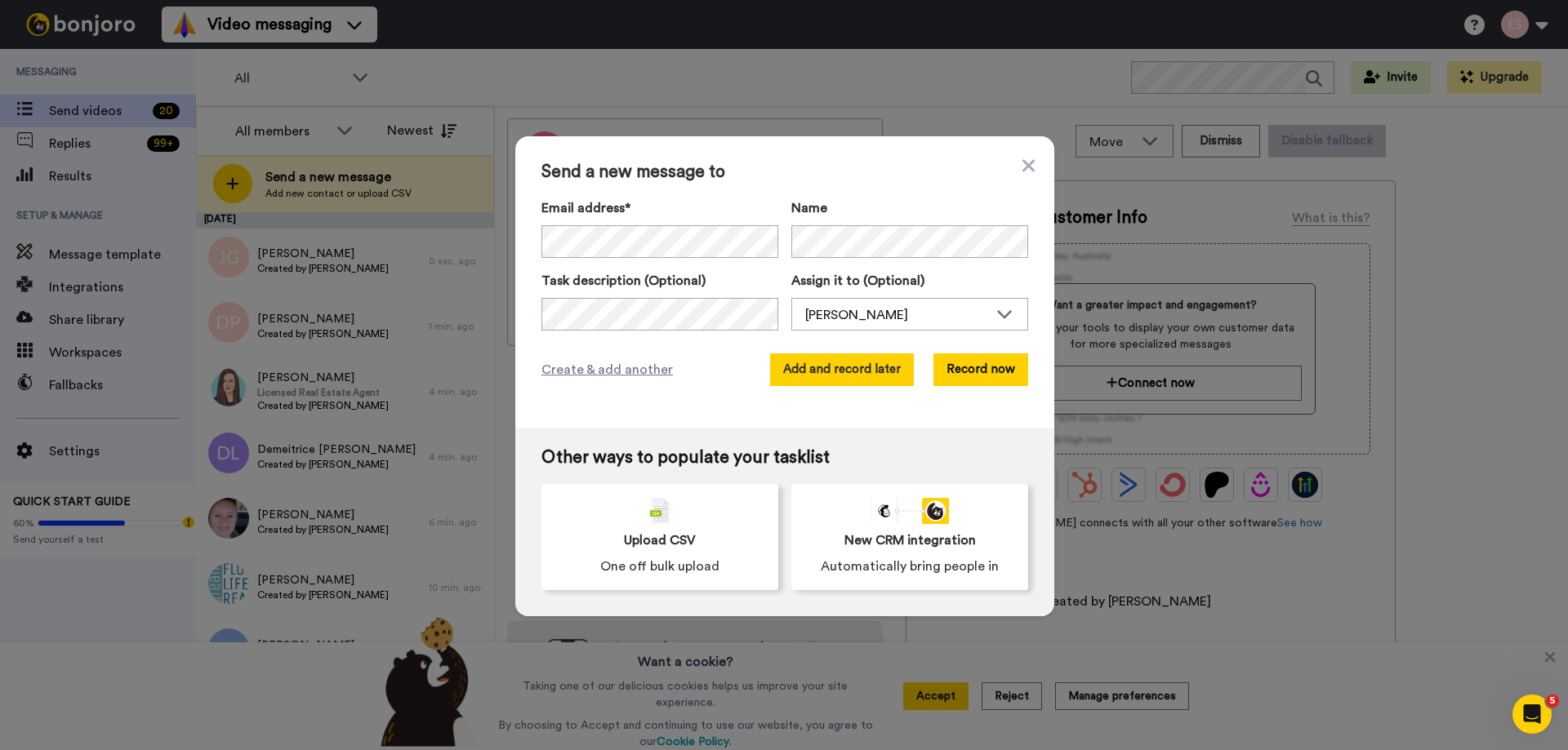
click at [831, 371] on button "Add and record later" at bounding box center [841, 370] width 144 height 33
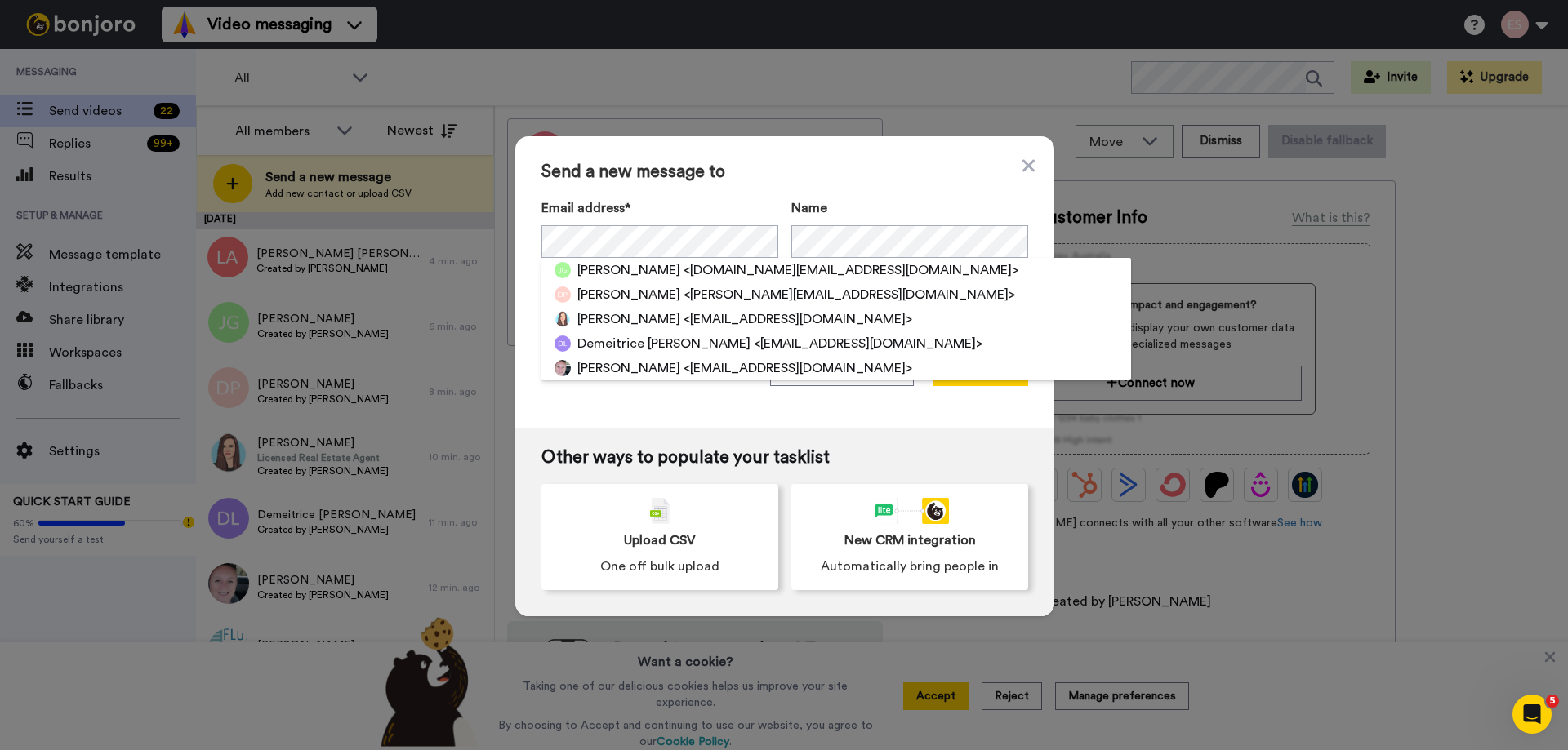
drag, startPoint x: 819, startPoint y: 174, endPoint x: 833, endPoint y: 200, distance: 29.5
click at [821, 173] on span "Send a new message to" at bounding box center [784, 172] width 487 height 20
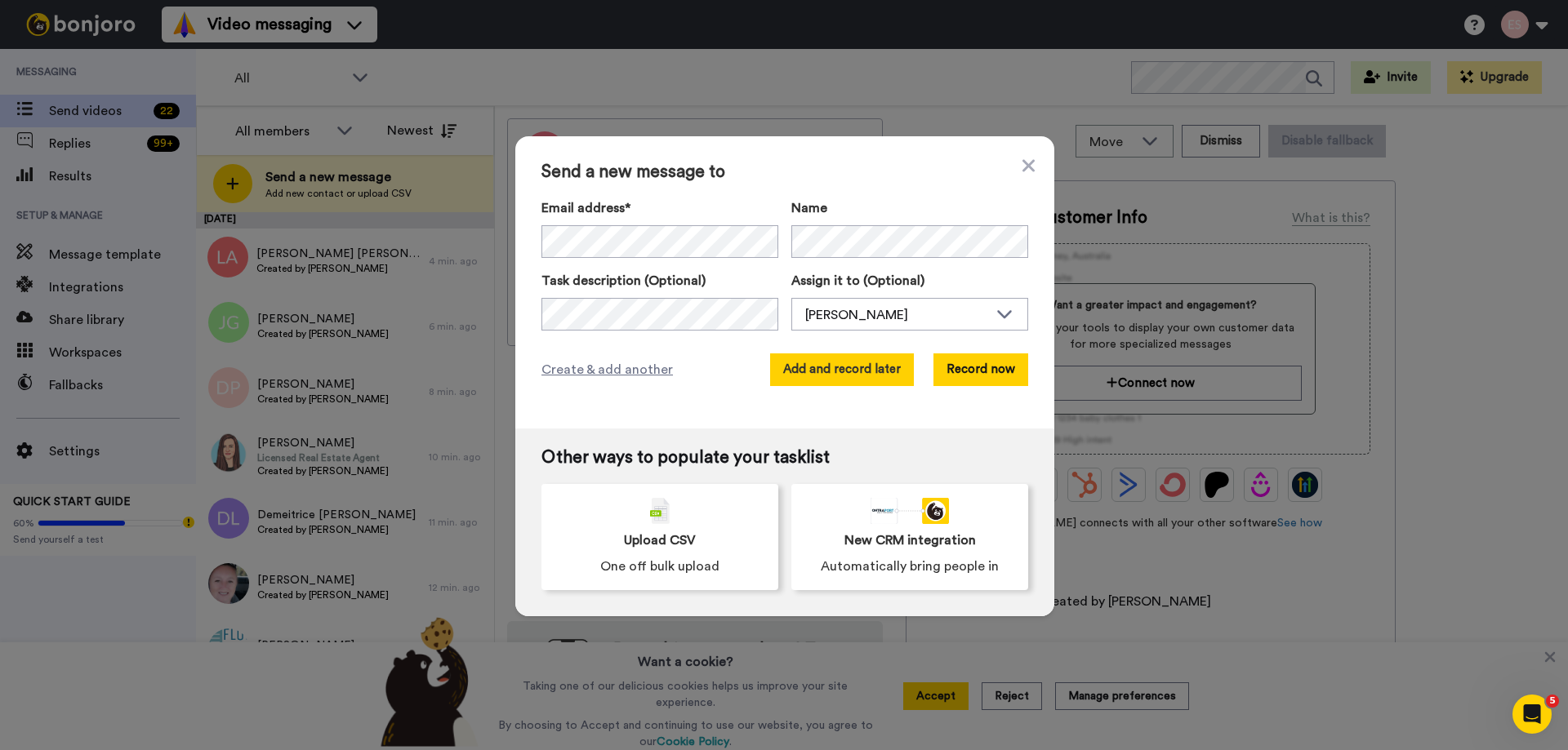
click at [841, 379] on button "Add and record later" at bounding box center [841, 370] width 144 height 33
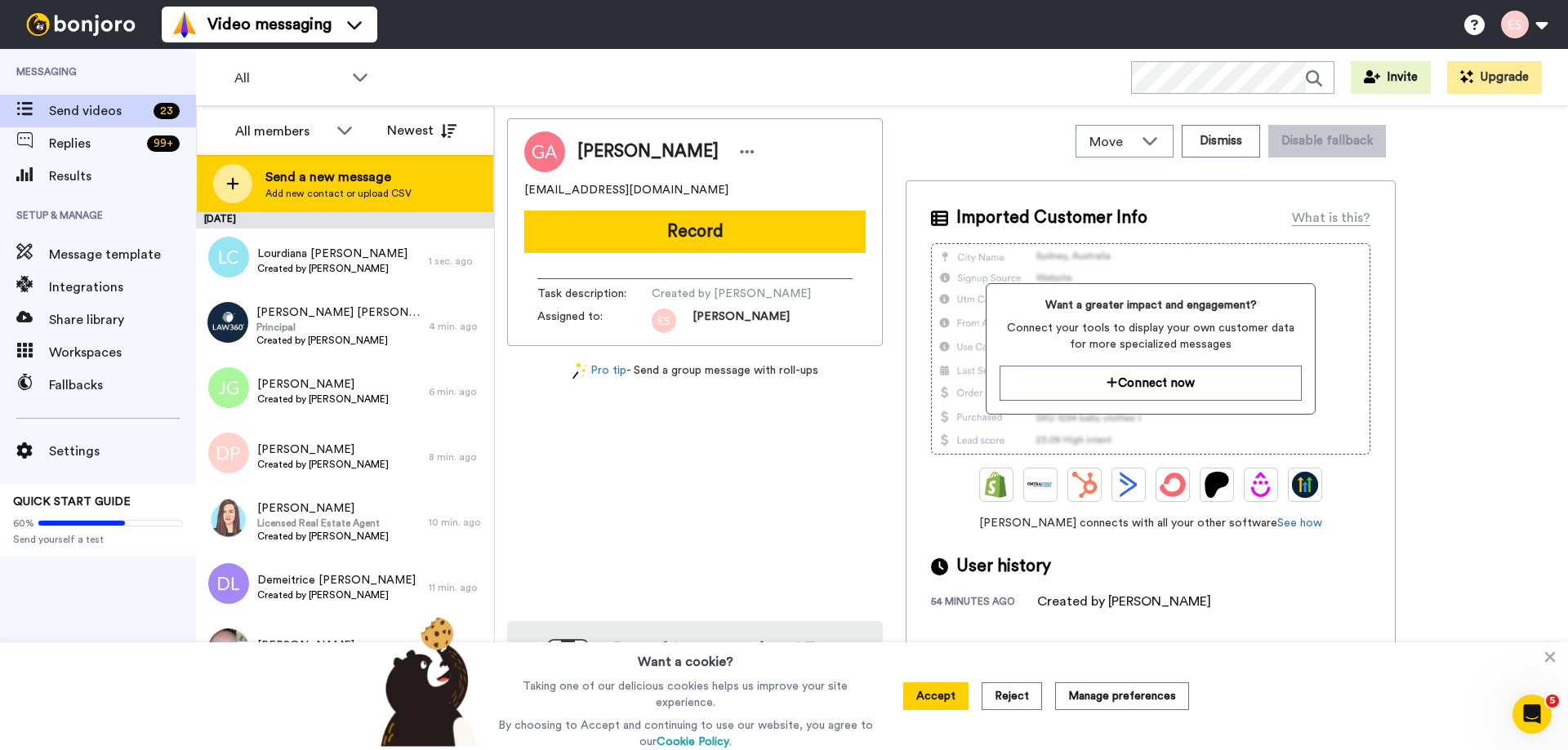
click at [428, 193] on div "Send a new message Add new contact or upload CSV" at bounding box center [345, 184] width 296 height 57
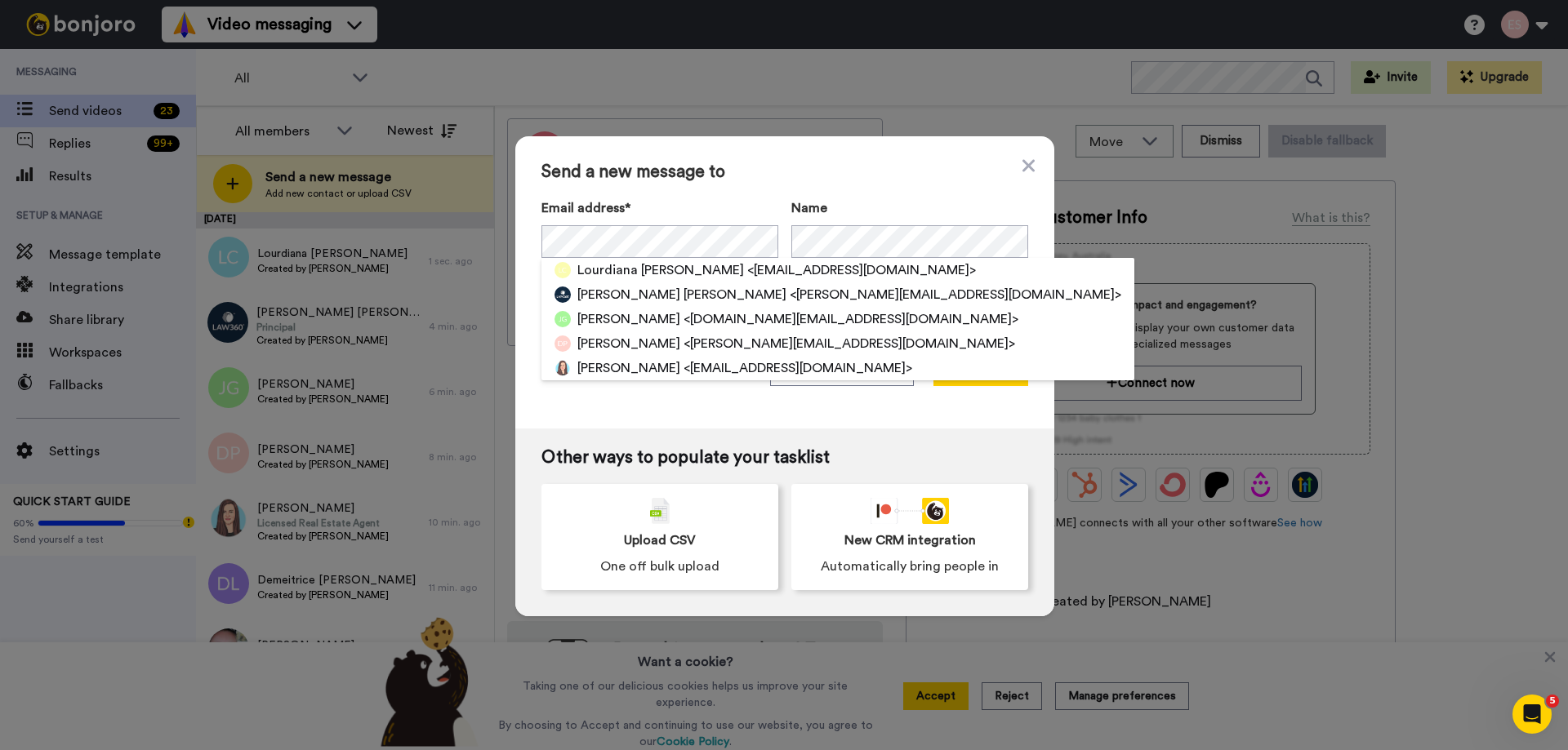
click at [784, 177] on span "Send a new message to" at bounding box center [784, 172] width 487 height 20
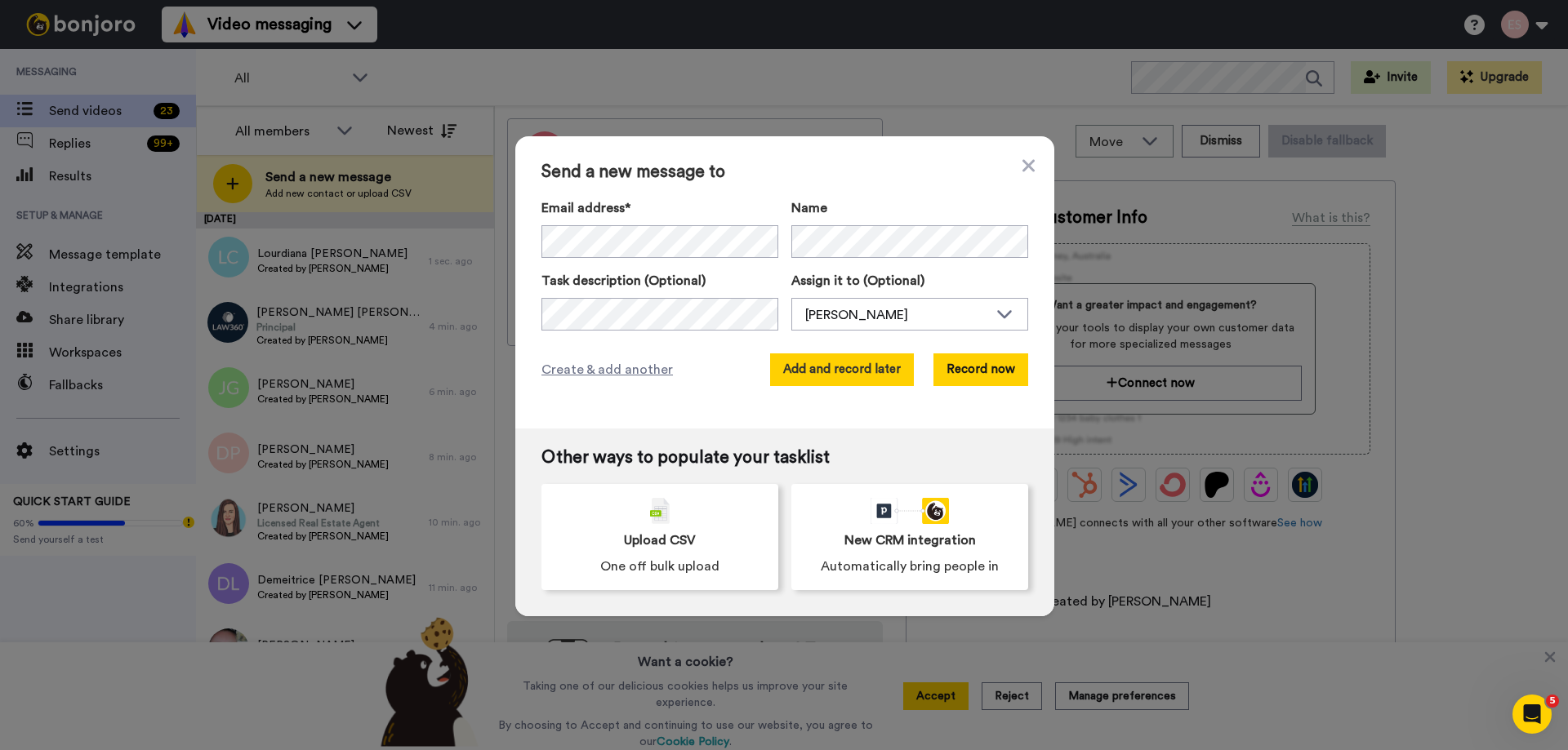
click at [844, 366] on button "Add and record later" at bounding box center [841, 370] width 144 height 33
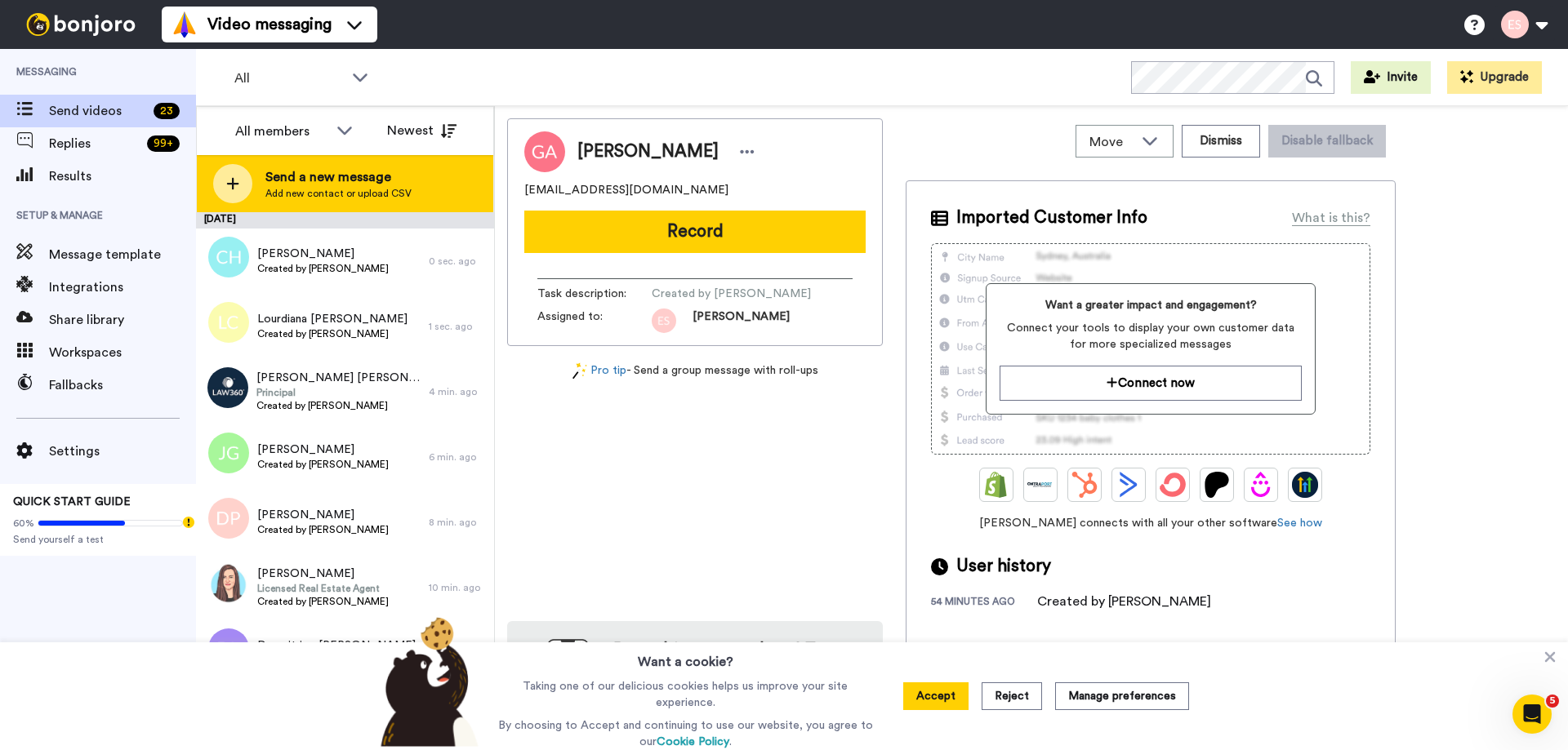
click at [400, 166] on div "Send a new message Add new contact or upload CSV" at bounding box center [345, 184] width 296 height 57
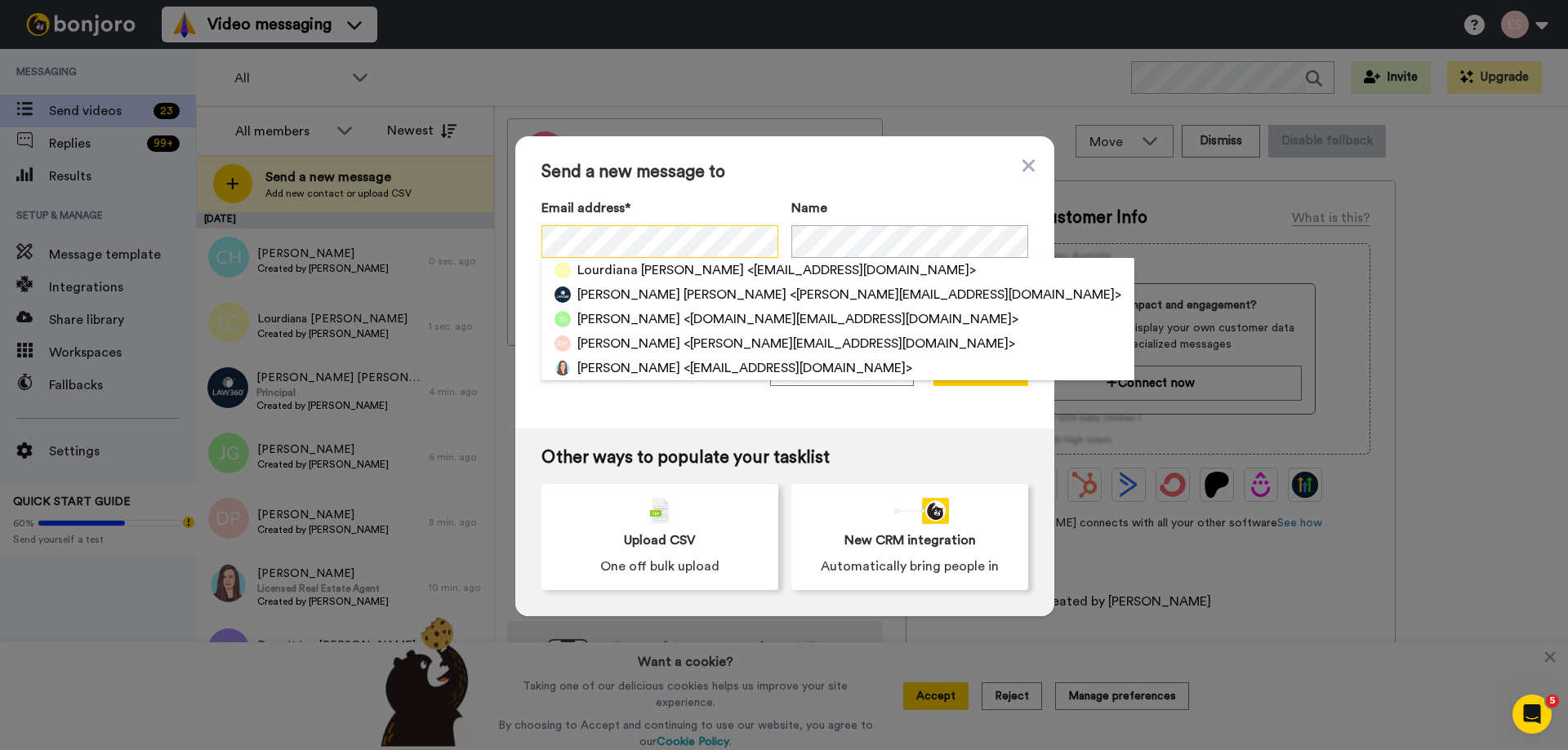
scroll to position [0, 1]
click at [769, 190] on div "Send a new message to Email address* [PERSON_NAME] <[EMAIL_ADDRESS][DOMAIN_NAME…" at bounding box center [785, 282] width 539 height 292
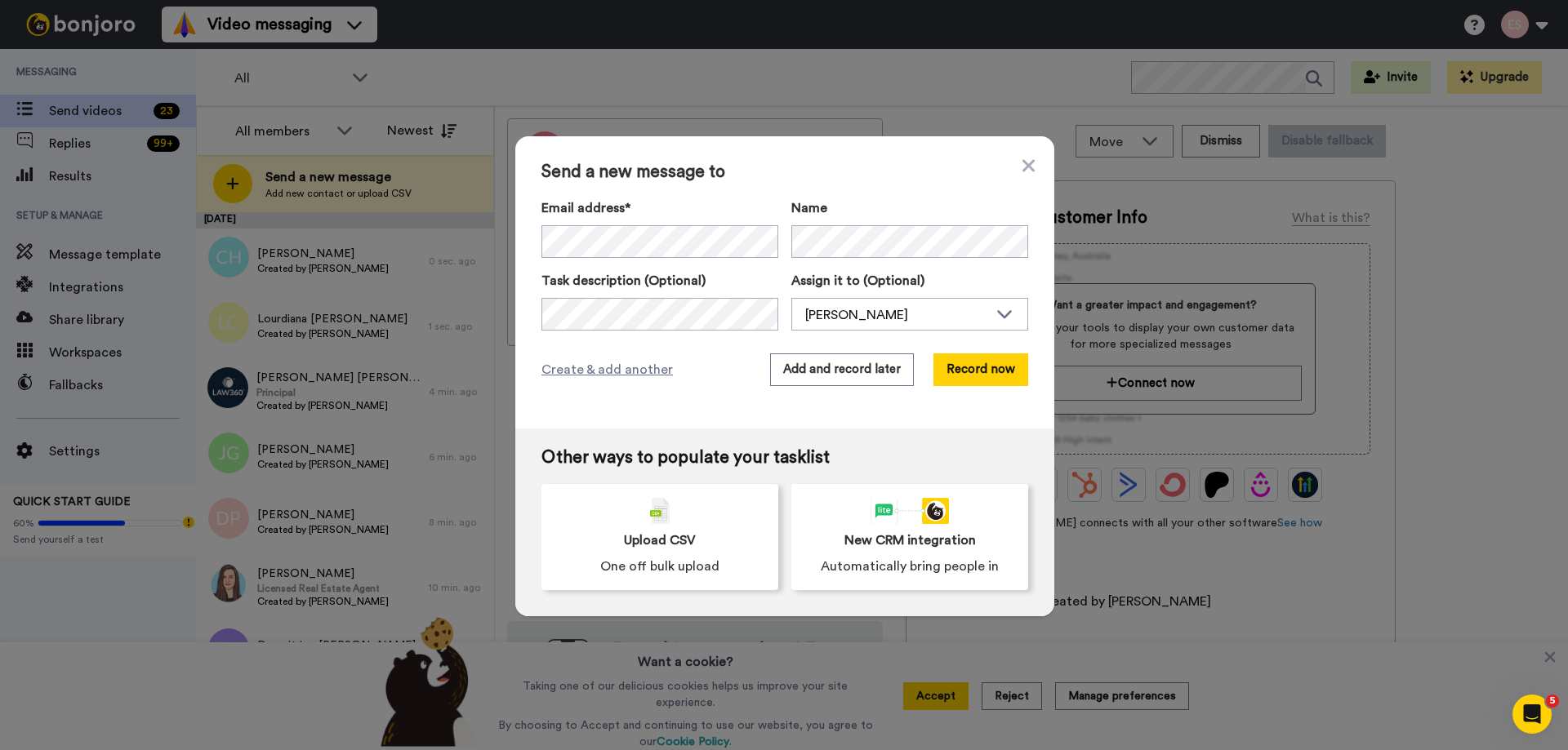
scroll to position [0, 0]
click at [847, 375] on button "Add and record later" at bounding box center [841, 370] width 144 height 33
